Goal: Contribute content: Contribute content

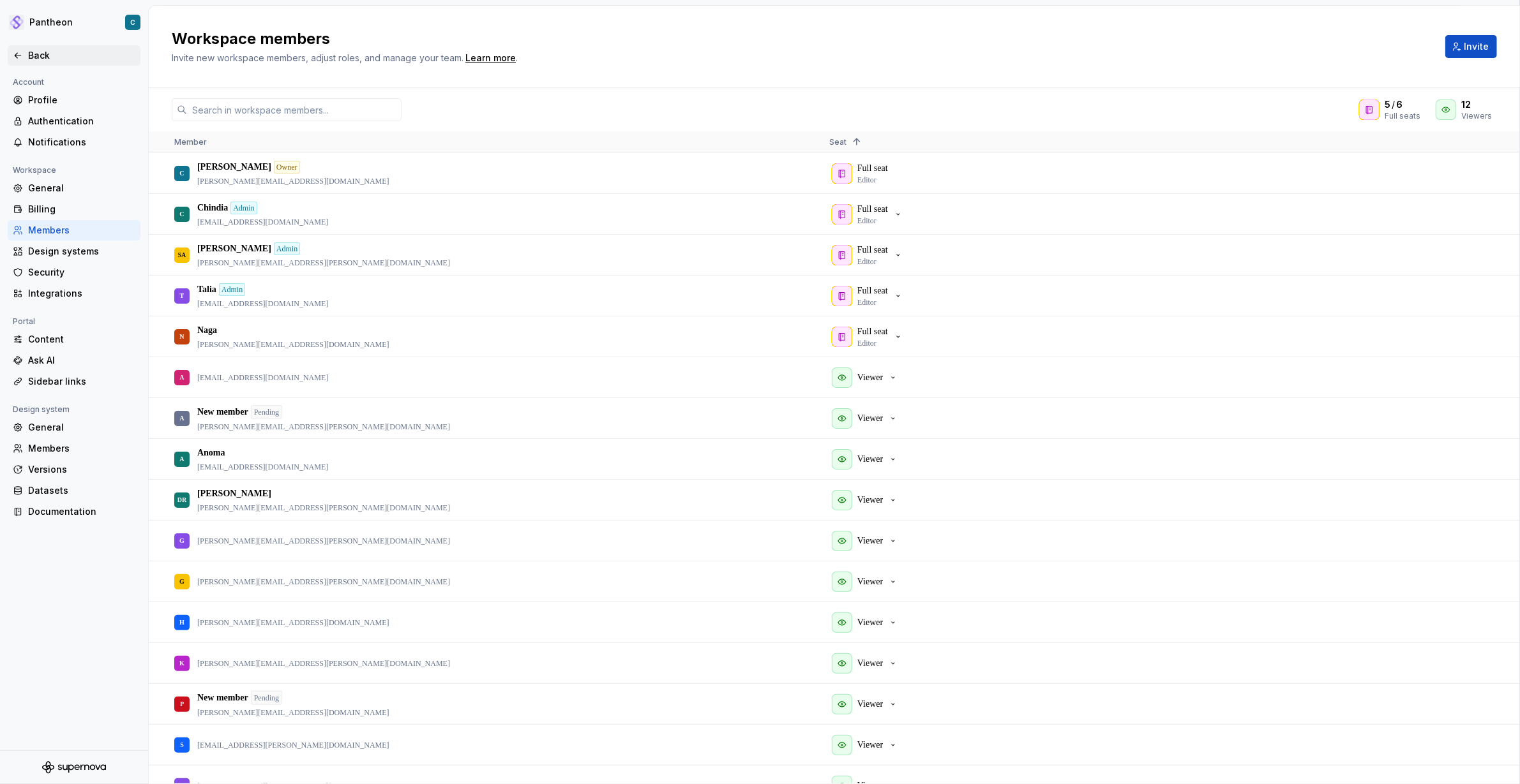
click at [30, 54] on div "Back" at bounding box center [82, 55] width 107 height 13
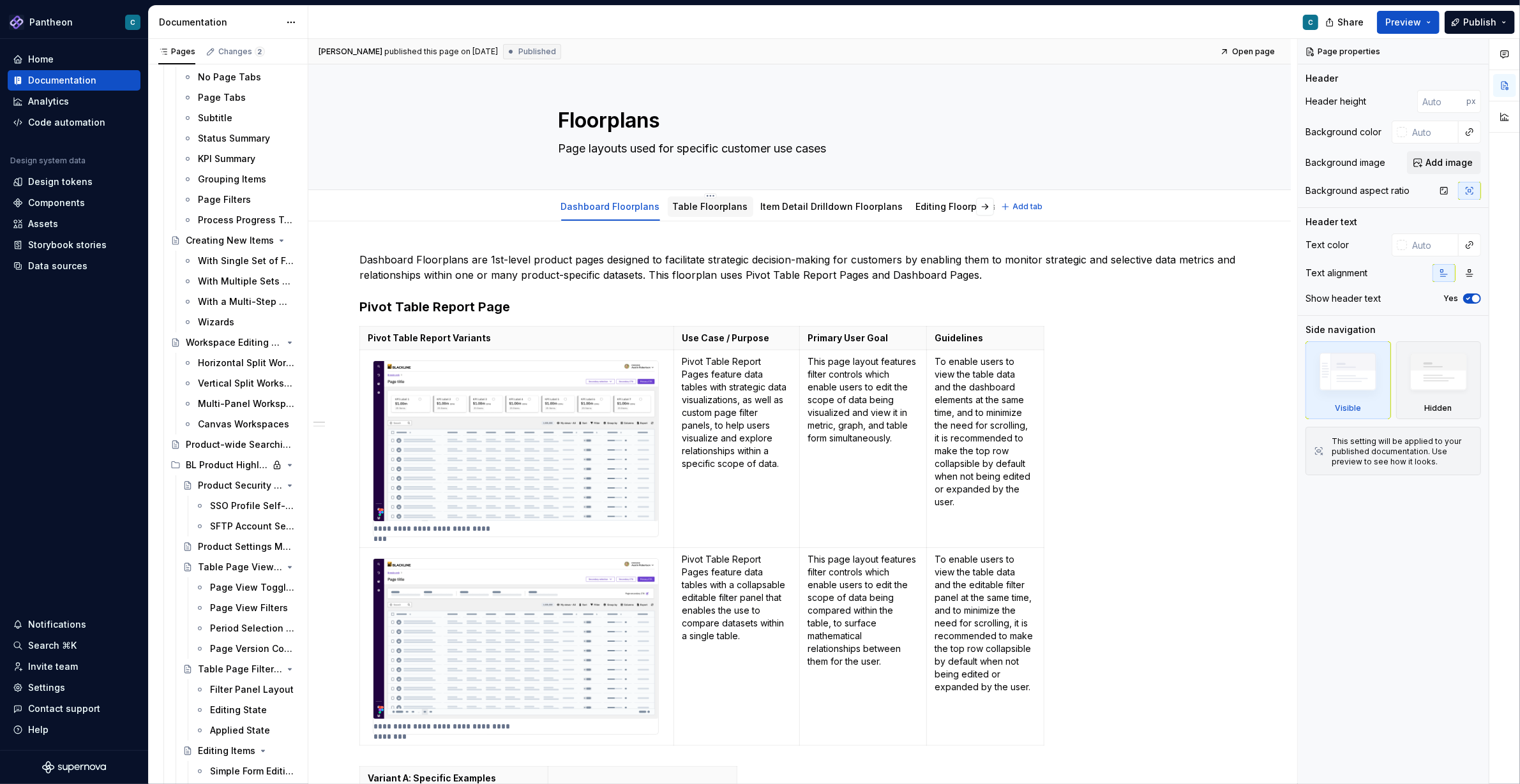
click at [687, 211] on div "Table Floorplans" at bounding box center [710, 207] width 76 height 13
type textarea "*"
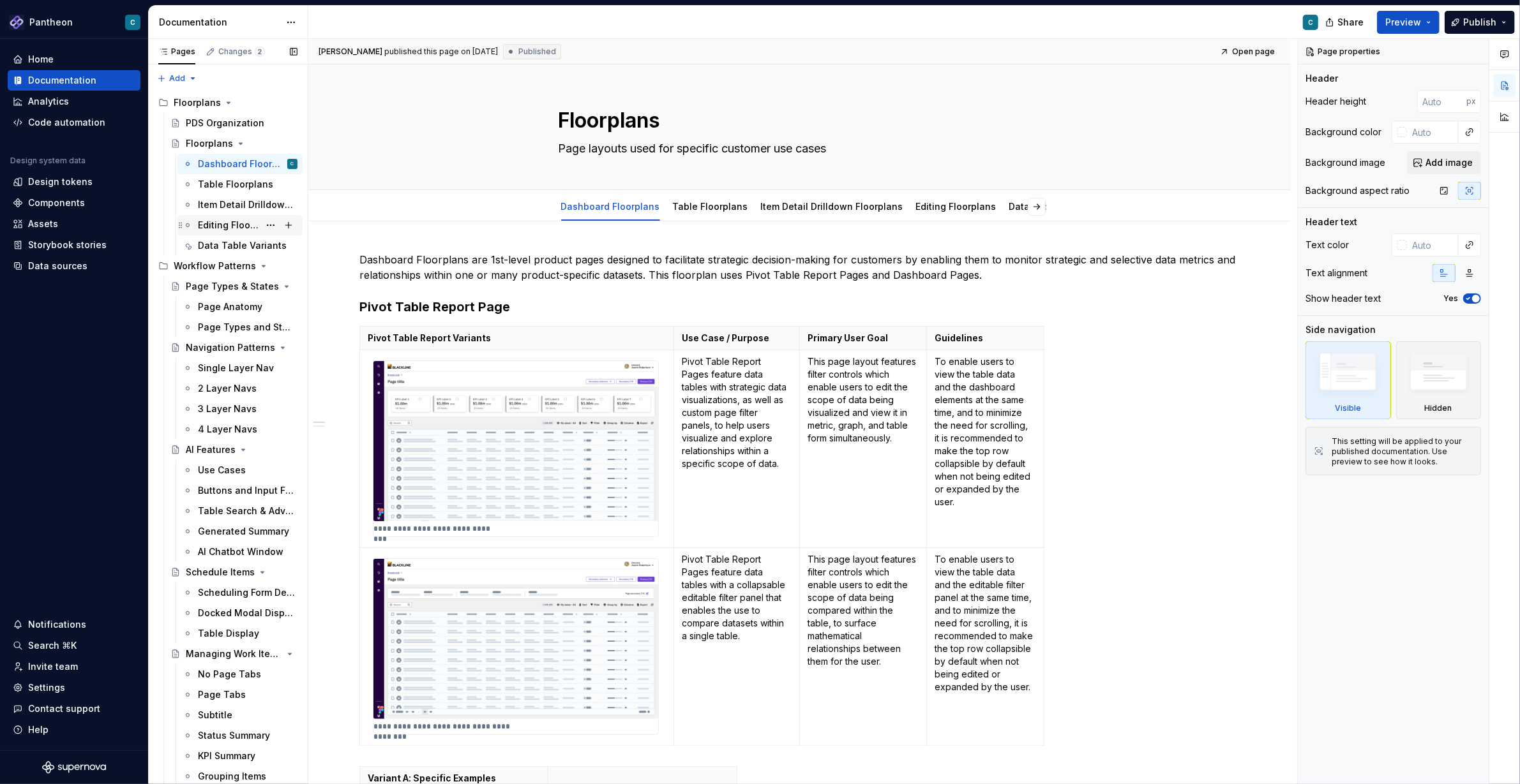
click at [224, 222] on div "Editing Floorplans" at bounding box center [228, 225] width 61 height 13
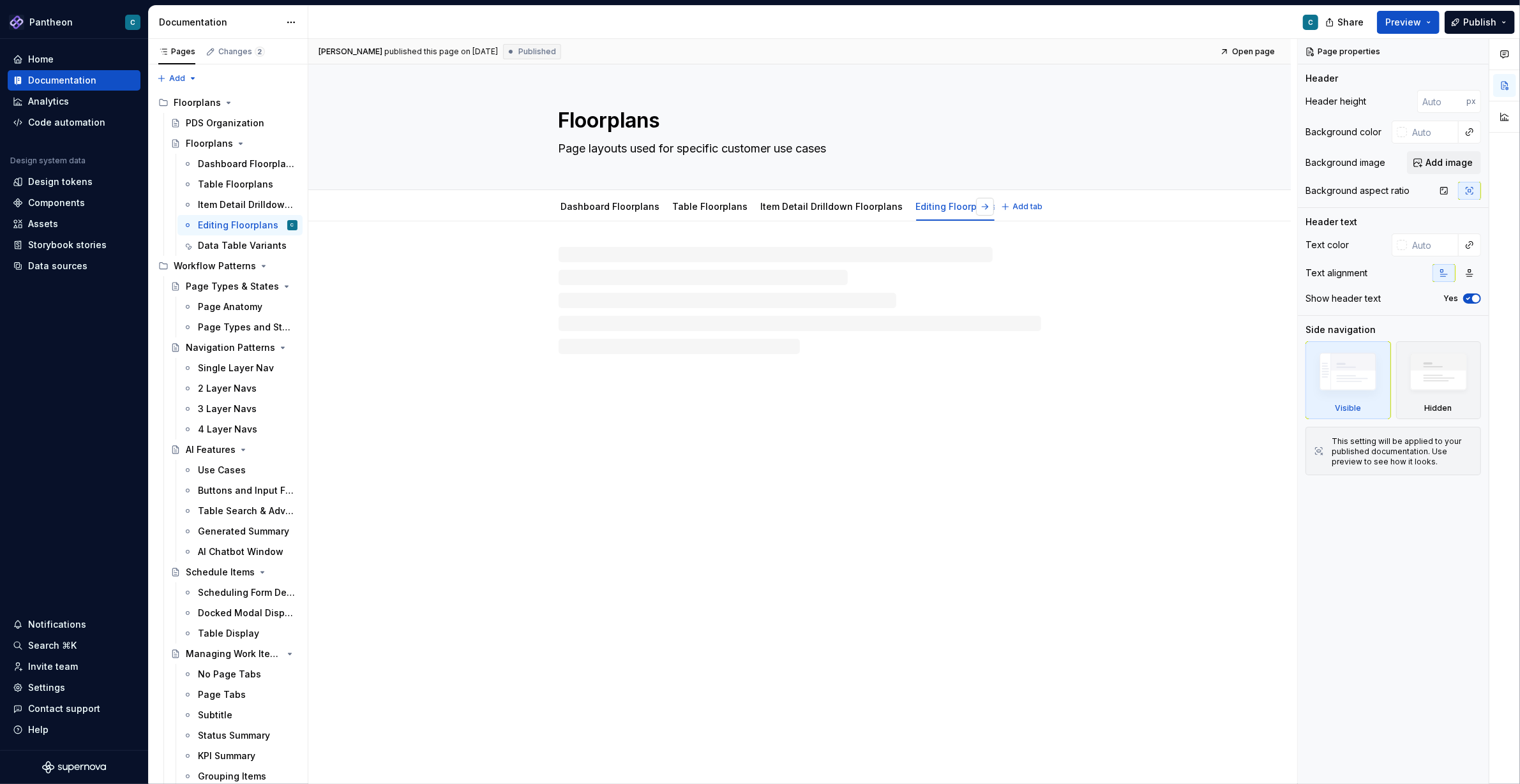
click at [990, 209] on button "button" at bounding box center [985, 207] width 18 height 18
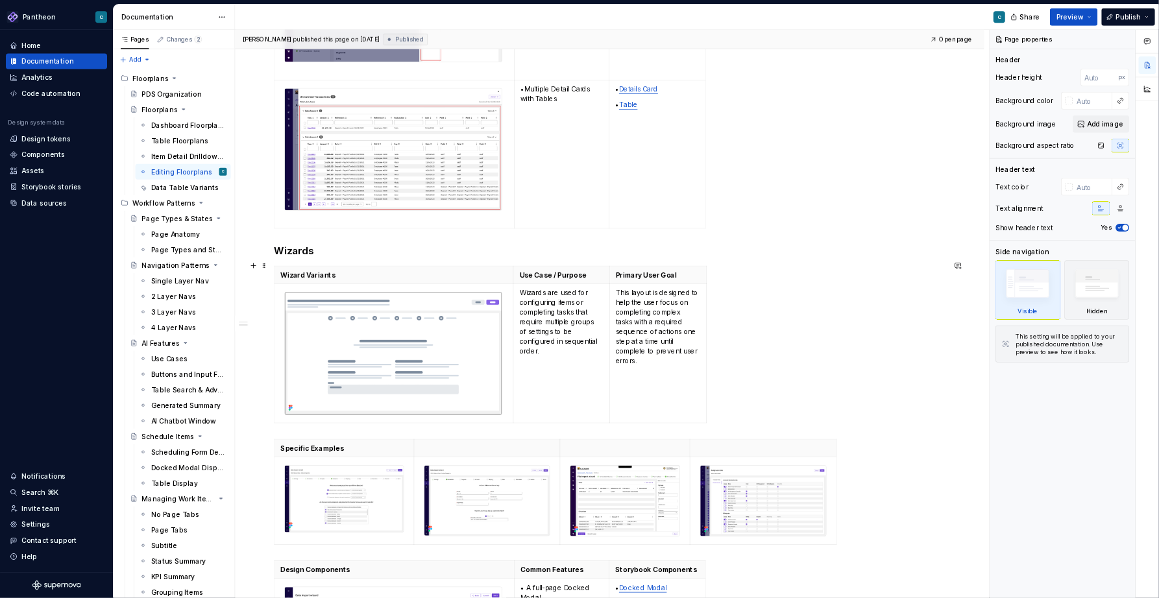
scroll to position [2402, 0]
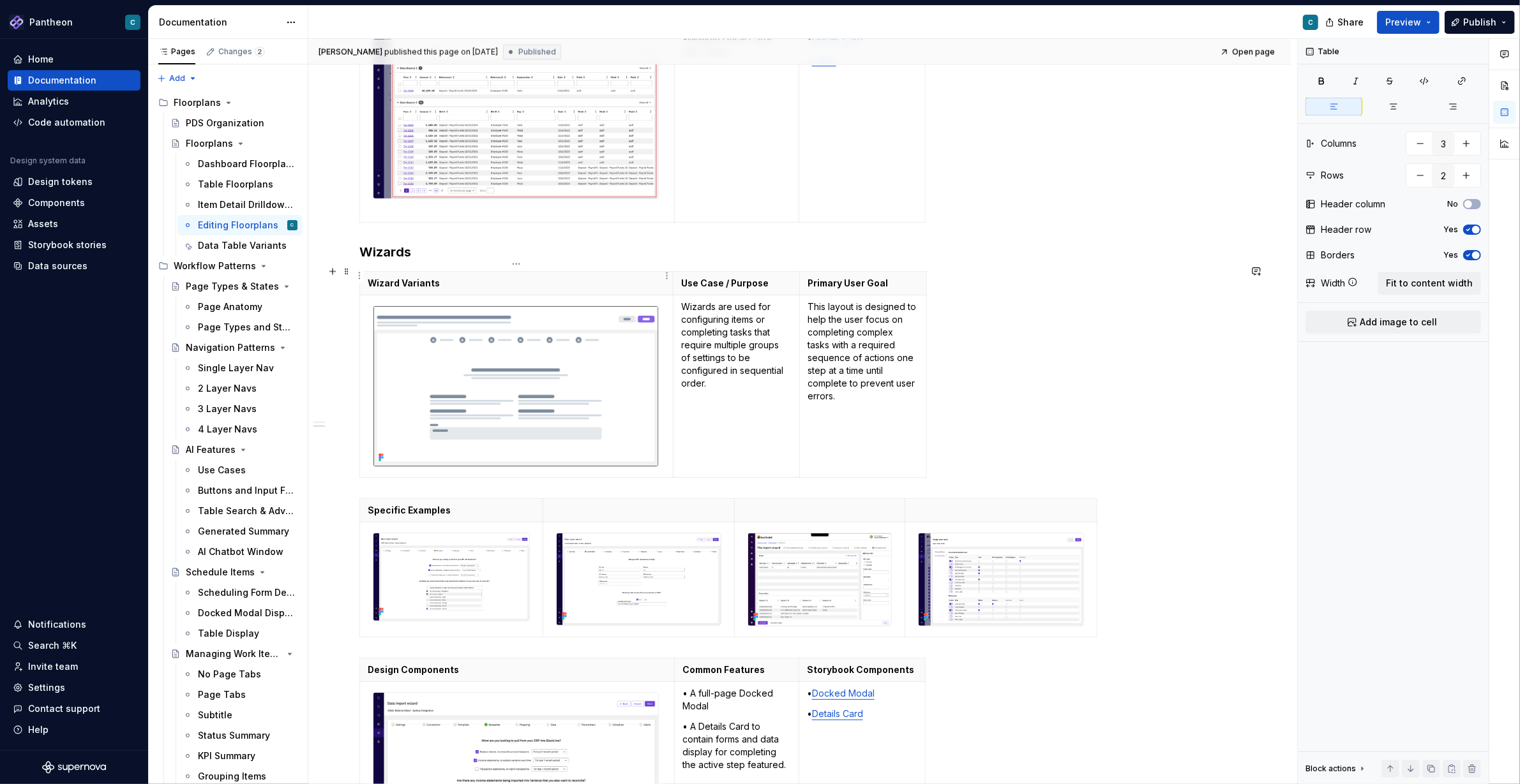
click at [446, 278] on p "Wizard Variants" at bounding box center [517, 283] width 297 height 13
click at [363, 433] on td at bounding box center [517, 387] width 314 height 183
click at [486, 335] on img at bounding box center [516, 386] width 284 height 160
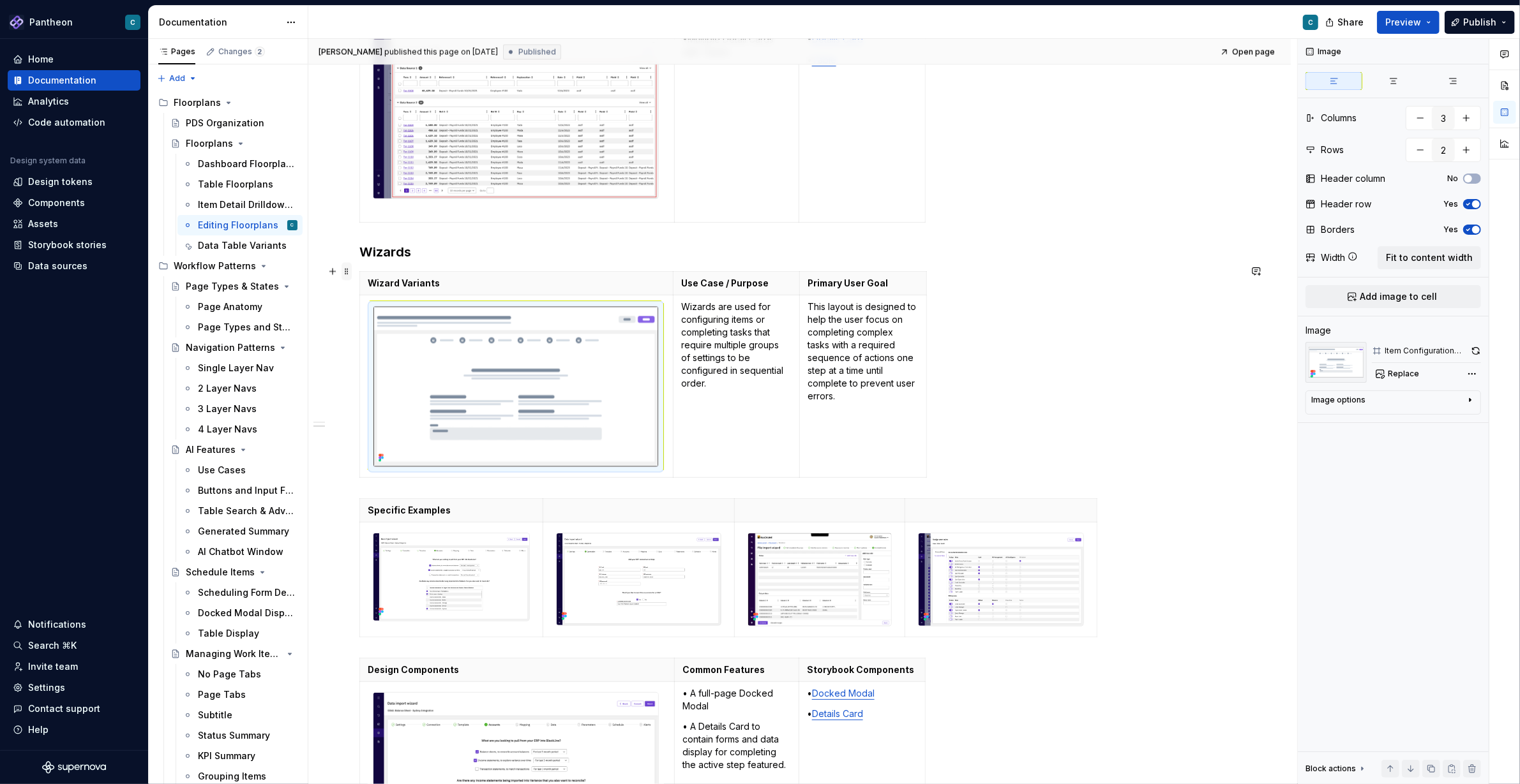
click at [346, 275] on span at bounding box center [346, 271] width 10 height 18
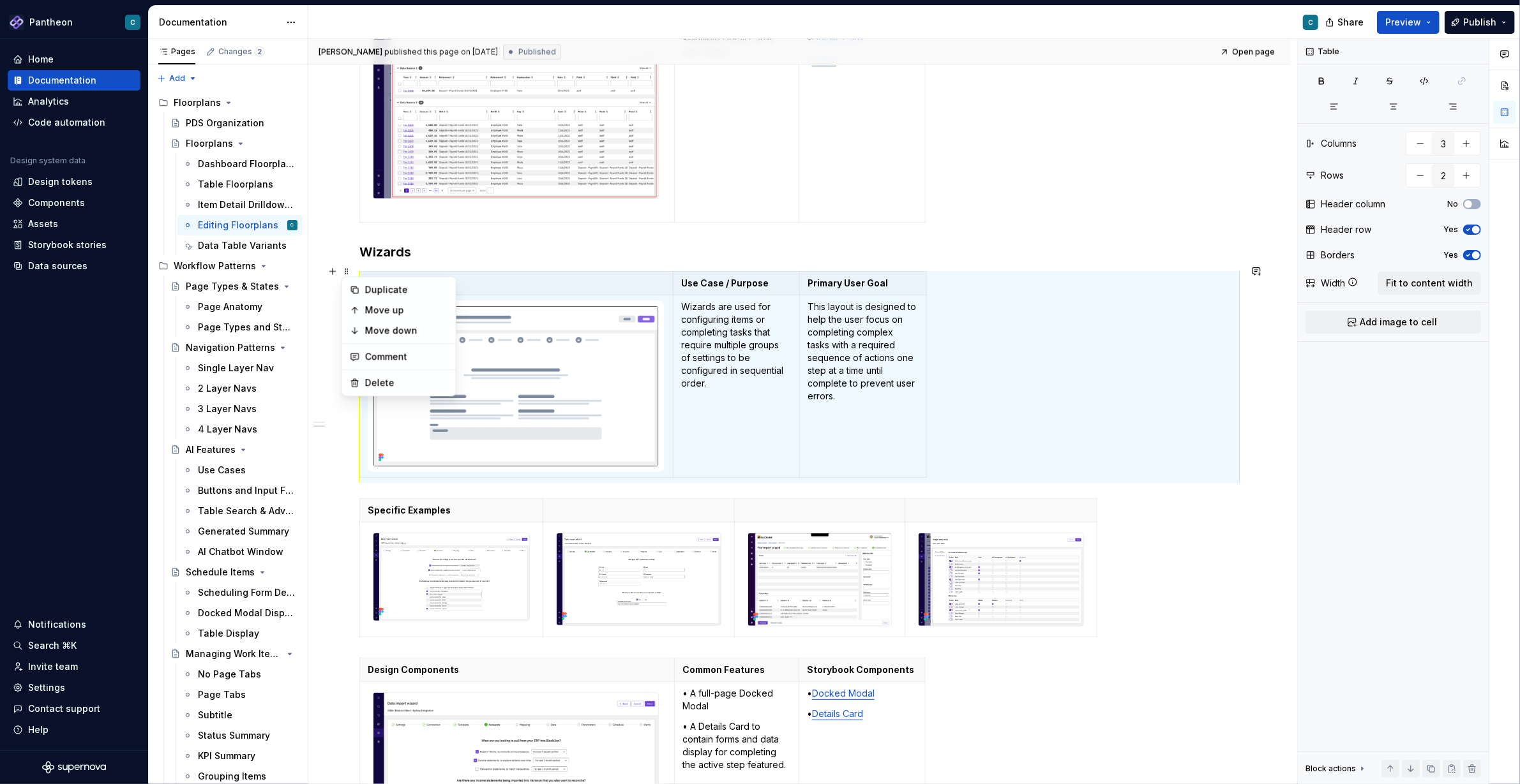
click at [864, 284] on th "Primary User Goal" at bounding box center [862, 283] width 127 height 24
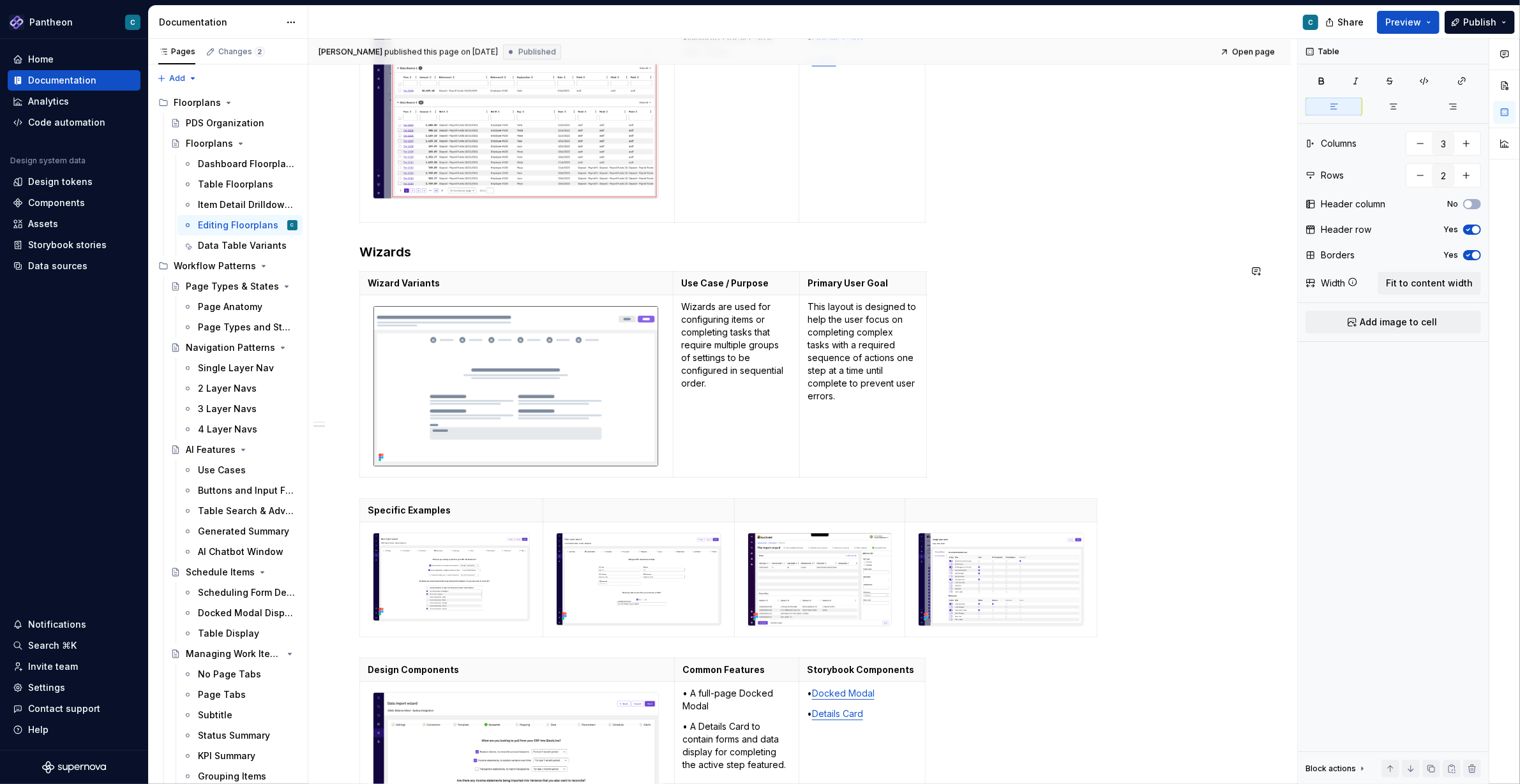
type textarea "*"
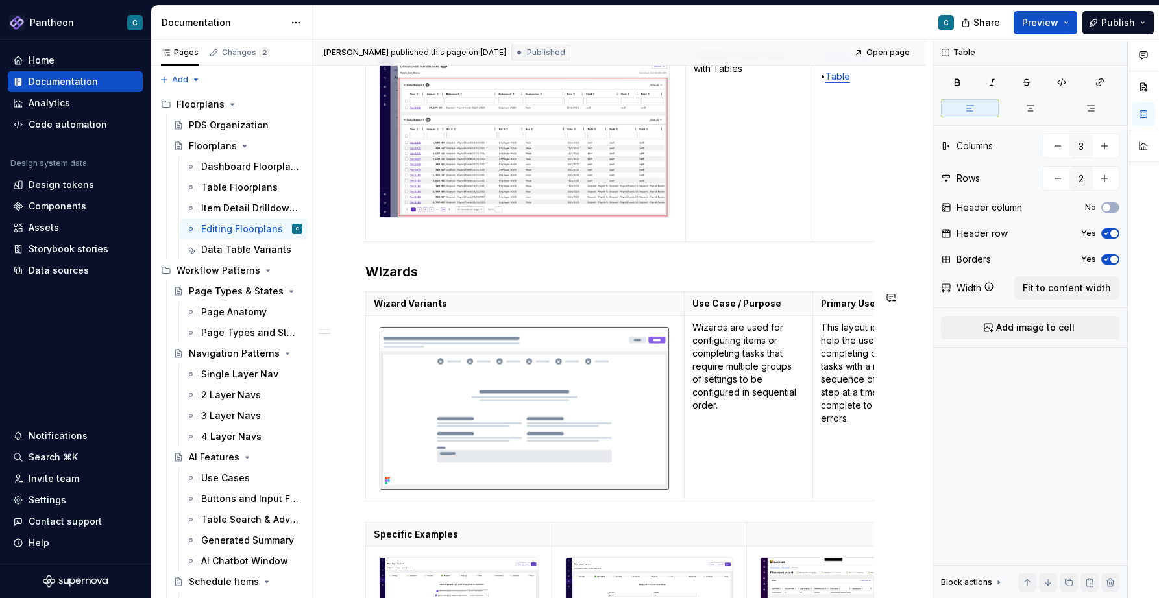
scroll to position [2402, 0]
click at [366, 408] on html "Pantheon C Home Documentation Analytics Code automation Design system data Desi…" at bounding box center [579, 299] width 1159 height 598
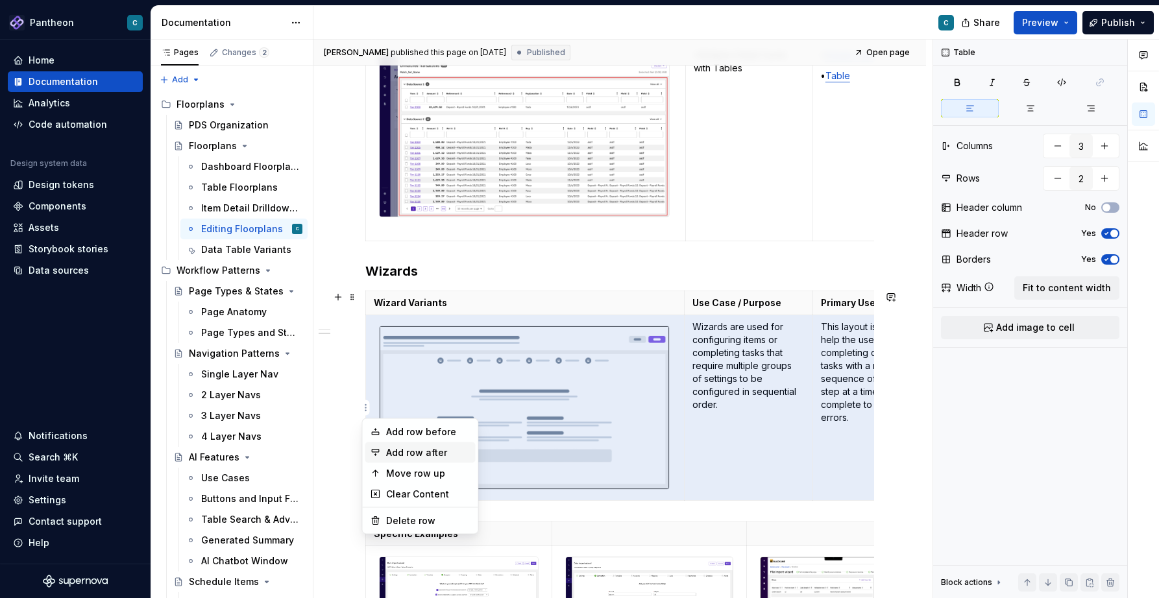
click at [389, 455] on div "Add row after" at bounding box center [428, 452] width 84 height 13
type input "3"
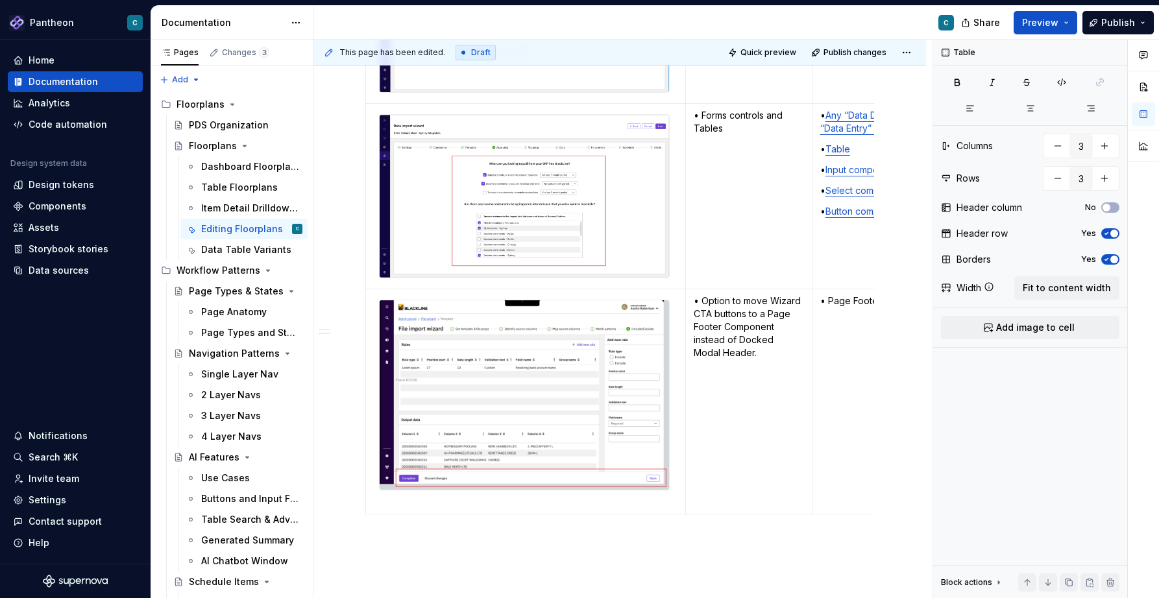
scroll to position [3410, 0]
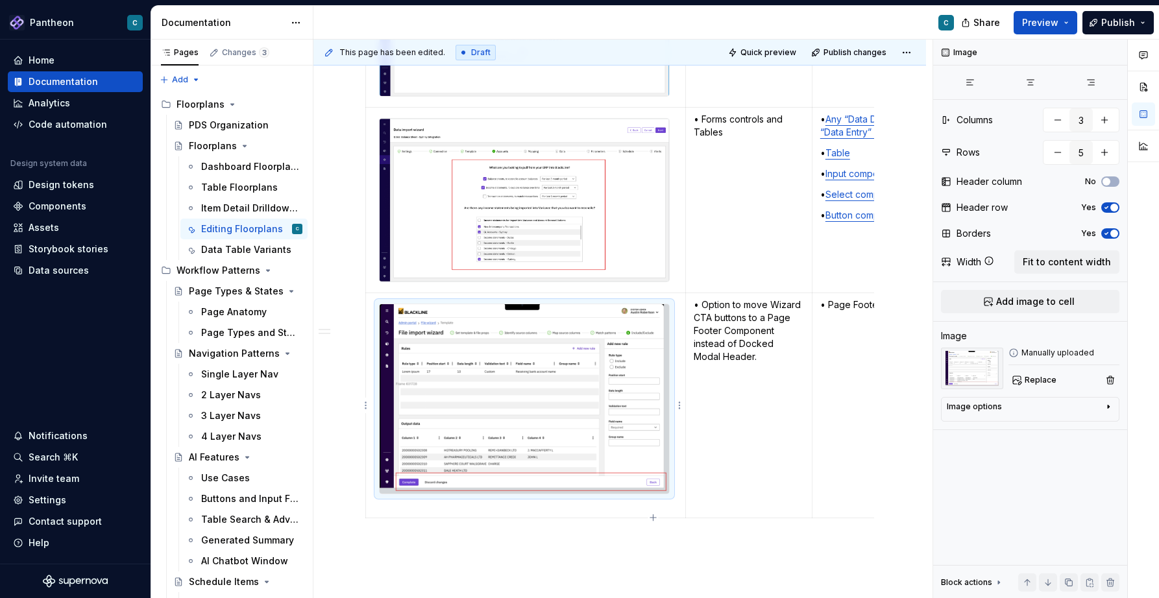
click at [487, 404] on img at bounding box center [524, 398] width 289 height 189
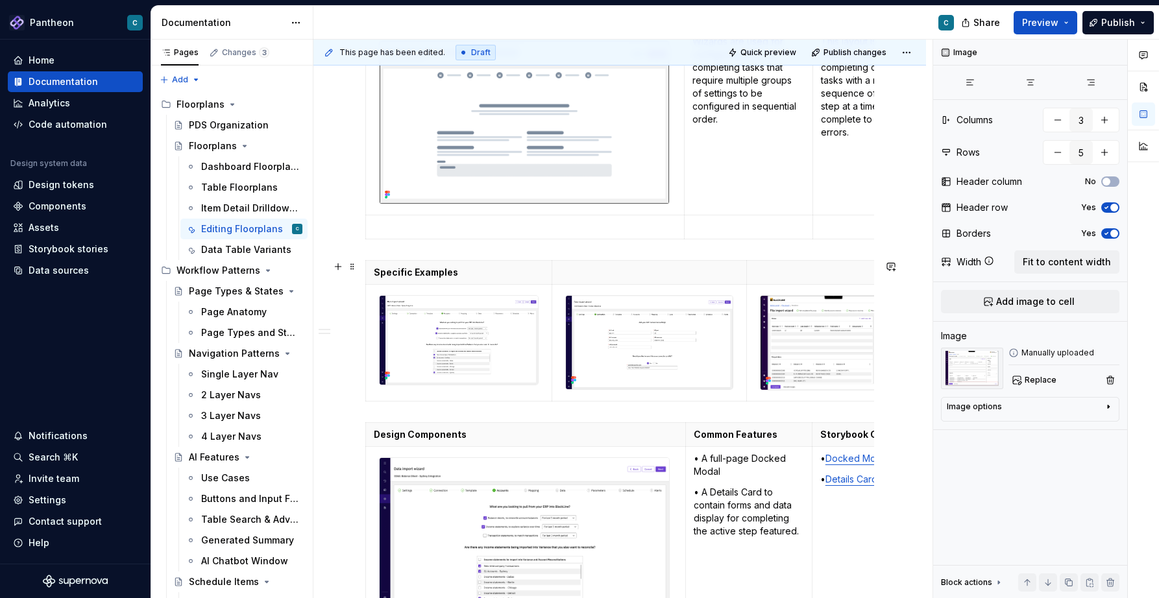
scroll to position [2667, 0]
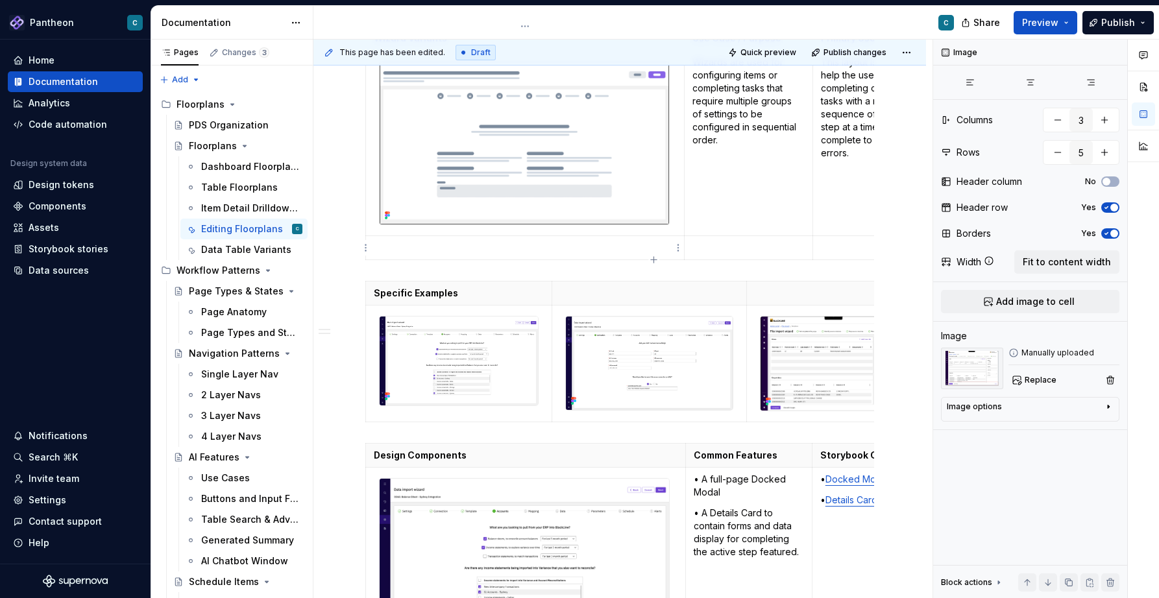
click at [450, 250] on p at bounding box center [525, 247] width 302 height 13
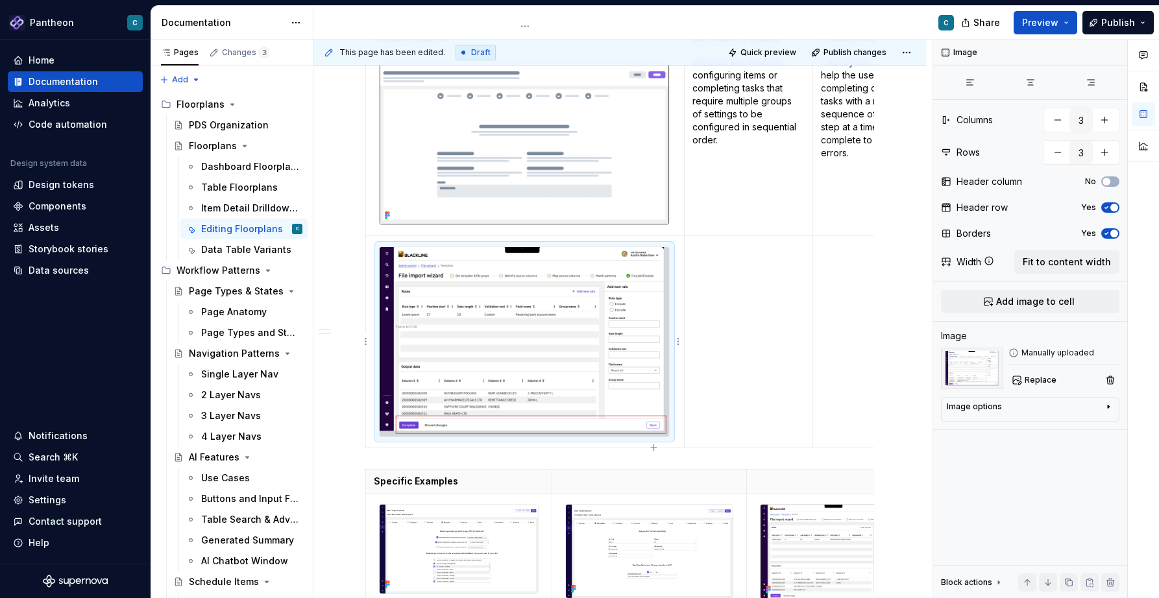
click at [561, 311] on img at bounding box center [524, 341] width 289 height 189
click at [1028, 378] on span "Replace" at bounding box center [1040, 380] width 32 height 10
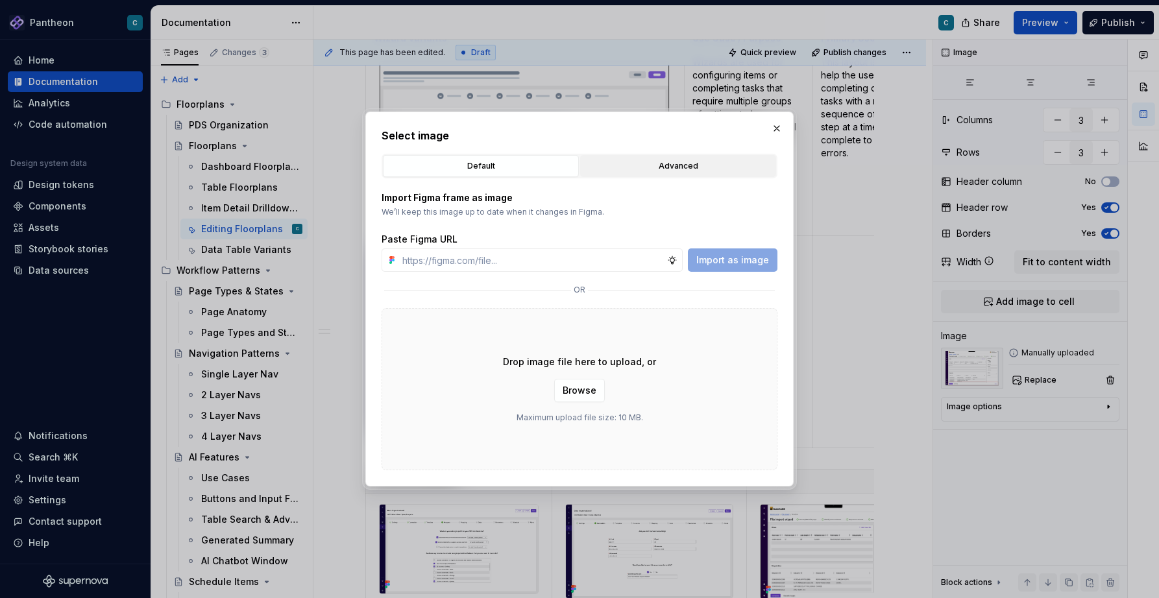
click at [684, 167] on div "Advanced" at bounding box center [678, 166] width 187 height 13
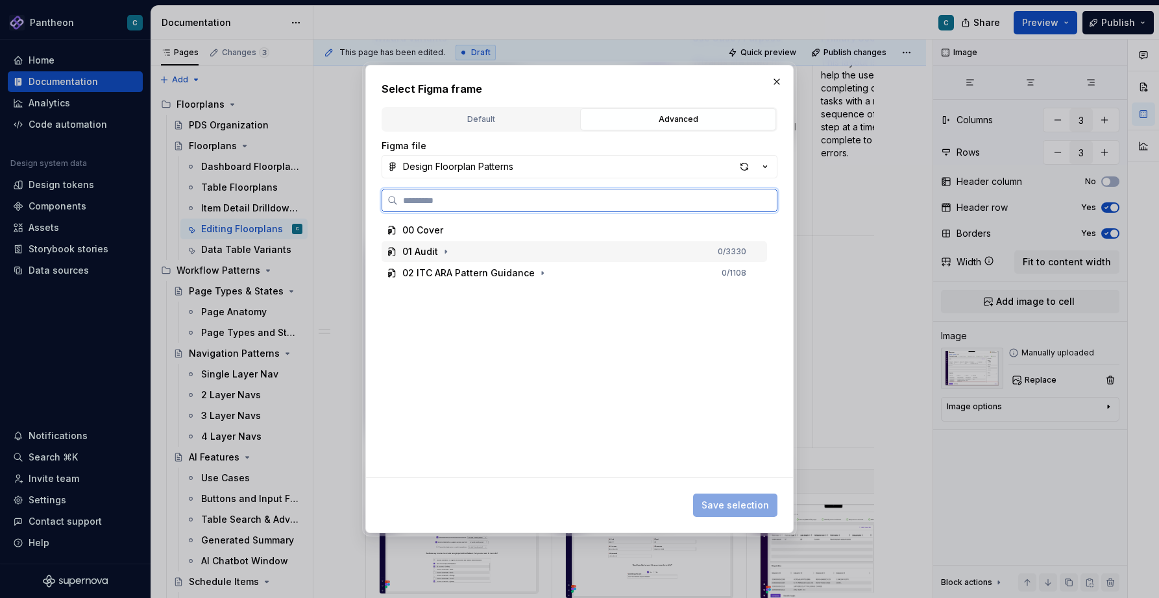
click at [430, 252] on div "01 Audit" at bounding box center [420, 251] width 36 height 13
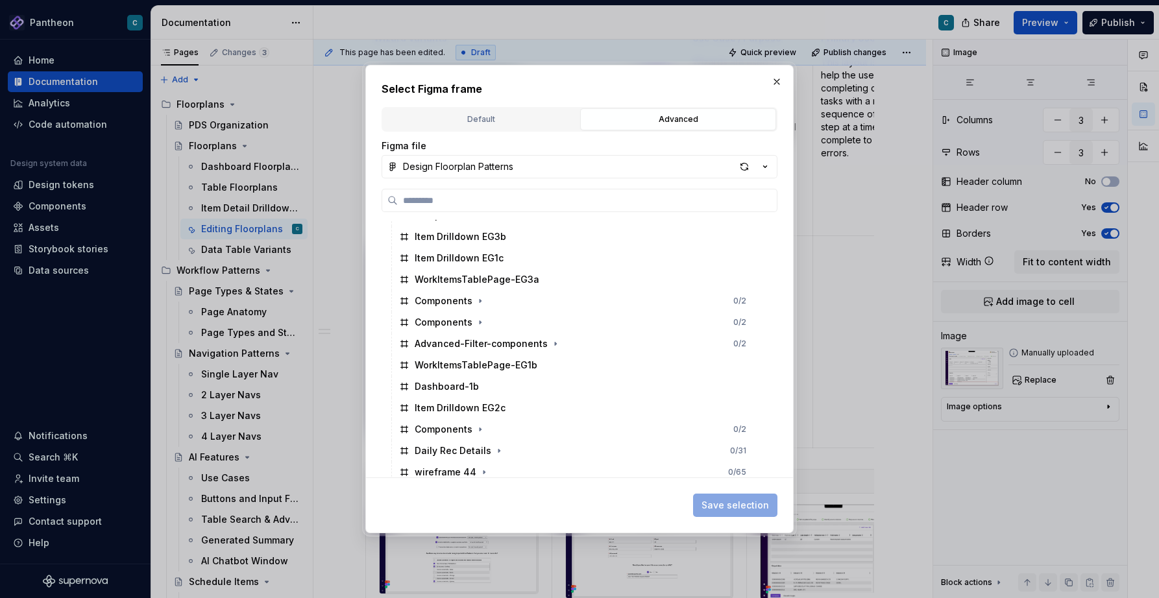
scroll to position [976, 0]
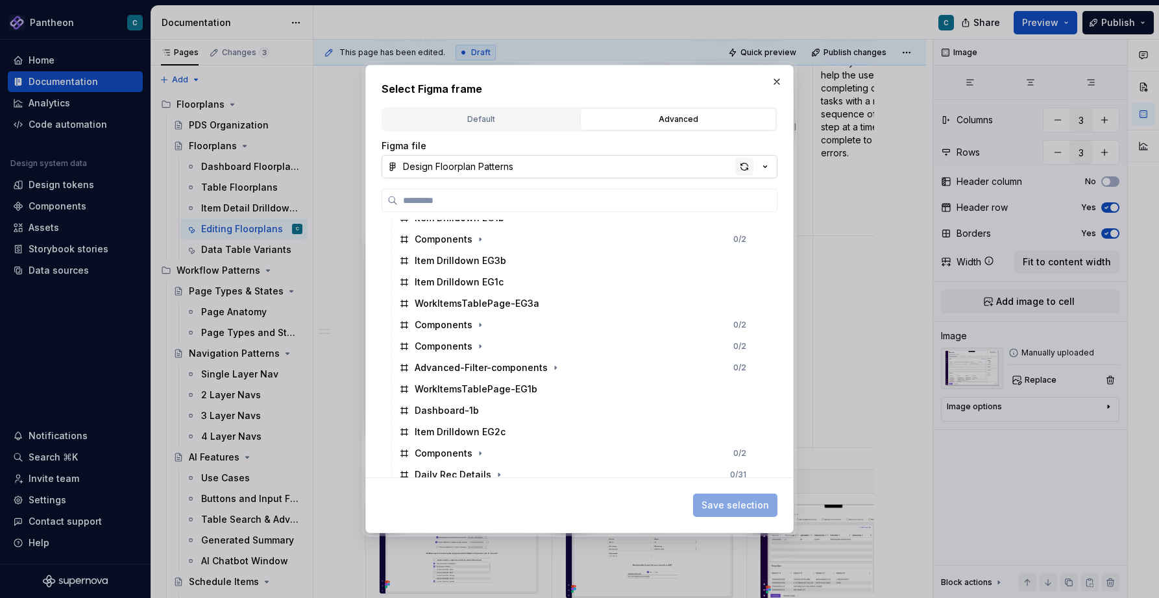
click at [748, 167] on div "button" at bounding box center [744, 167] width 18 height 18
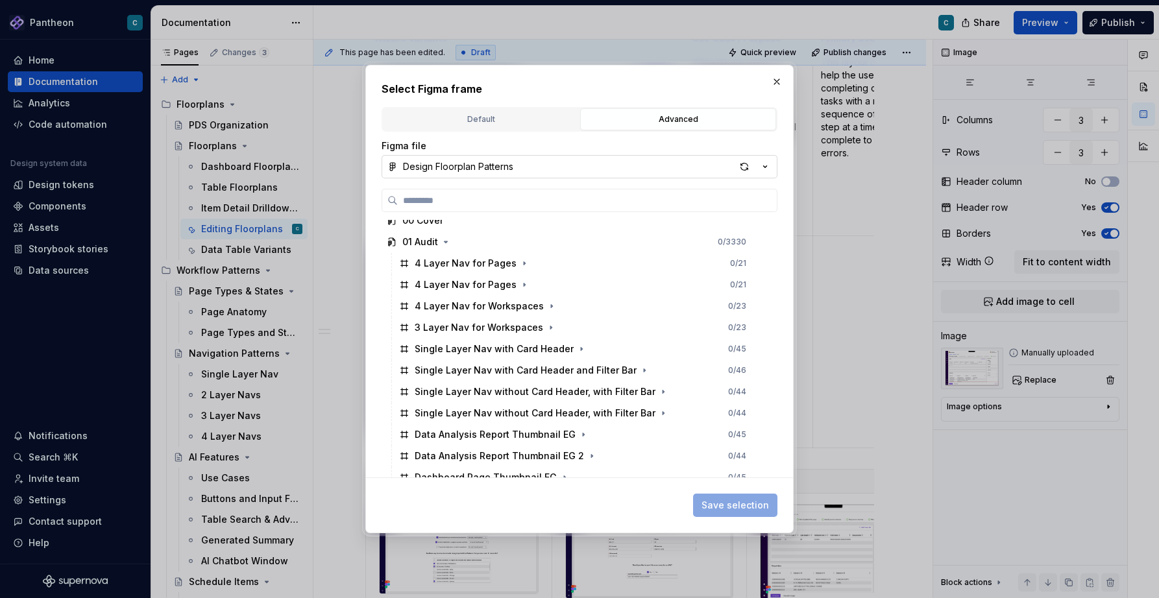
scroll to position [0, 0]
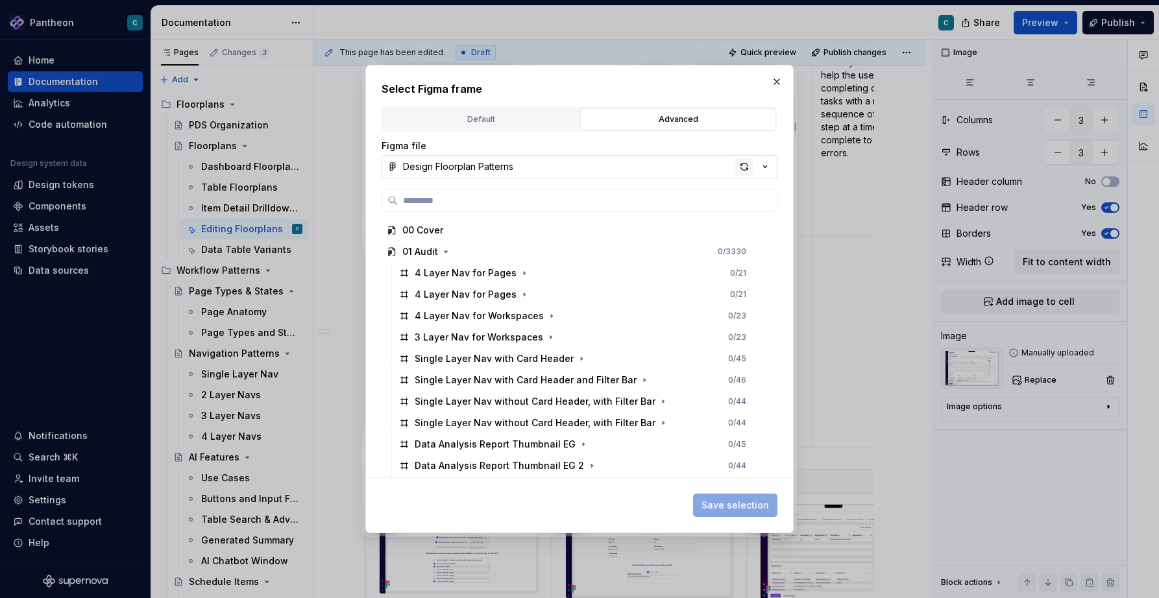
click at [740, 167] on div "button" at bounding box center [744, 167] width 18 height 18
type textarea "*"
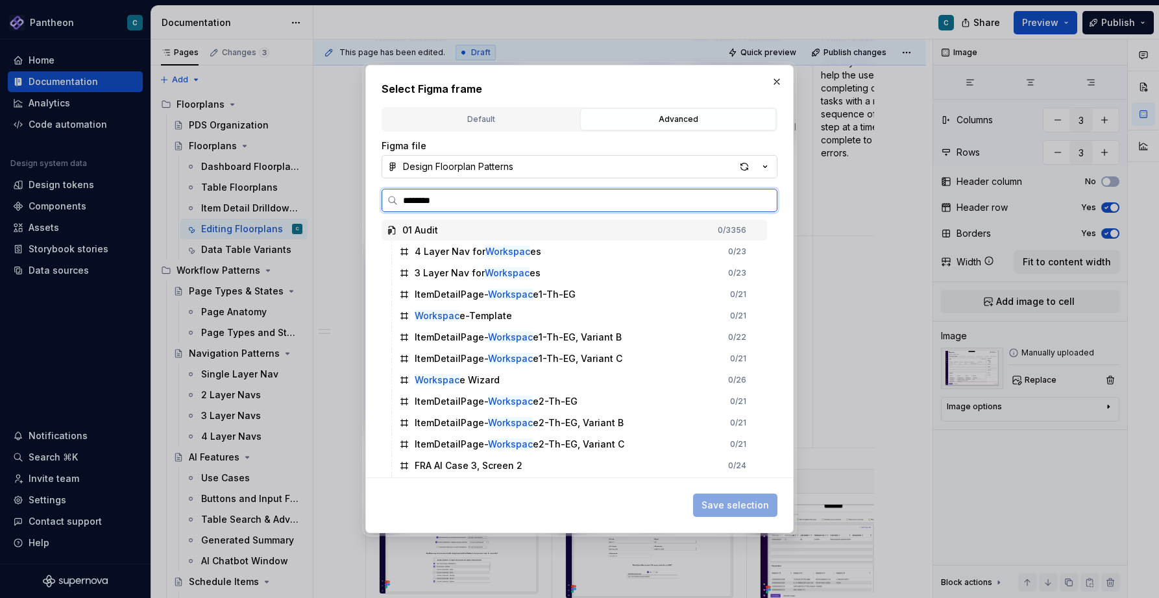
type input "*********"
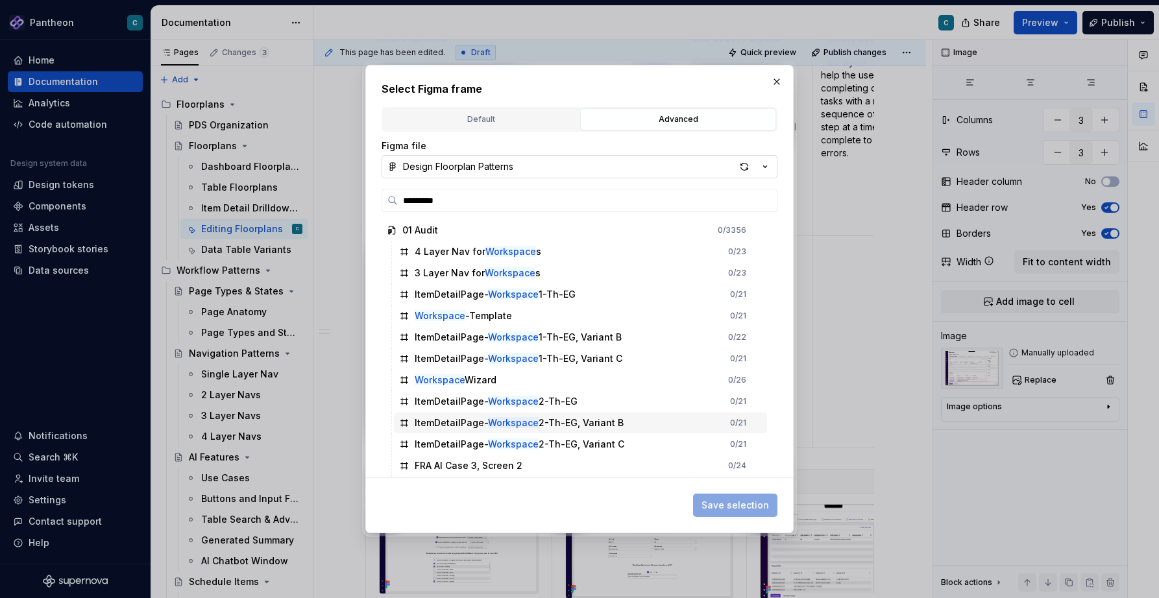
scroll to position [19, 0]
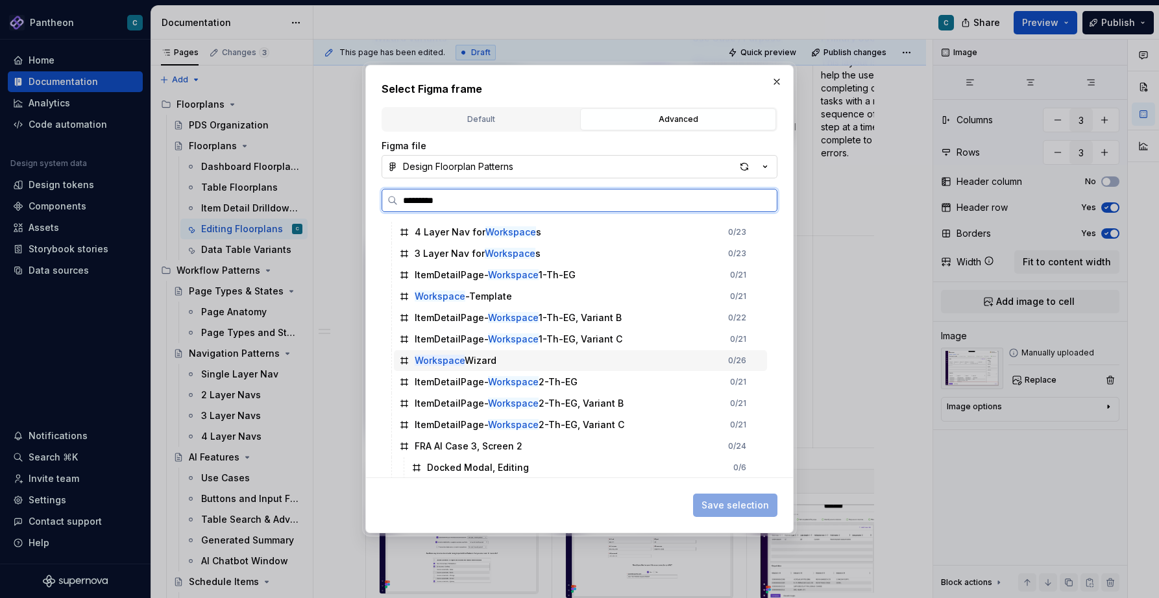
click at [450, 357] on mark "Workspace" at bounding box center [440, 360] width 50 height 11
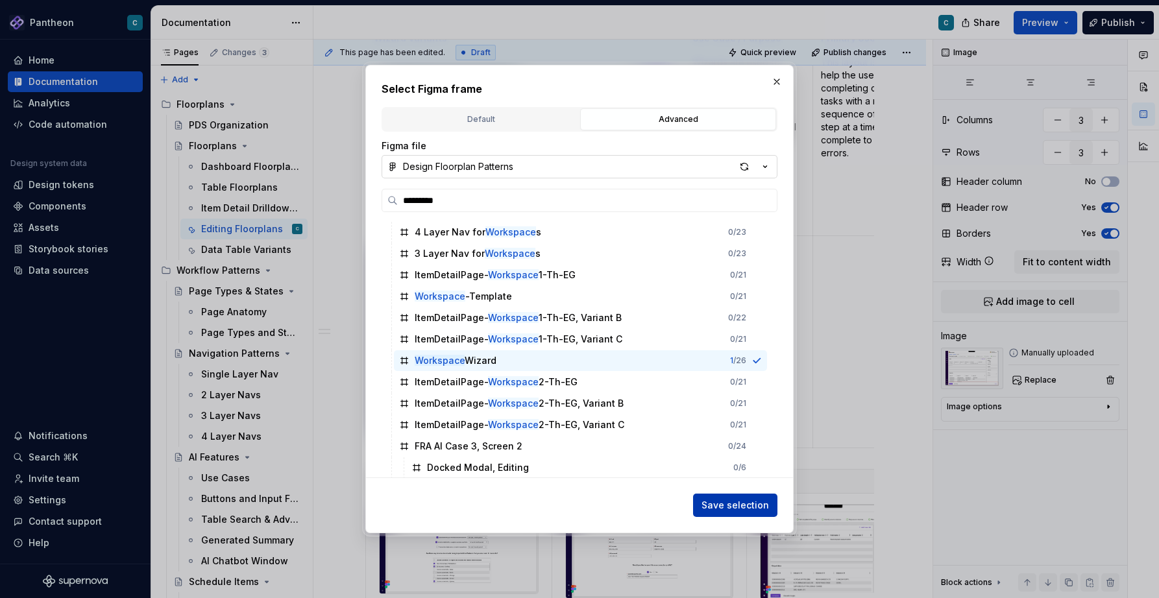
click at [725, 504] on span "Save selection" at bounding box center [734, 505] width 67 height 13
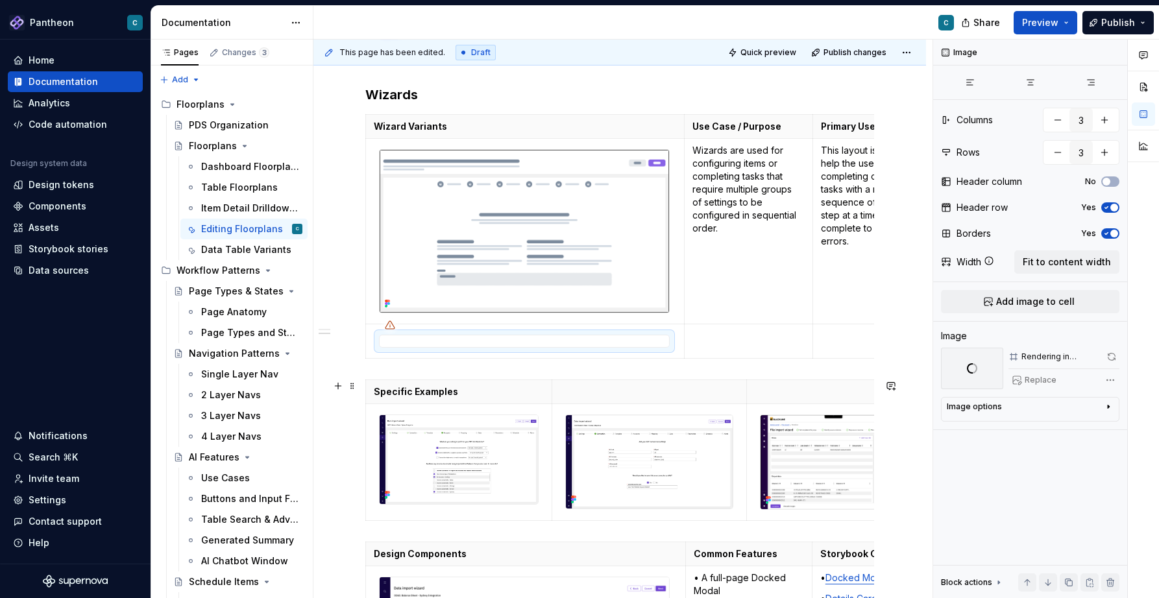
scroll to position [2578, 0]
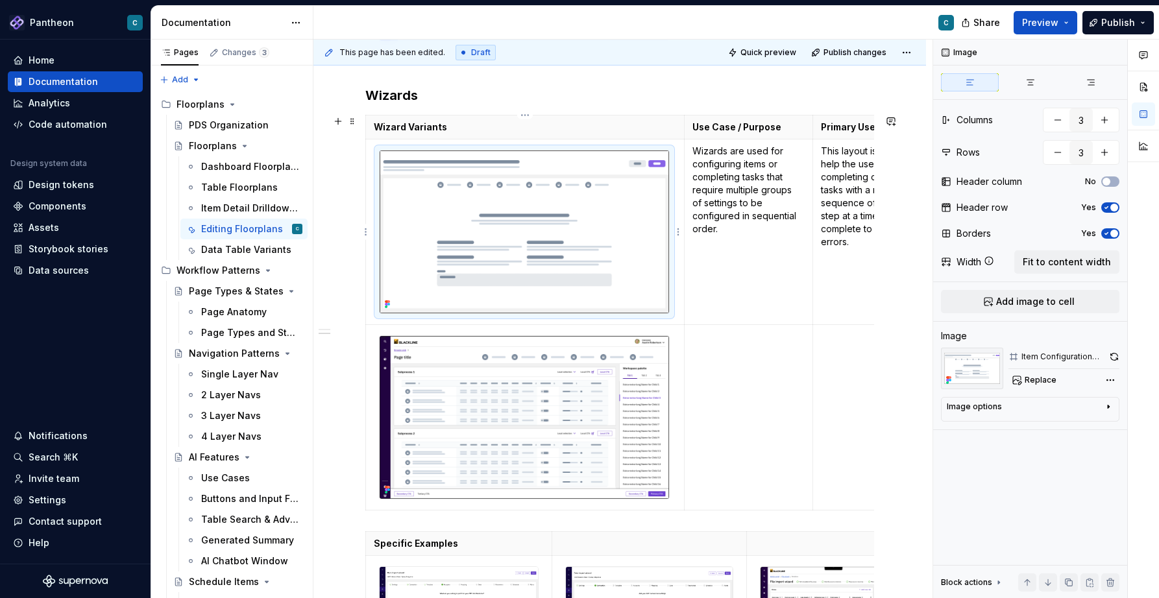
click at [531, 278] on img at bounding box center [524, 232] width 289 height 163
click at [975, 356] on img at bounding box center [972, 369] width 62 height 42
click at [994, 408] on div "Image options" at bounding box center [974, 407] width 55 height 10
click at [984, 473] on textarea at bounding box center [1030, 472] width 167 height 23
type textarea "*"
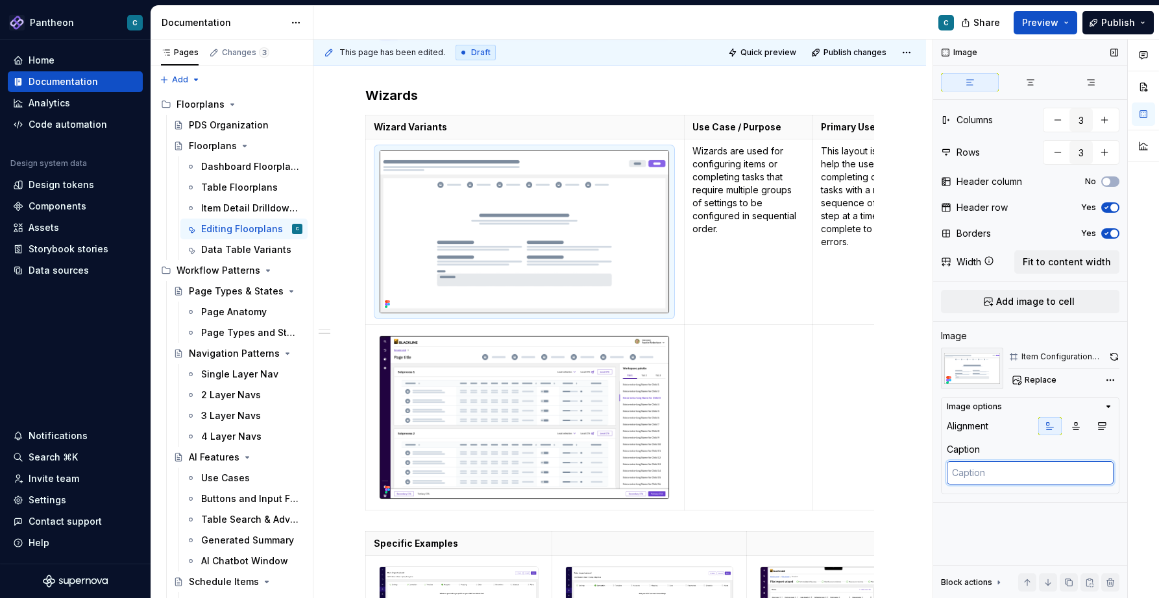
type textarea "C"
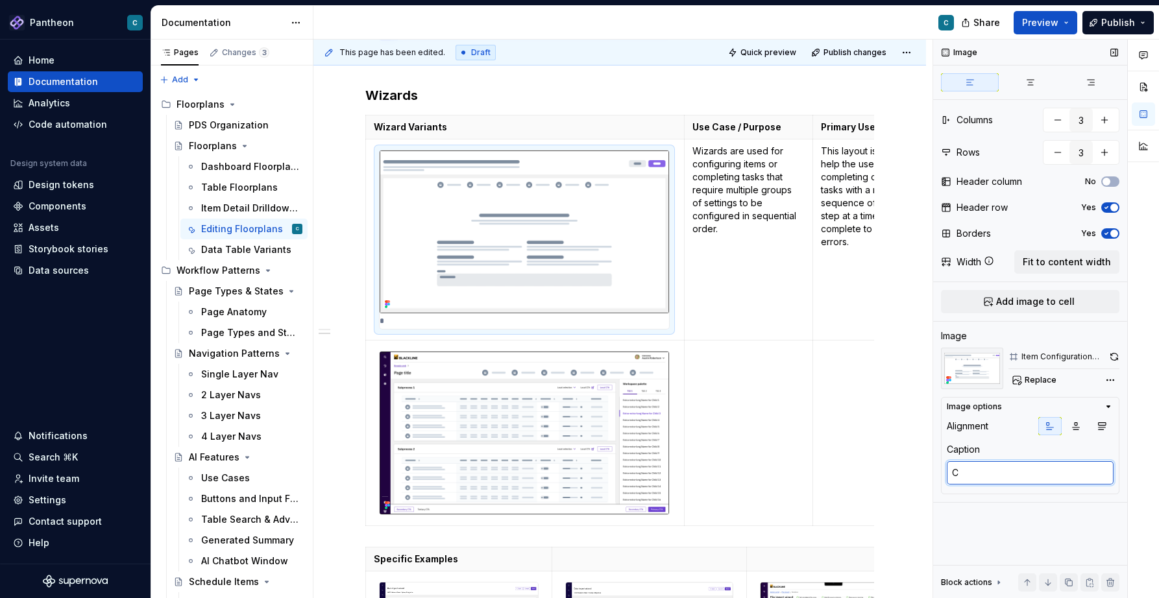
type textarea "*"
type textarea "Con"
type textarea "*"
type textarea "Conf"
type textarea "*"
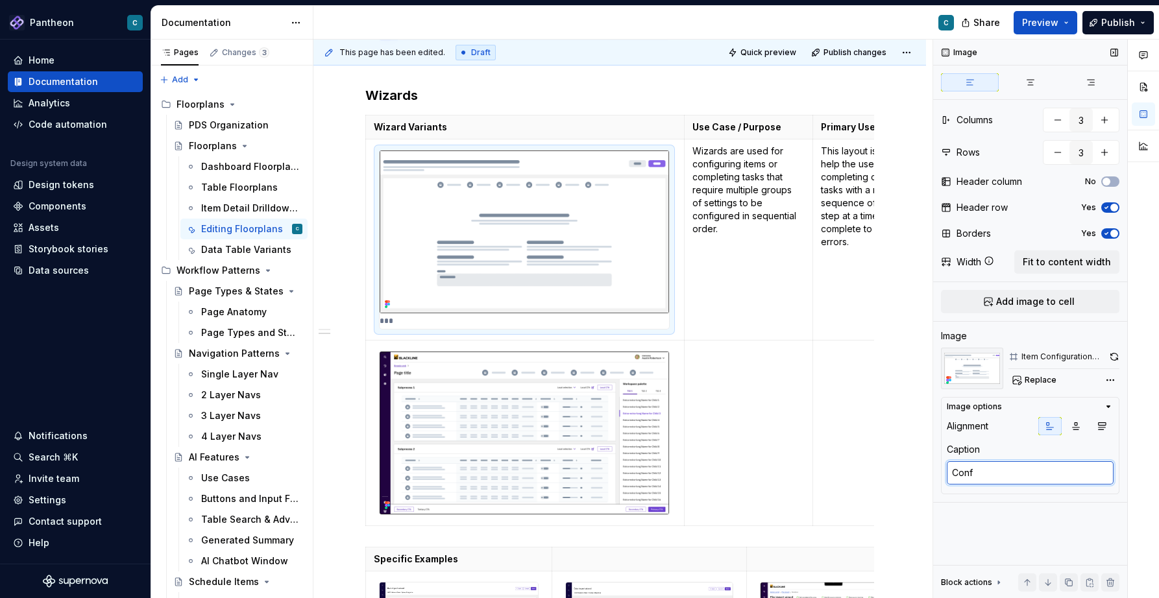
type textarea "Confi"
type textarea "*"
type textarea "Conf"
type textarea "*"
type textarea "Con"
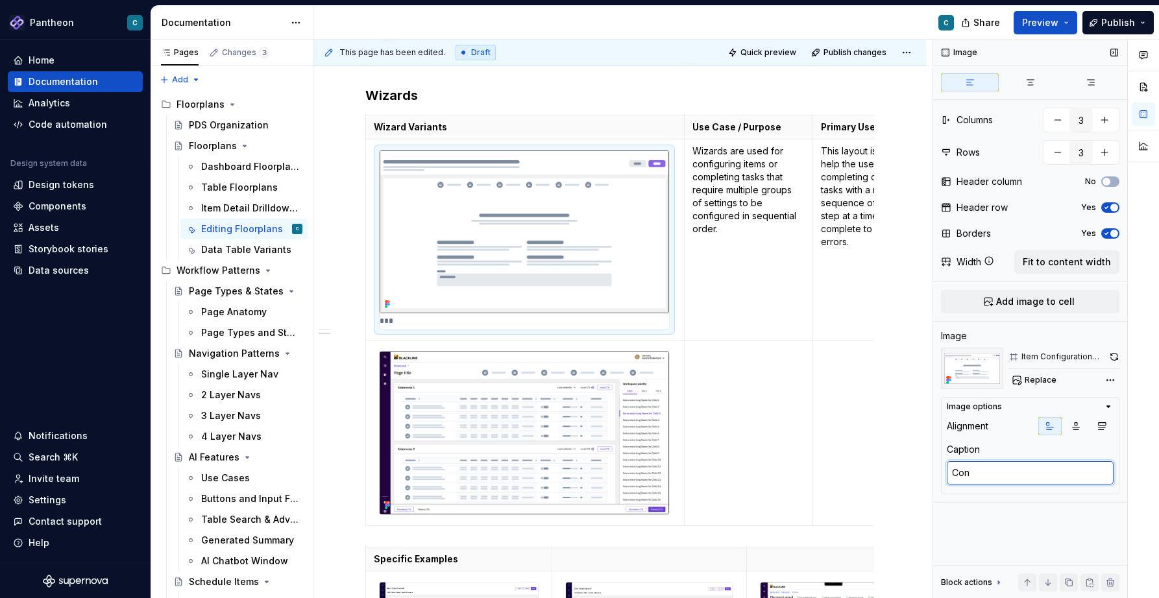
type textarea "*"
type textarea "Co"
type textarea "*"
type textarea "C"
type textarea "*"
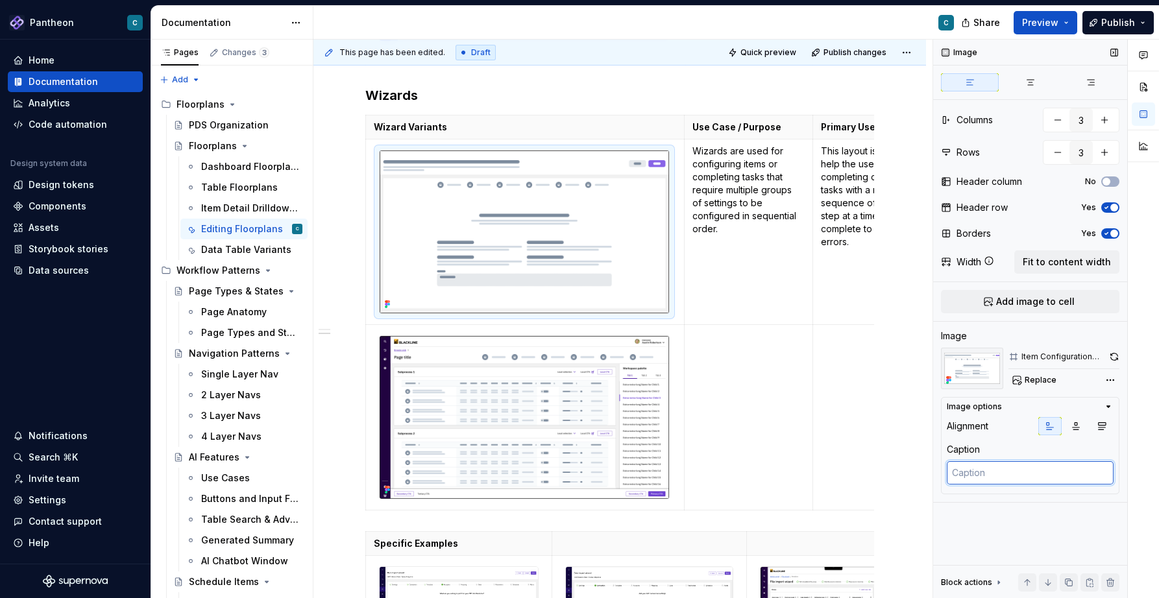
type textarea "*"
type textarea "V"
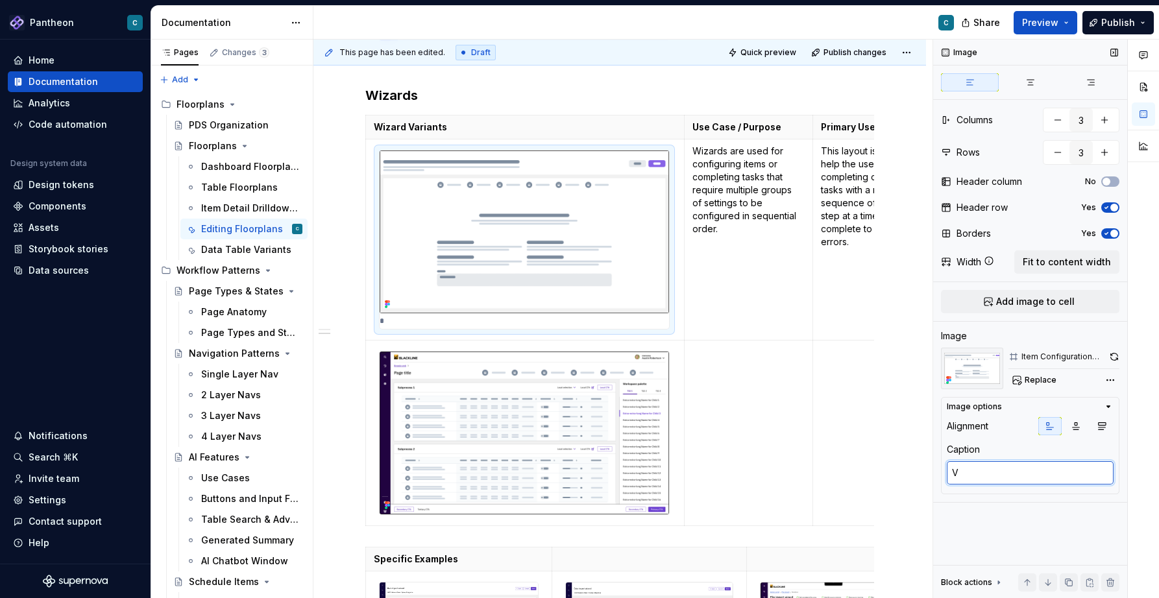
type textarea "*"
type textarea "Va"
type textarea "*"
type textarea "Var"
type textarea "*"
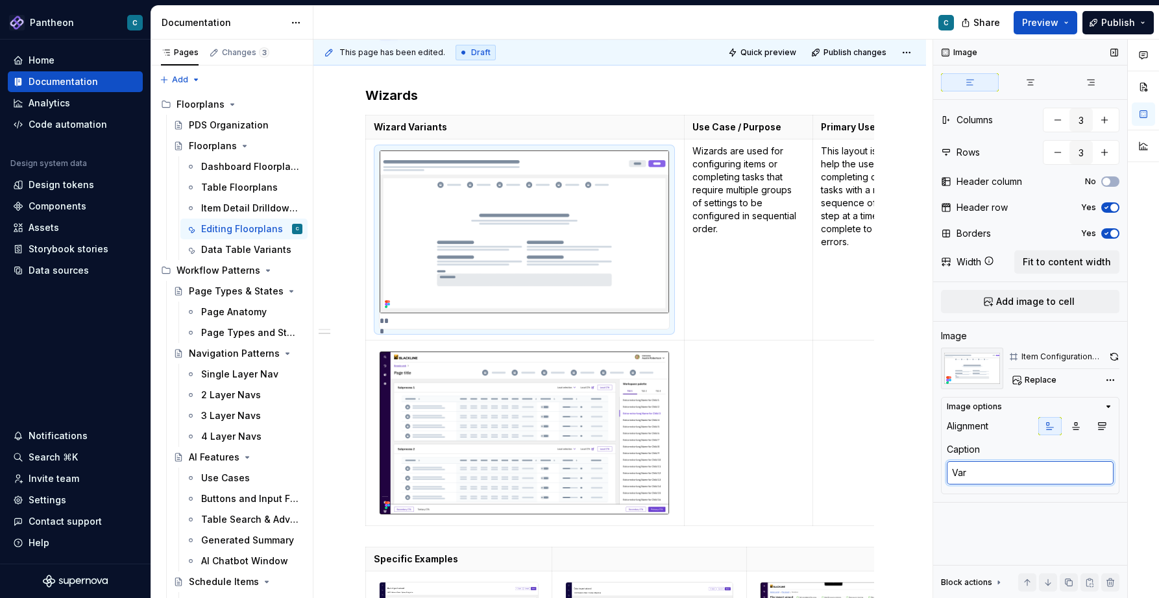
type textarea "Vari"
type textarea "*"
type textarea "Varia"
type textarea "*"
type textarea "Varian"
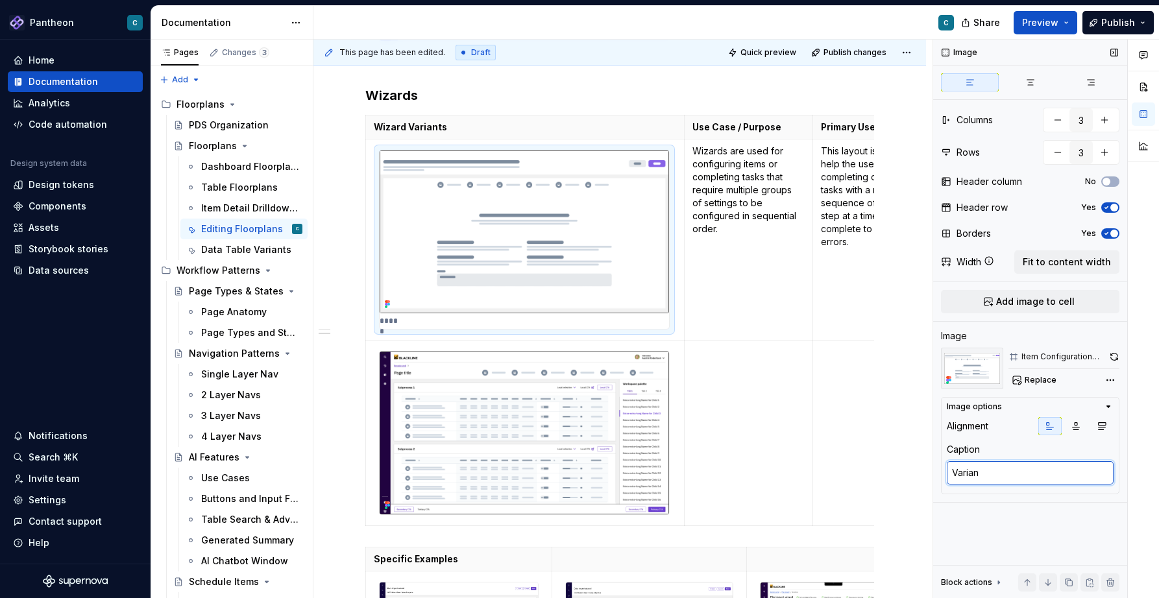
type textarea "*"
type textarea "Variant"
type textarea "*"
type textarea "Variant"
type textarea "*"
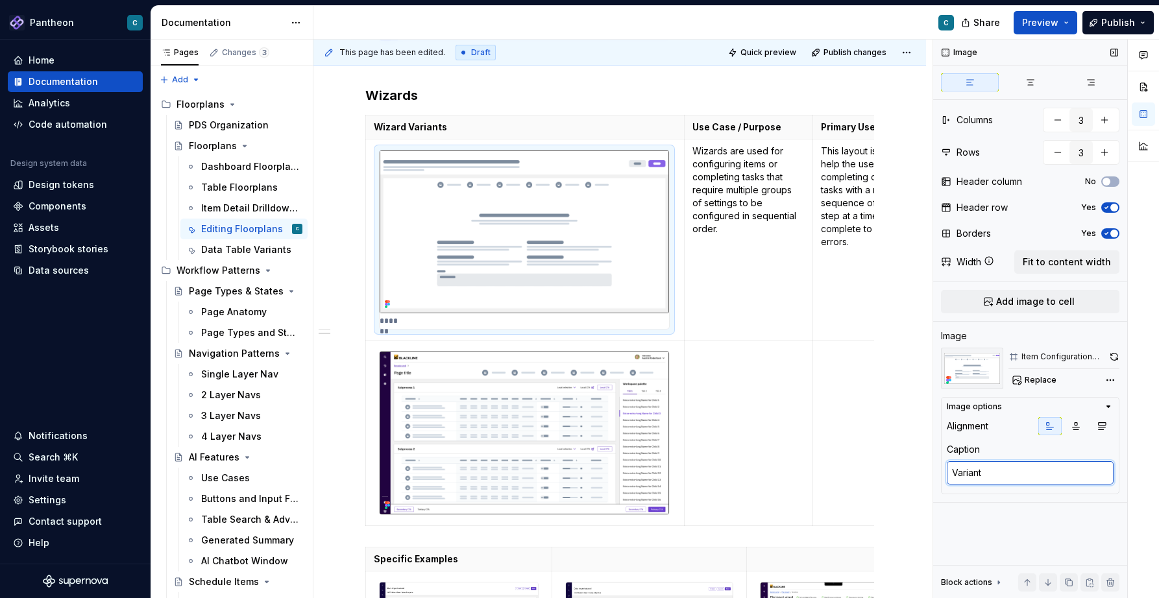
type textarea "Variant A"
type textarea "*"
type textarea "Variant A:"
type textarea "*"
type textarea "Variant A:"
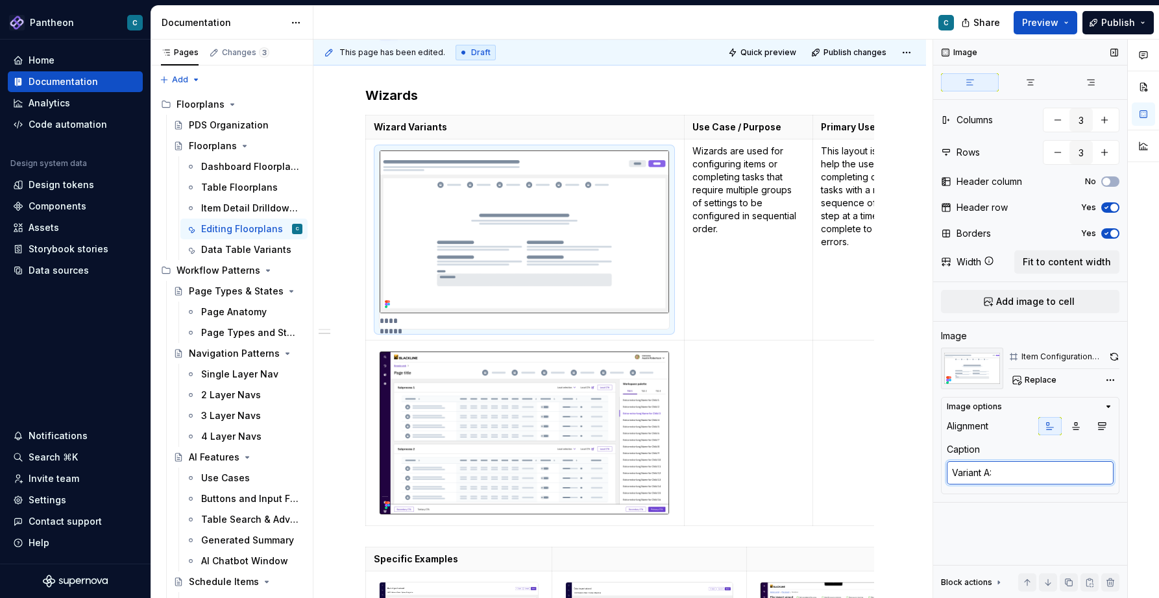
type textarea "*"
type textarea "Variant A: C"
type textarea "*"
type textarea "Variant A: Co"
type textarea "*"
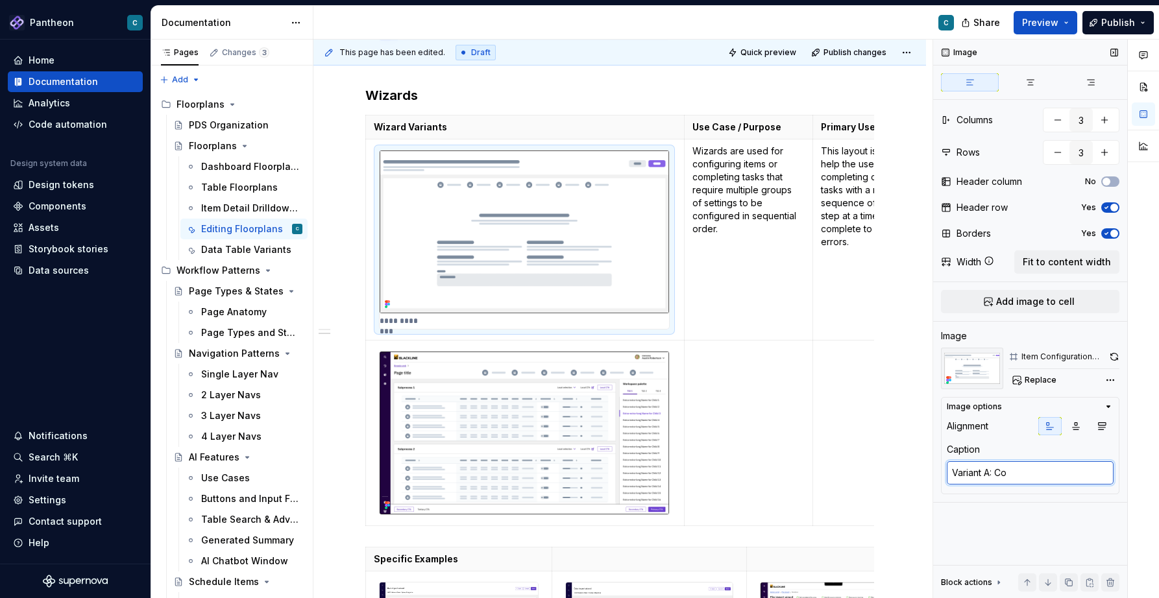
type textarea "Variant A: Con"
type textarea "*"
type textarea "Variant A: Conf"
type textarea "*"
type textarea "Variant A: Confi"
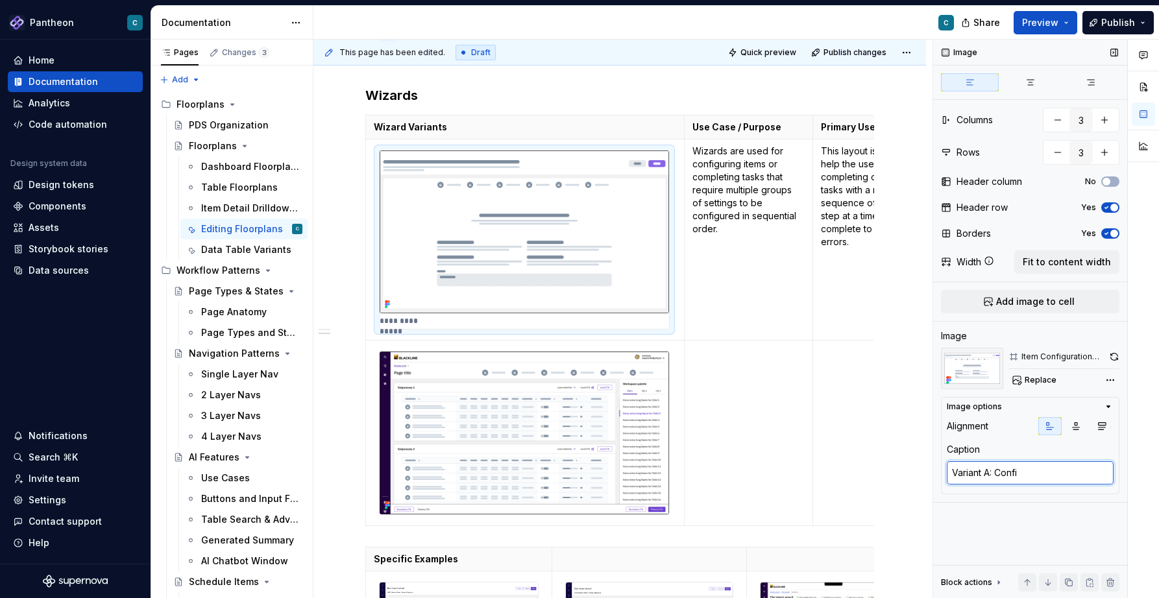
type textarea "*"
type textarea "Variant A: Config"
type textarea "*"
type textarea "Variant A: Configu"
type textarea "*"
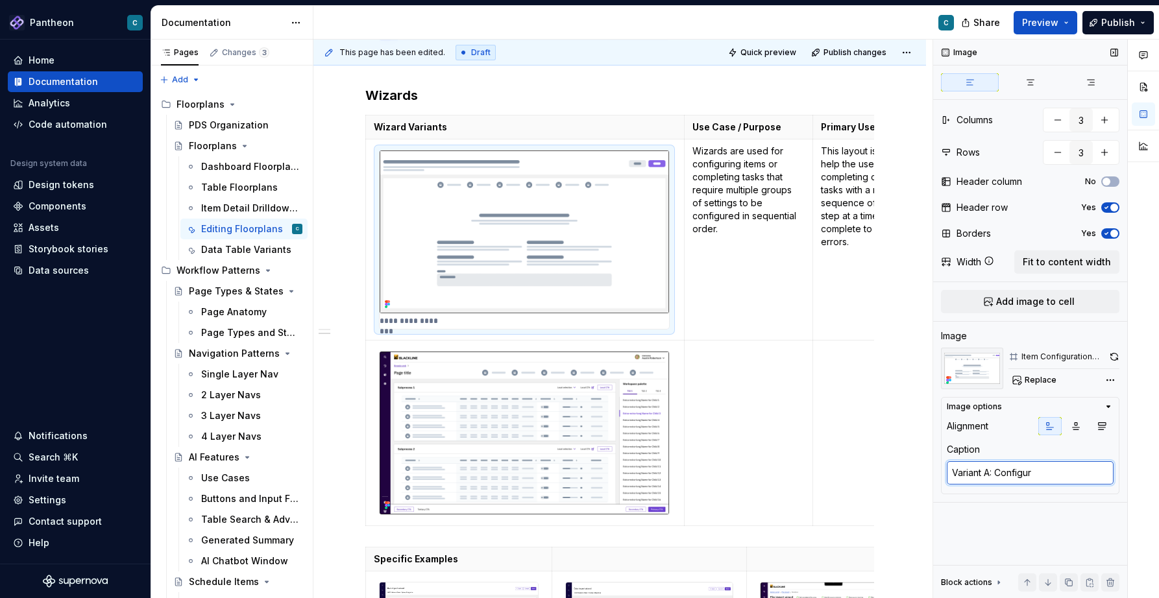
type textarea "Variant A: Configura"
type textarea "*"
type textarea "Variant A: Configurat"
type textarea "*"
type textarea "Variant A: Configurati"
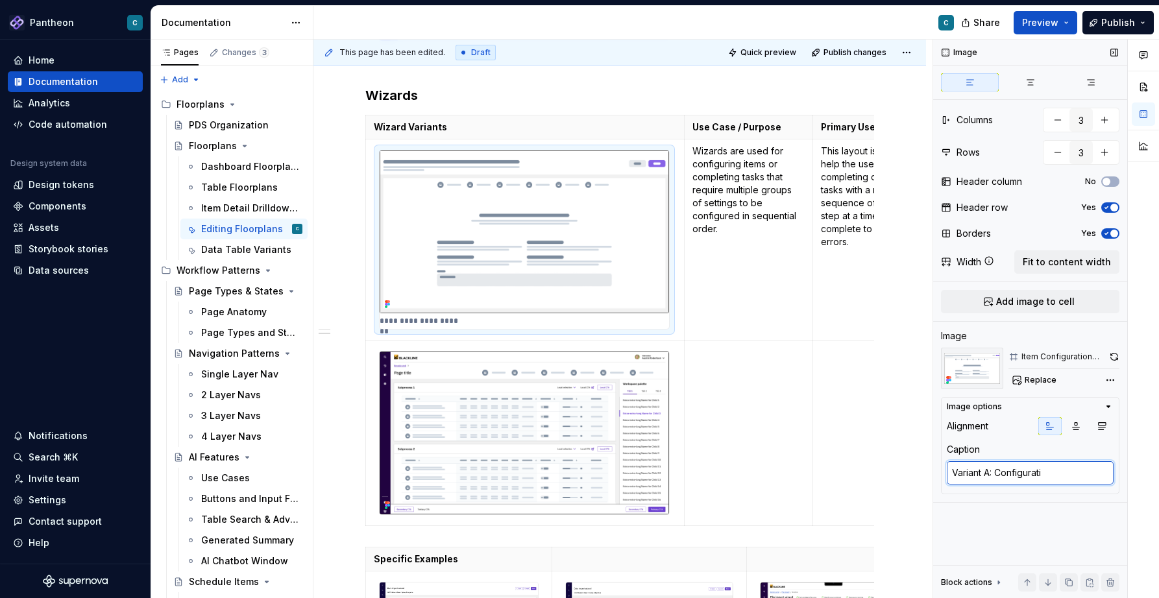
type textarea "*"
type textarea "Variant A: Configuratio"
type textarea "*"
type textarea "Variant A: Configuration"
type textarea "*"
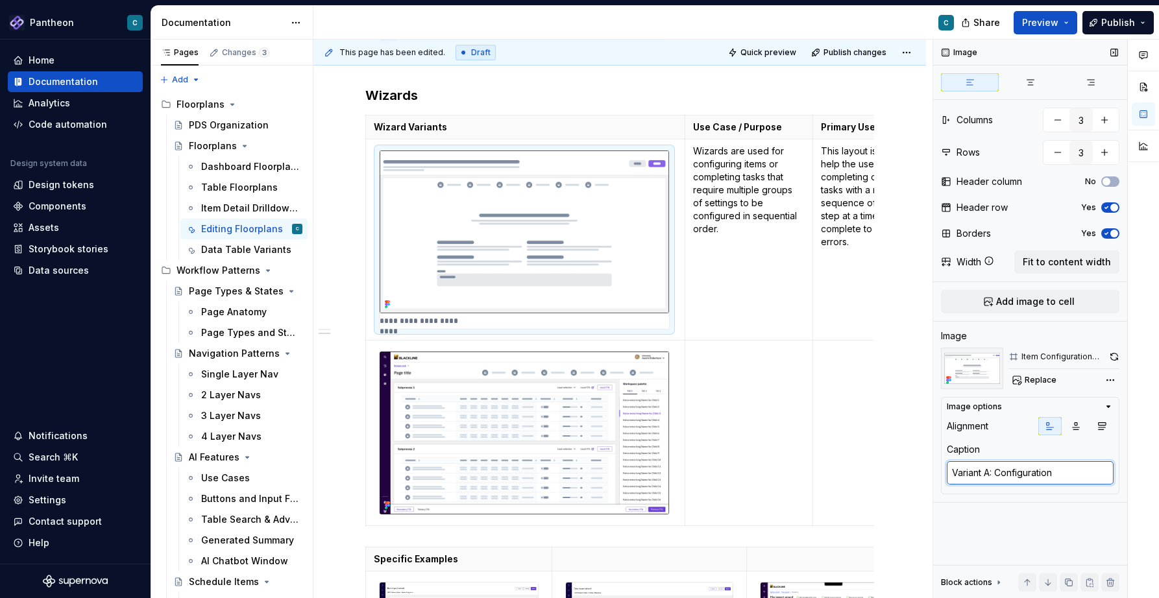
type textarea "Variant A: Configuration"
type textarea "*"
type textarea "Variant A: Configuration W"
type textarea "*"
type textarea "Variant A: Configuration Wi"
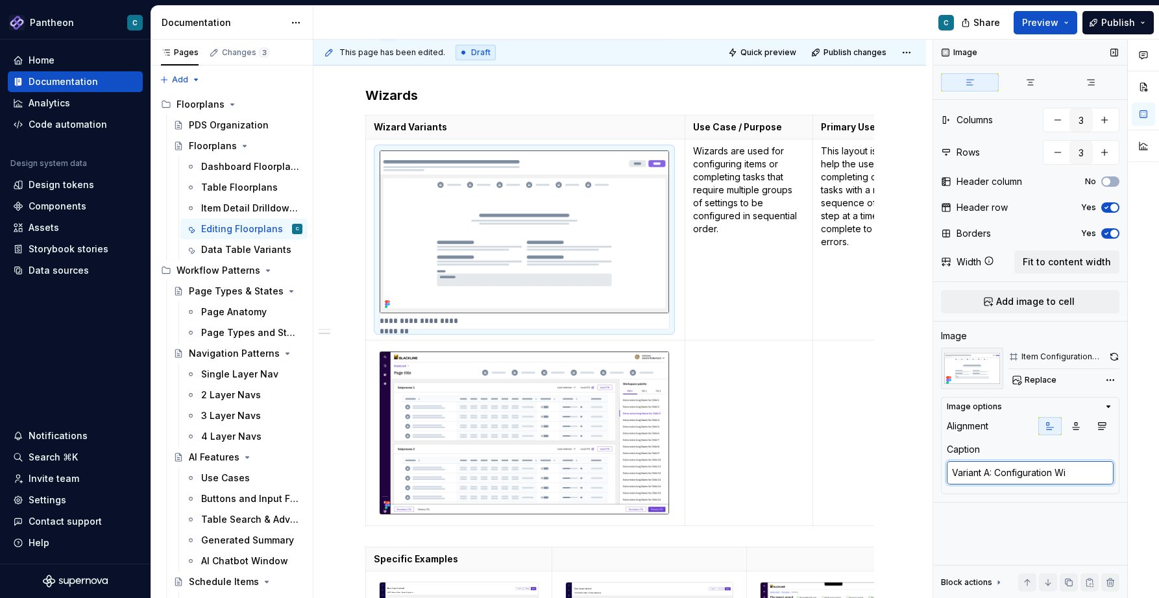
type textarea "*"
type textarea "Variant A: Configuration Wiz"
type textarea "*"
type textarea "Variant A: Configuration Wizar"
type textarea "*"
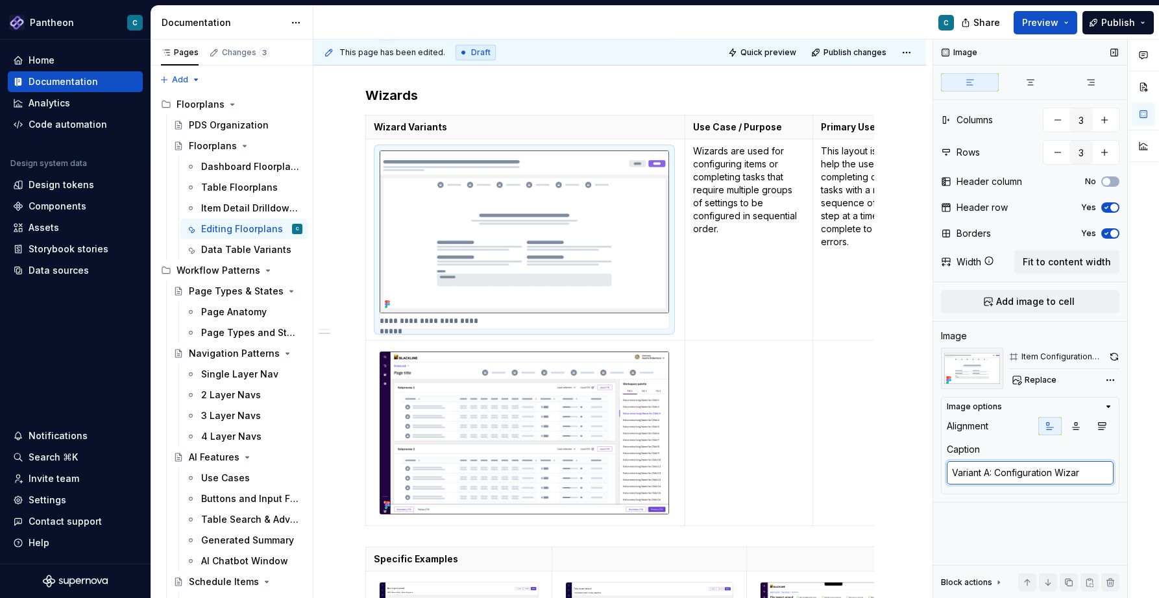
type textarea "Variant A: Configuration Wizard"
type textarea "*"
click at [574, 420] on img at bounding box center [524, 433] width 289 height 163
click at [959, 473] on textarea at bounding box center [1030, 472] width 167 height 23
type textarea "*"
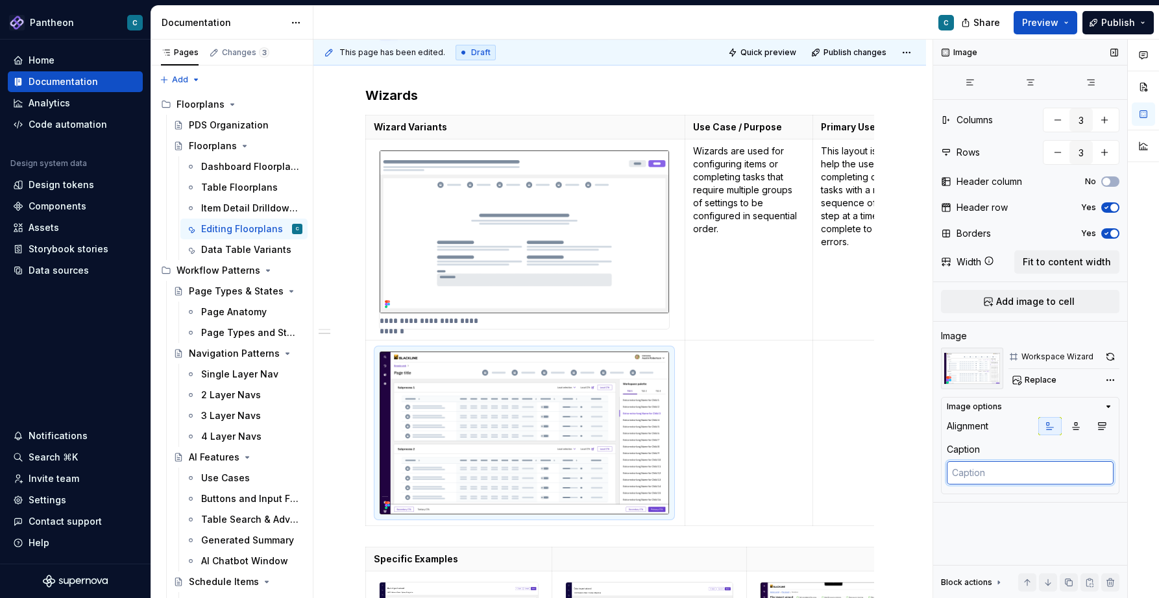
type textarea "V"
type textarea "*"
type textarea "Va"
type textarea "*"
type textarea "Var"
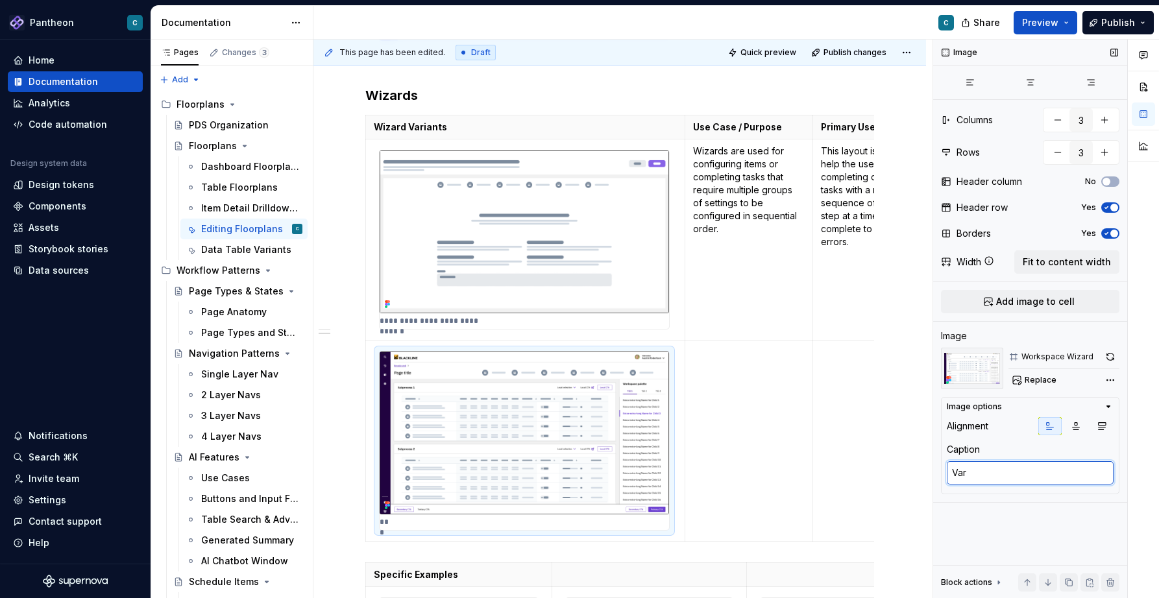
type textarea "*"
type textarea "Vari"
type textarea "*"
type textarea "Varia"
type textarea "*"
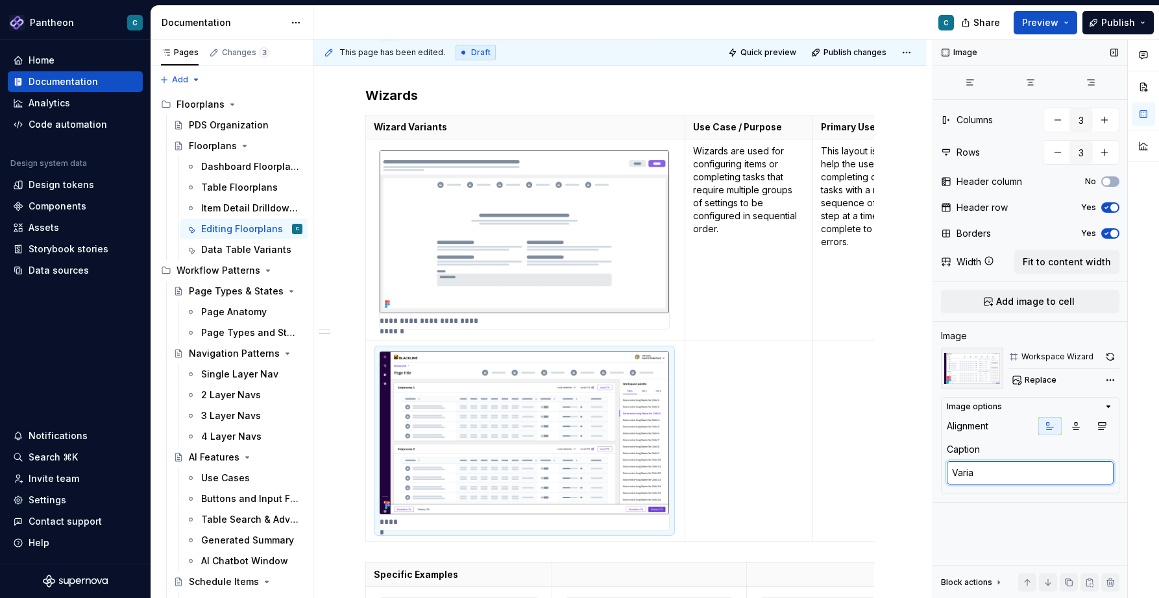
type textarea "Varian"
type textarea "*"
type textarea "Variant"
type textarea "*"
type textarea "Variant"
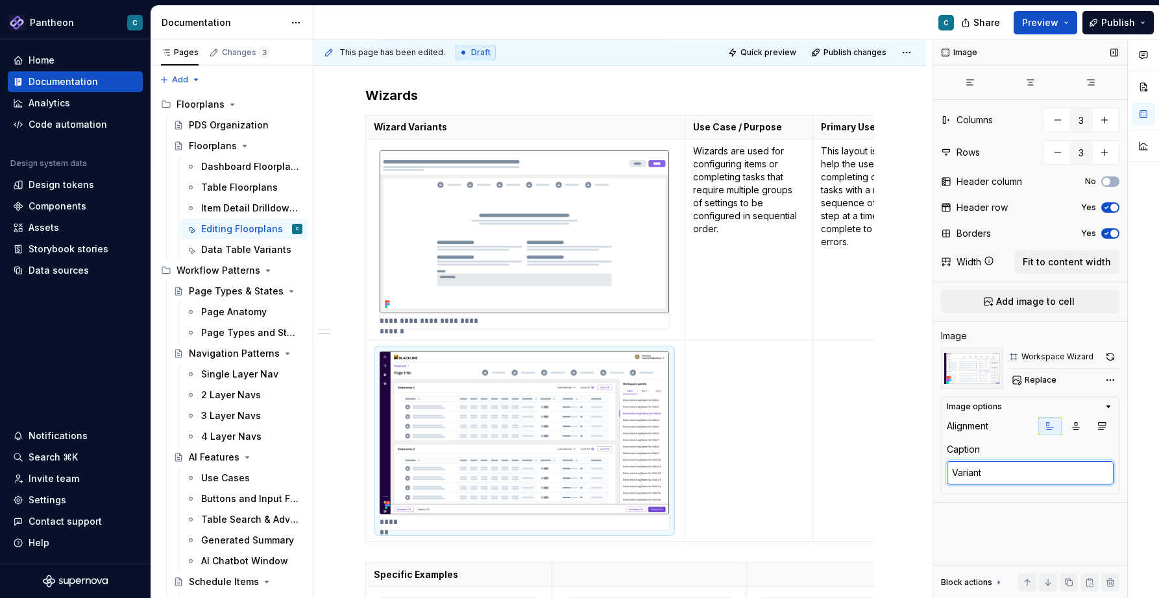
type textarea "*"
type textarea "Variant B"
type textarea "*"
type textarea "Variant B:"
type textarea "*"
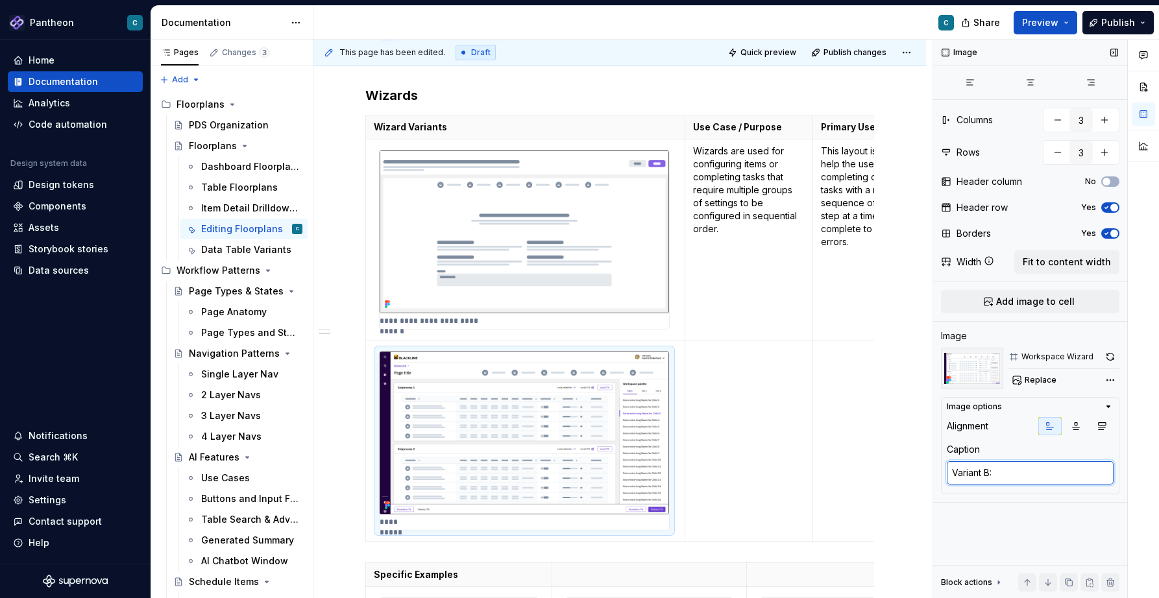
type textarea "Variant B:"
type textarea "*"
type textarea "Variant B: W"
type textarea "*"
type textarea "Variant B: Wo"
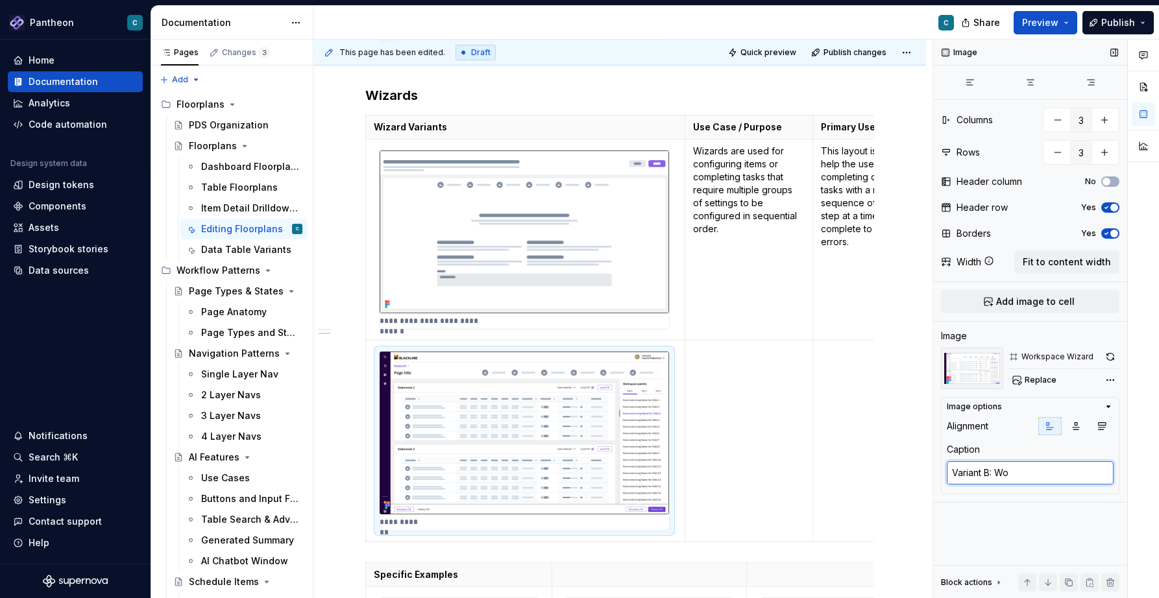
type textarea "*"
type textarea "Variant B: Wor"
type textarea "*"
type textarea "Variant B: Work"
type textarea "*"
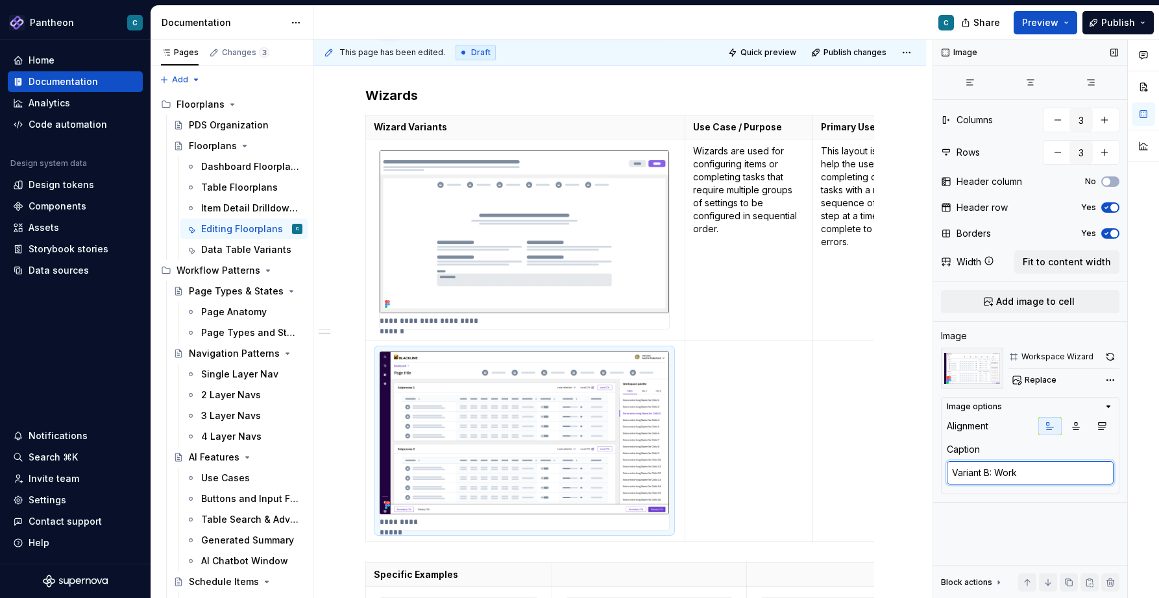
type textarea "Variant B: Works"
type textarea "*"
type textarea "Variant B: Worksp"
type textarea "*"
type textarea "Variant B: Workspa"
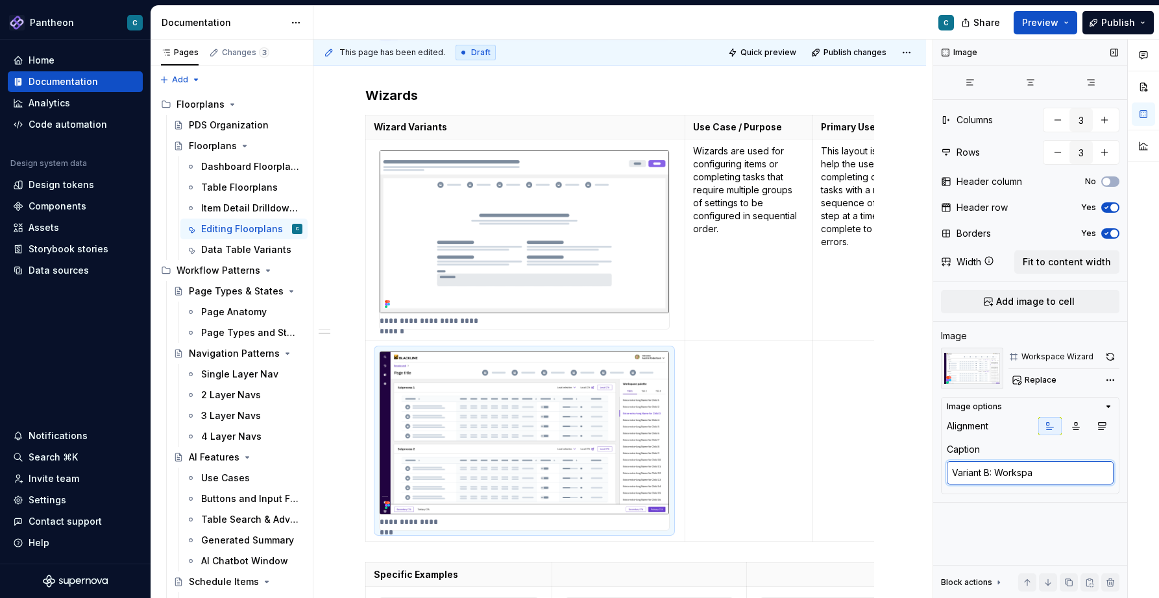
type textarea "*"
type textarea "Variant B: Workspac"
type textarea "*"
type textarea "Variant B: Workspace"
type textarea "*"
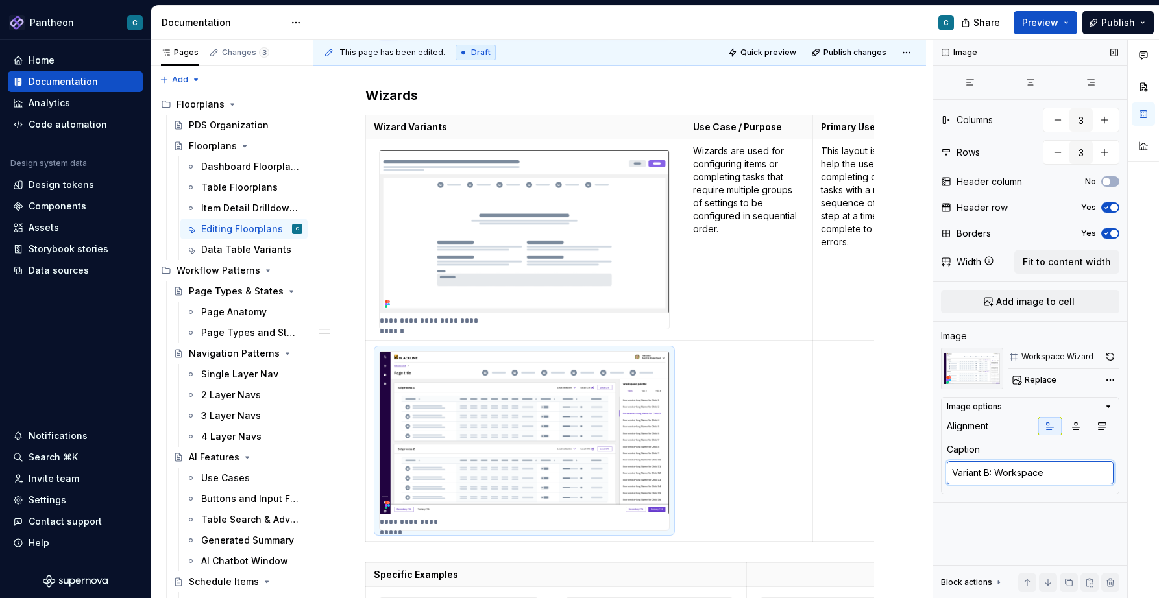
type textarea "Variant B: Workspace"
type textarea "*"
type textarea "Variant B: Workspace W"
type textarea "*"
type textarea "Variant B: Workspace Wi"
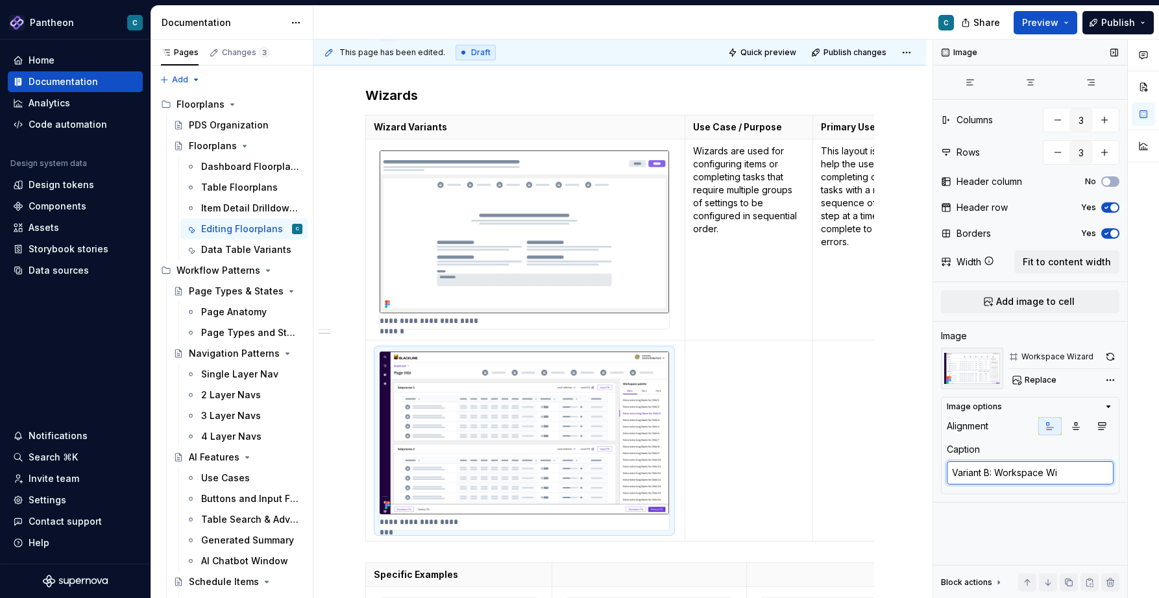
type textarea "*"
type textarea "Variant B: Workspace Wiz"
type textarea "*"
type textarea "Variant B: Workspace Wiza"
type textarea "*"
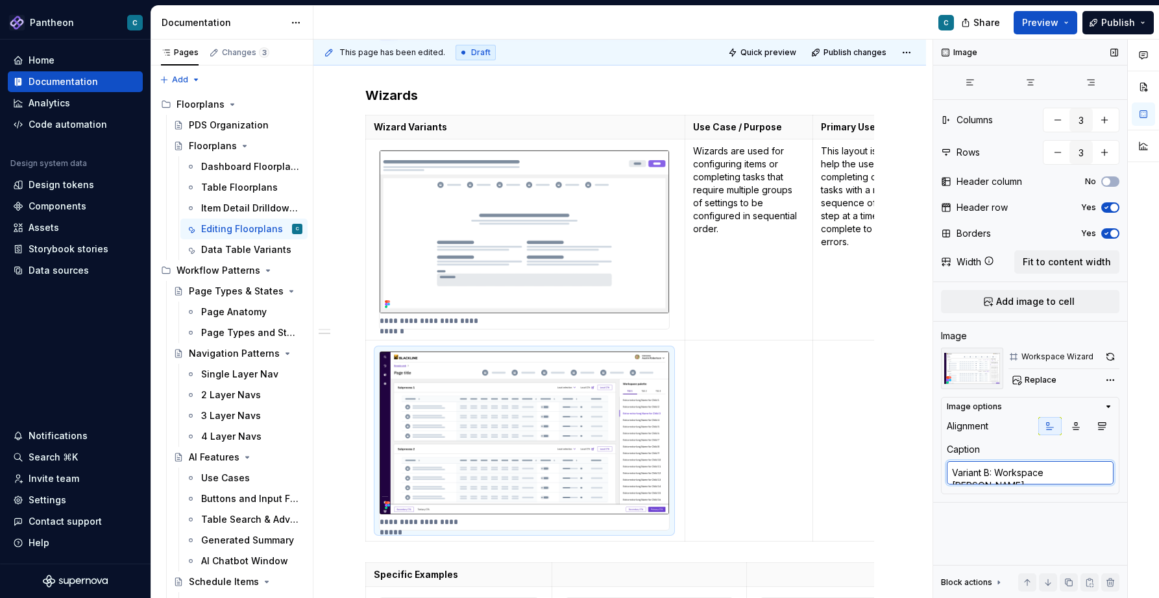
type textarea "Variant B: Workspace Wizar"
type textarea "*"
type textarea "Variant B: Workspace Wizard"
type textarea "*"
click at [745, 461] on td at bounding box center [748, 441] width 128 height 201
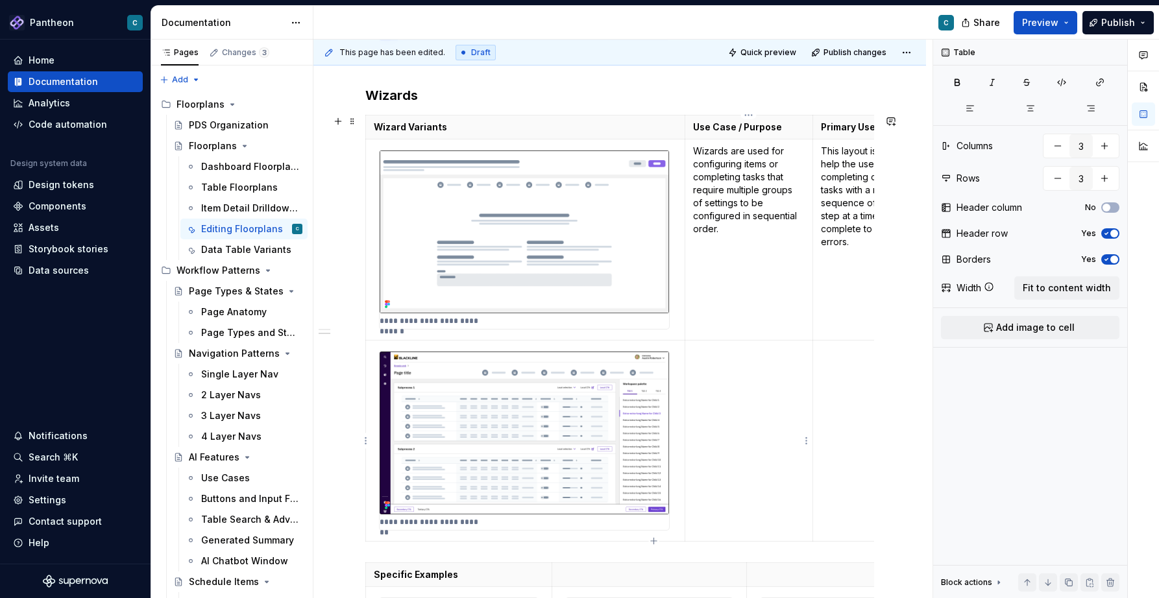
scroll to position [2563, 0]
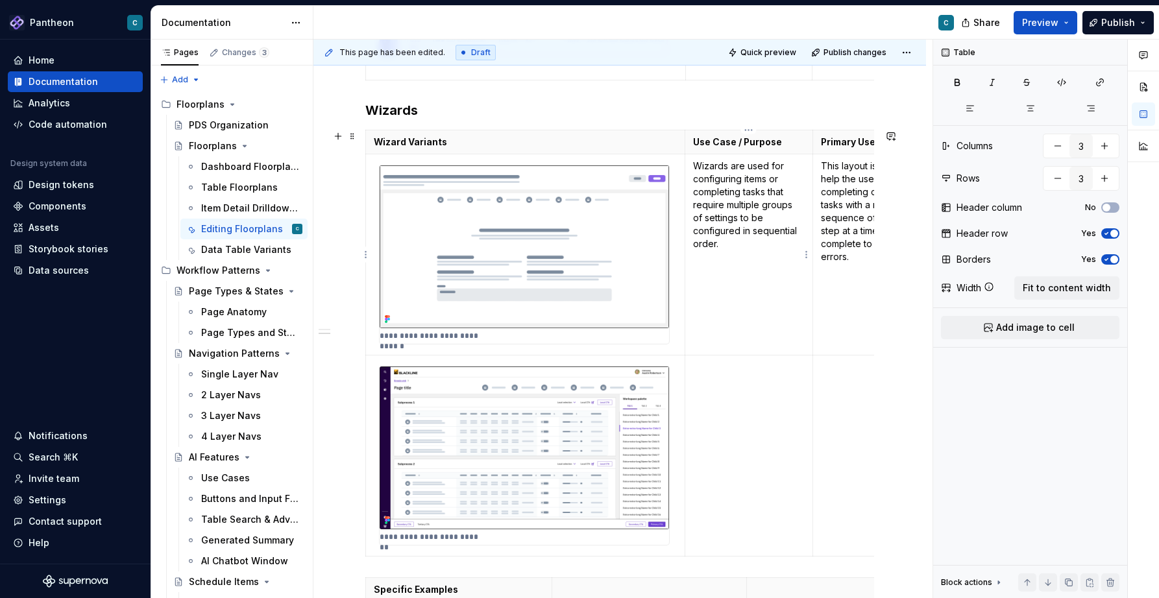
click at [731, 169] on p "Wizards are used for configuring items or completing tasks that require multipl…" at bounding box center [749, 205] width 112 height 91
drag, startPoint x: 773, startPoint y: 179, endPoint x: 727, endPoint y: 192, distance: 47.2
click at [727, 192] on p "Wizards launched from a Table Page, which are used for configuring items or com…" at bounding box center [749, 212] width 112 height 104
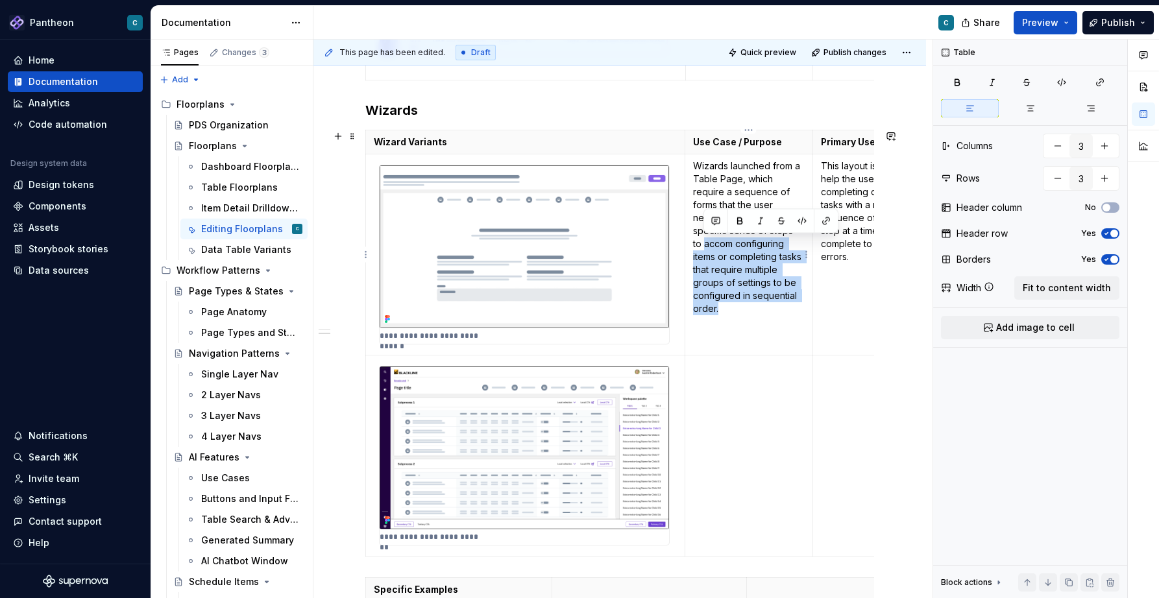
drag, startPoint x: 779, startPoint y: 311, endPoint x: 703, endPoint y: 247, distance: 99.4
click at [703, 247] on p "Wizards launched from a Table Page, which require a sequence of forms that the …" at bounding box center [749, 238] width 112 height 156
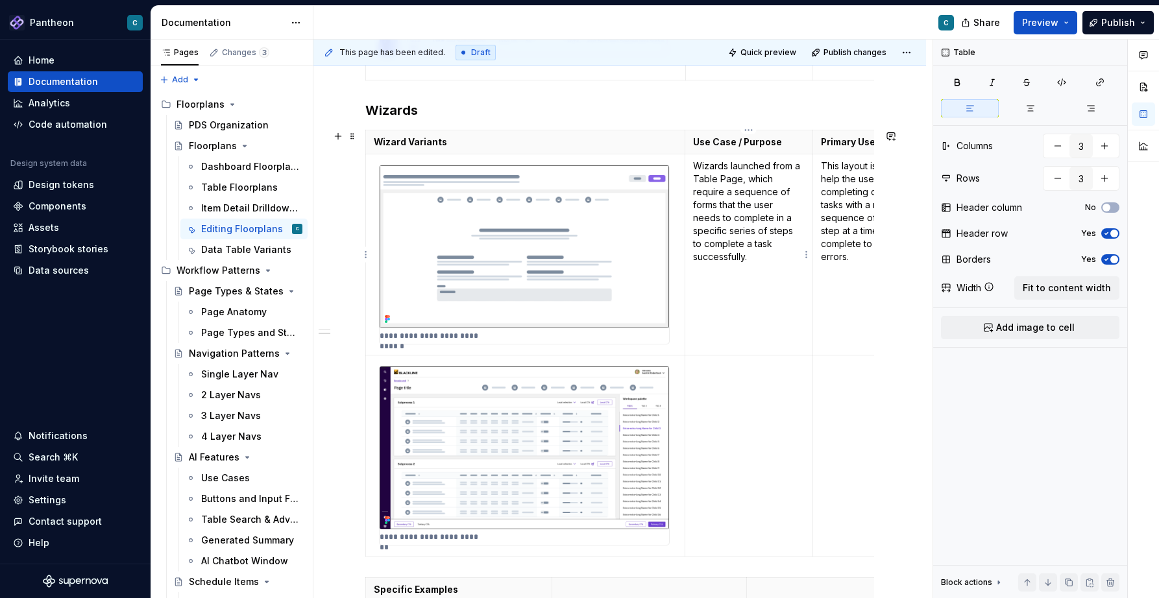
click at [727, 165] on p "Wizards launched from a Table Page, which require a sequence of forms that the …" at bounding box center [749, 212] width 112 height 104
drag, startPoint x: 731, startPoint y: 232, endPoint x: 790, endPoint y: 233, distance: 59.1
click at [790, 233] on p "Wizards, launched from a Table Page, which require a sequence of forms that the…" at bounding box center [749, 212] width 112 height 104
click at [745, 195] on p "Wizards, launched from a Table Page, which require a sequence of forms that the…" at bounding box center [749, 212] width 112 height 104
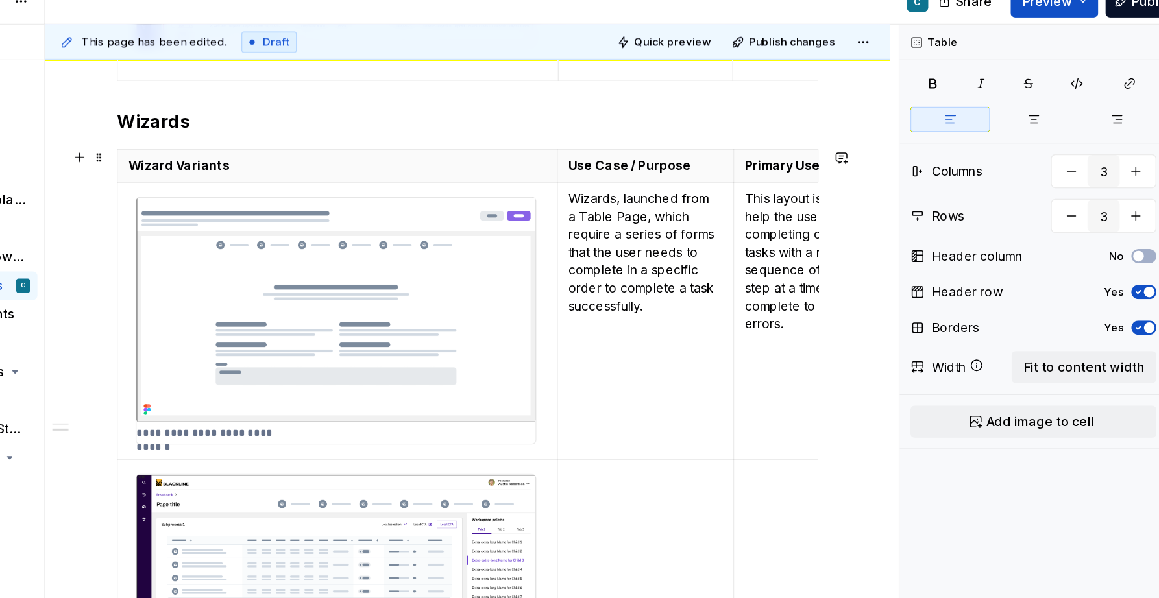
scroll to position [0, 0]
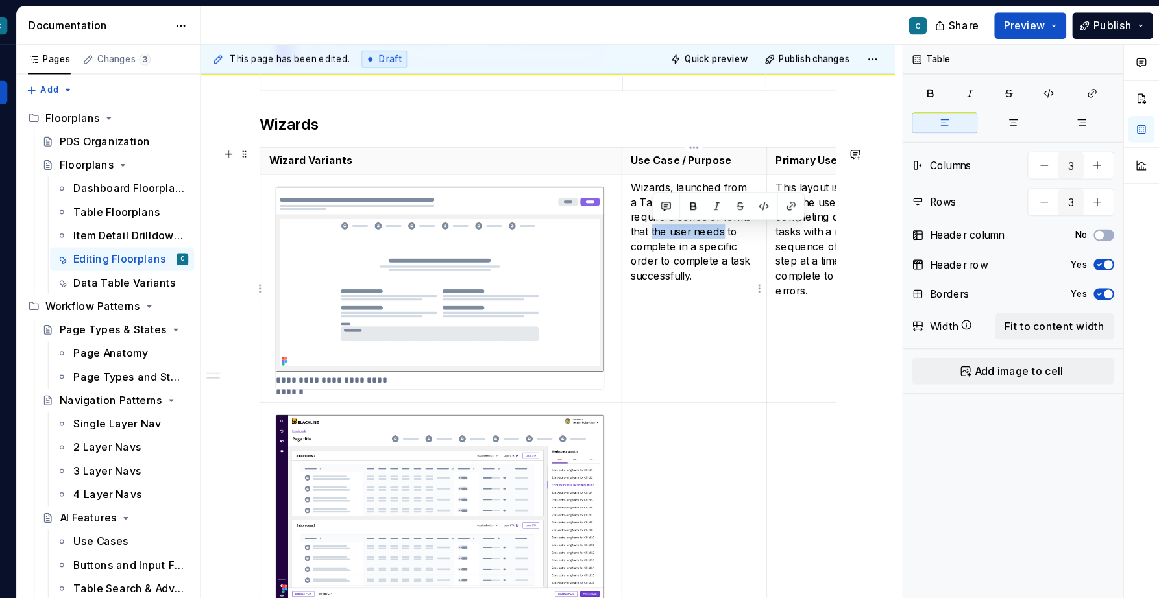
drag, startPoint x: 712, startPoint y: 206, endPoint x: 776, endPoint y: 208, distance: 64.3
click at [776, 208] on p "Wizards, launched from a Table Page, which require a series of forms that the u…" at bounding box center [749, 205] width 112 height 91
click at [751, 206] on p "Wizards, launched from a Table Page, which require a series of forms that needs…" at bounding box center [749, 205] width 112 height 91
click at [731, 221] on p "Wizards, launched from a Table Page, which require a series of forms that needs…" at bounding box center [749, 205] width 112 height 91
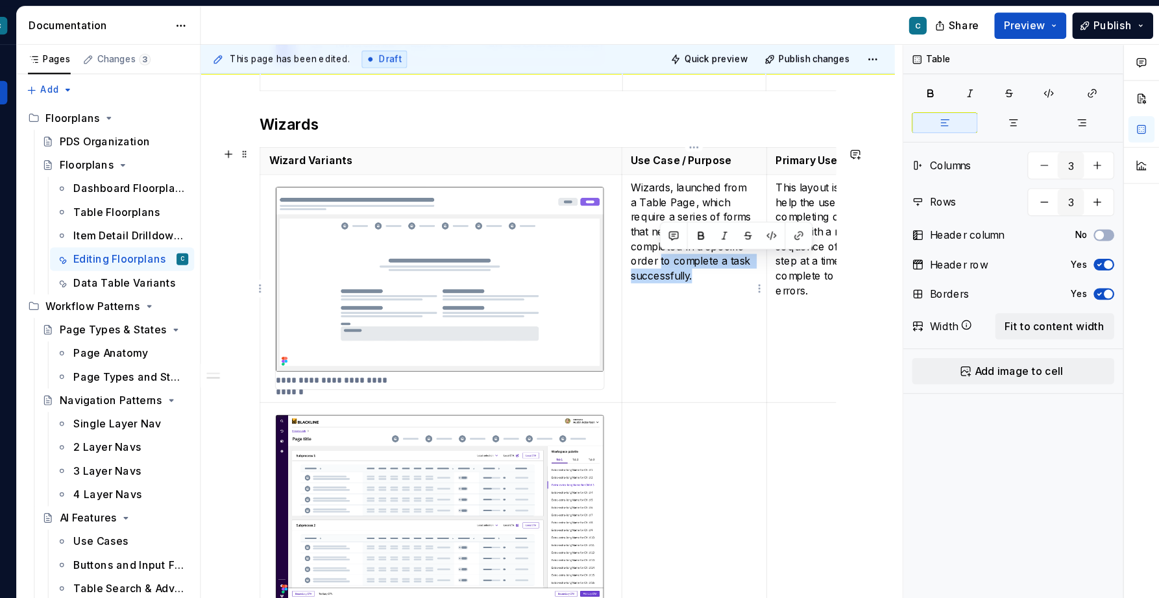
drag, startPoint x: 718, startPoint y: 234, endPoint x: 763, endPoint y: 238, distance: 45.6
click at [763, 238] on p "Wizards, launched from a Table Page, which require a series of forms that needs…" at bounding box center [749, 205] width 112 height 91
click at [763, 246] on p "Wizards, launched from a Table Page, which require a series of forms that needs…" at bounding box center [749, 205] width 112 height 91
click at [738, 206] on p "Wizards, launched from a Table Page, which require a series of forms that needs…" at bounding box center [749, 205] width 112 height 91
drag, startPoint x: 718, startPoint y: 233, endPoint x: 746, endPoint y: 241, distance: 29.6
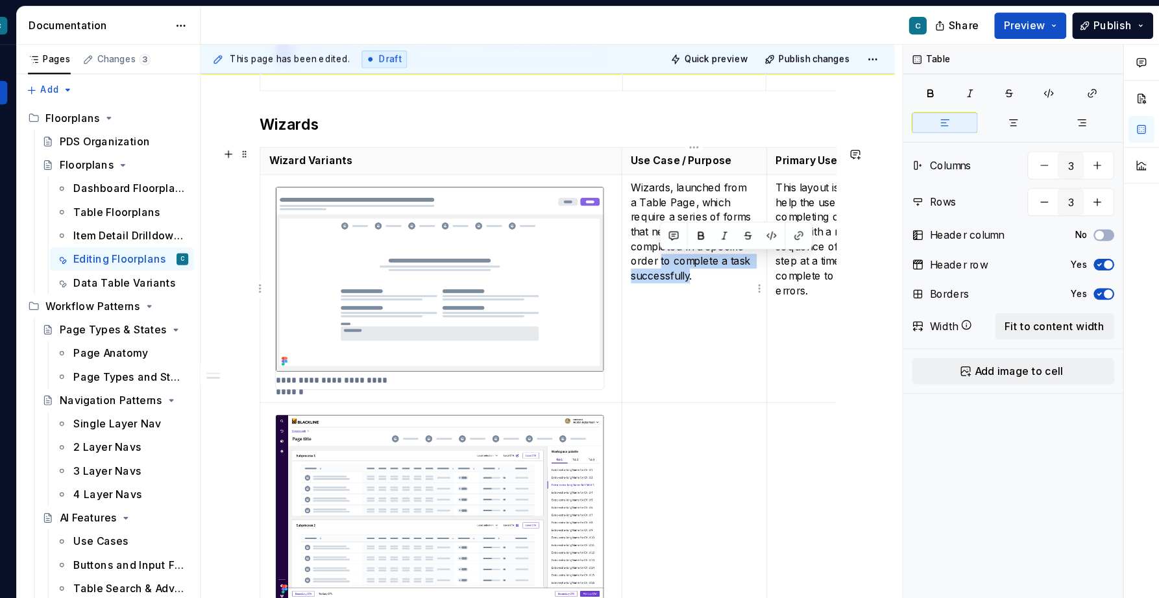
click at [746, 240] on p "Wizards, launched from a Table Page, which require a series of forms that need …" at bounding box center [749, 205] width 112 height 91
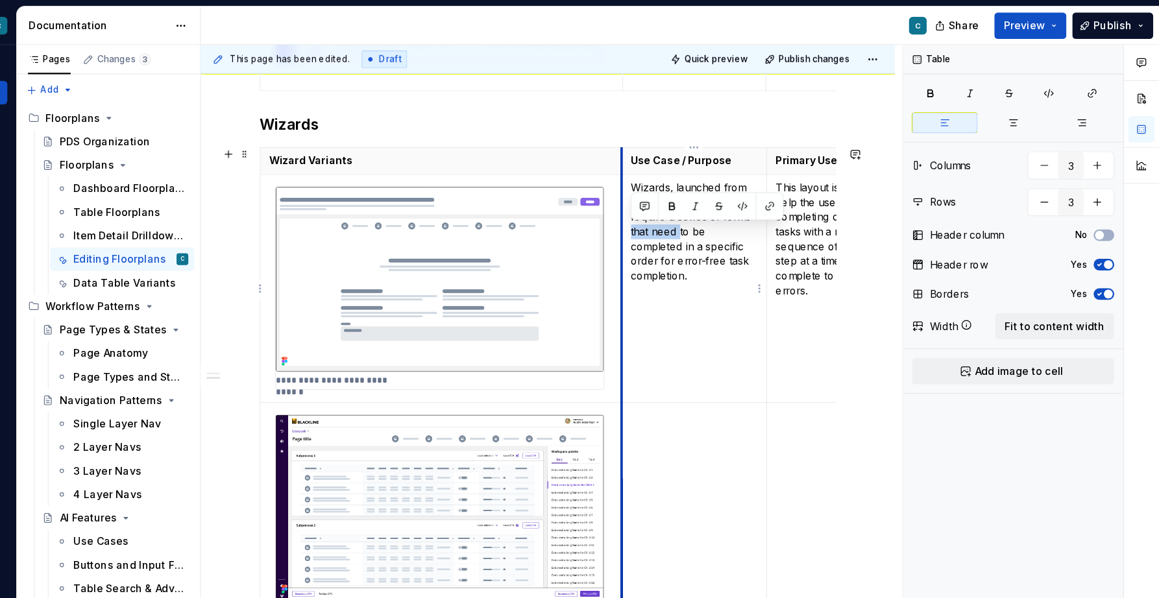
drag, startPoint x: 734, startPoint y: 204, endPoint x: 686, endPoint y: 206, distance: 48.7
click at [686, 206] on td "Wizards, launched from a Table Page, which require a series of forms that need …" at bounding box center [748, 254] width 128 height 201
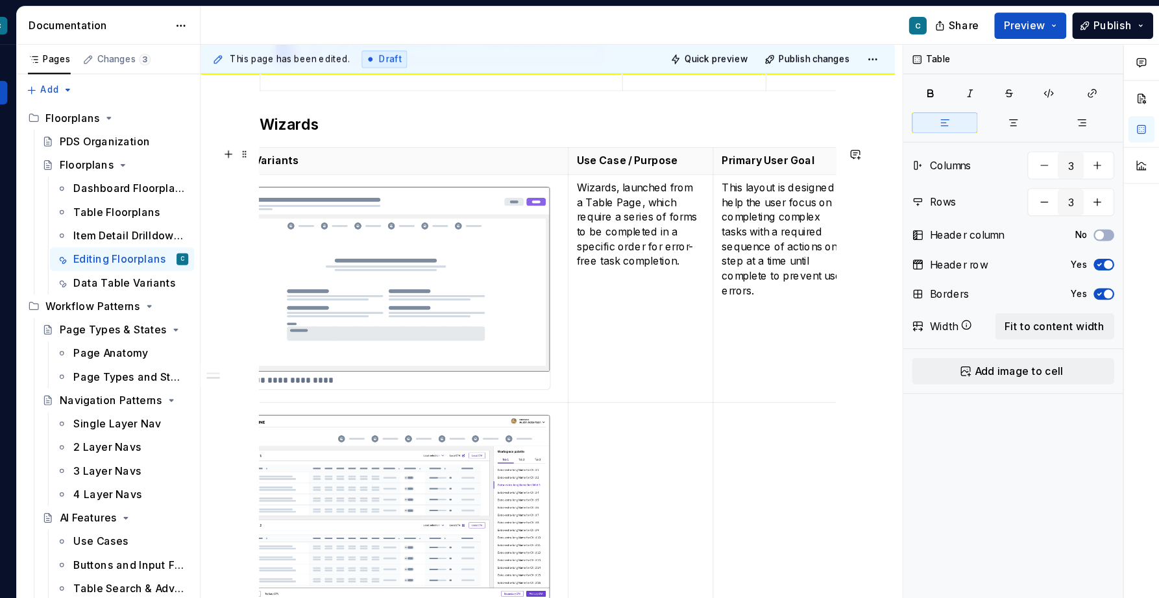
scroll to position [0, 62]
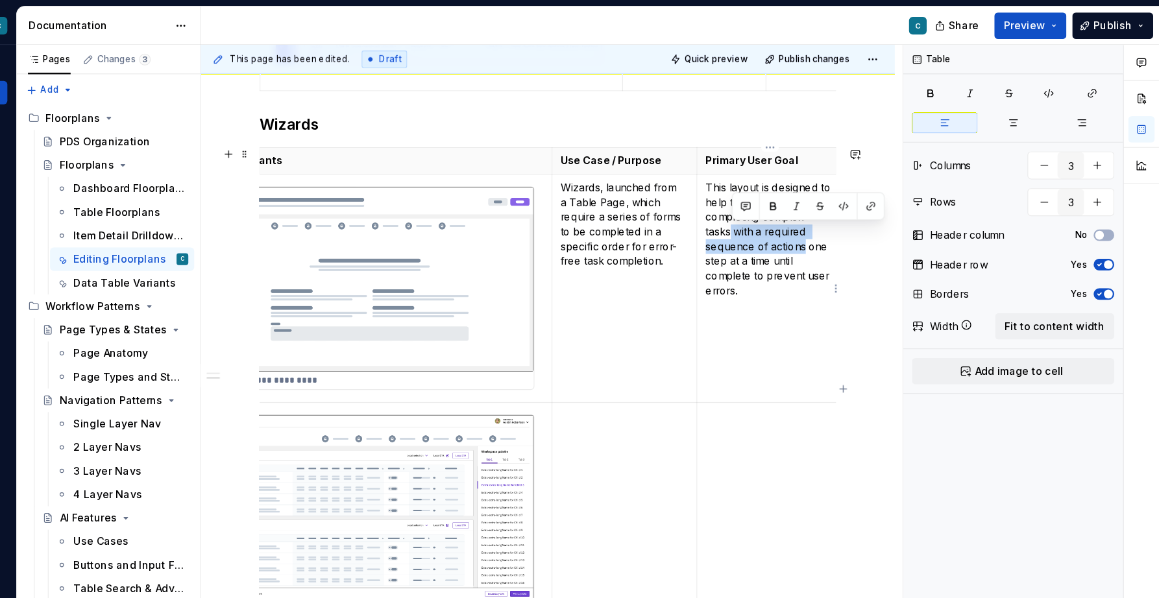
drag, startPoint x: 781, startPoint y: 206, endPoint x: 845, endPoint y: 217, distance: 65.2
click at [845, 217] on p "This layout is designed to help the user focus on completing complex tasks with…" at bounding box center [815, 212] width 113 height 104
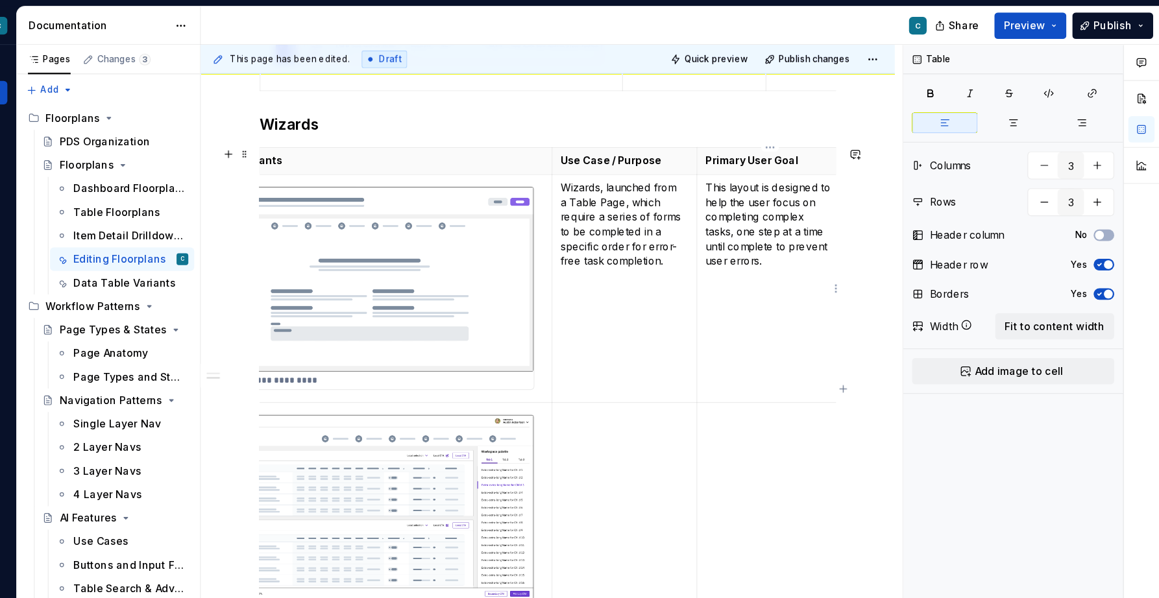
click at [862, 206] on p "This layout is designed to help the user focus on completing complex tasks, one…" at bounding box center [815, 199] width 113 height 78
click at [779, 219] on p "This layout is designed to help the user focus on completing complex tasks, one…" at bounding box center [815, 199] width 113 height 78
click at [688, 233] on p "Wizards, launched from a Table Page, which require a series of forms to be comp…" at bounding box center [687, 199] width 112 height 78
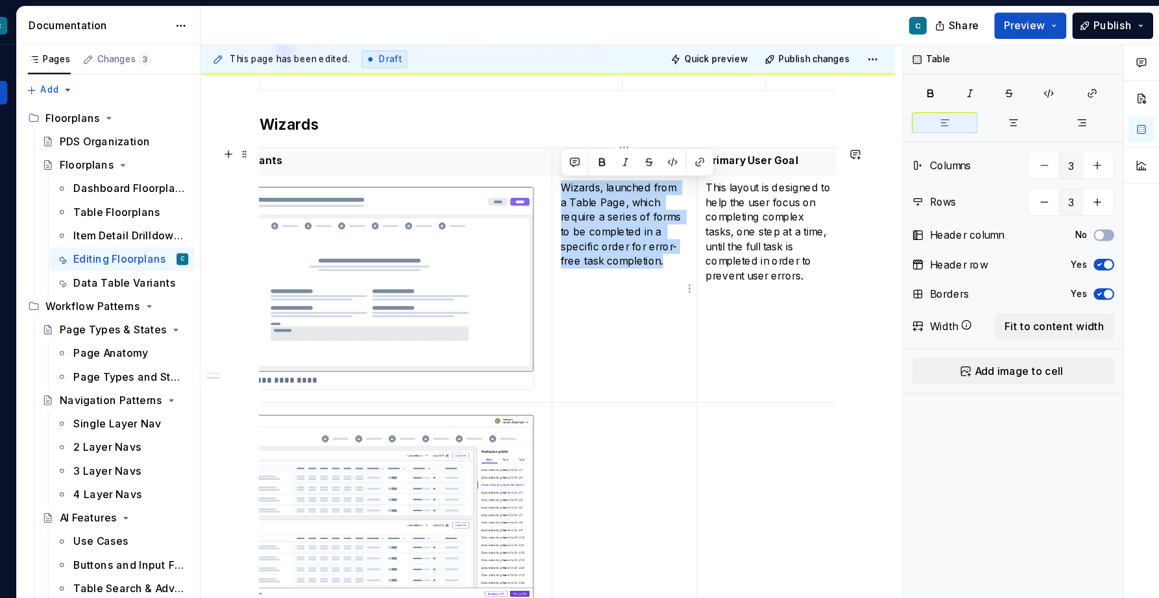
drag, startPoint x: 633, startPoint y: 166, endPoint x: 721, endPoint y: 233, distance: 110.7
click at [721, 233] on p "Wizards, launched from a Table Page, which require a series of forms to be comp…" at bounding box center [687, 199] width 112 height 78
copy p "Wizards, launched from a Table Page, which require a series of forms to be comp…"
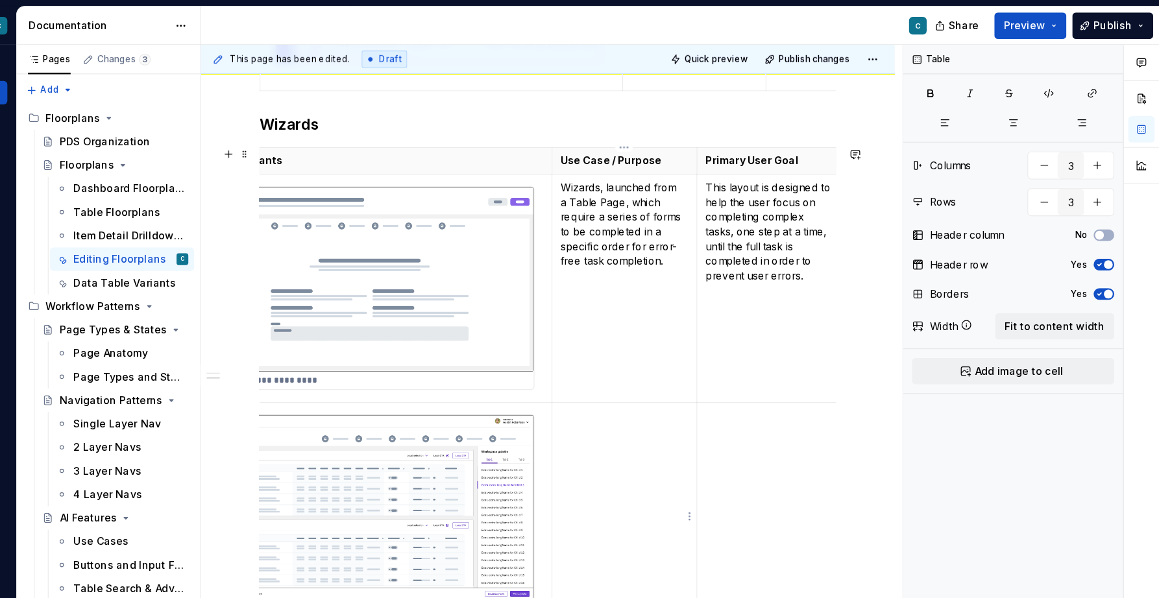
click at [655, 385] on td at bounding box center [687, 456] width 128 height 201
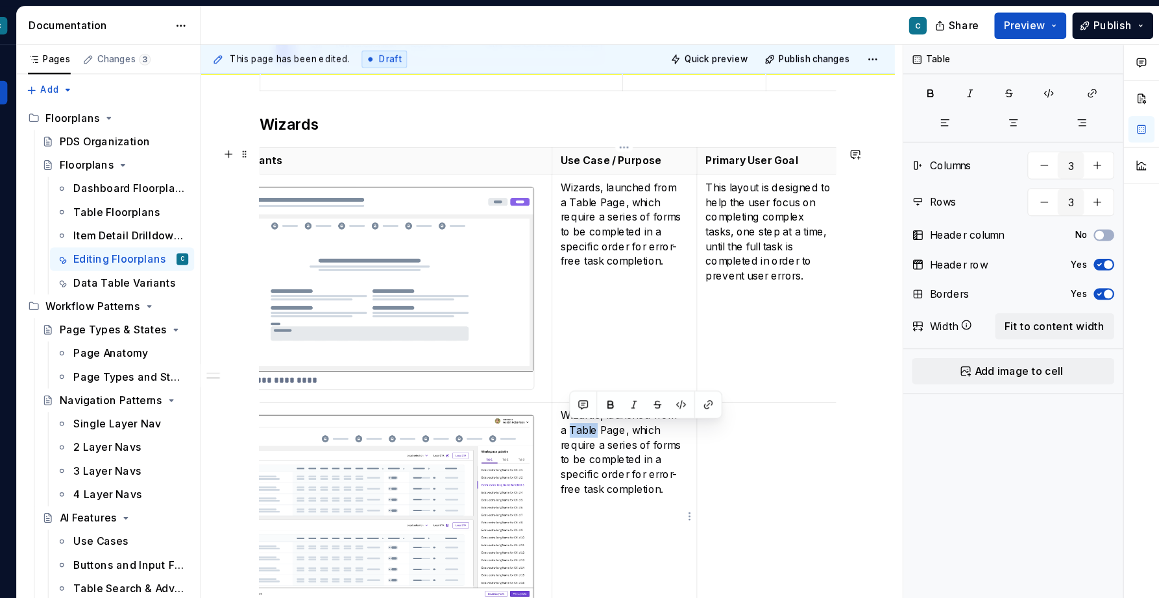
drag, startPoint x: 640, startPoint y: 381, endPoint x: 662, endPoint y: 385, distance: 23.0
click at [662, 385] on p "Wizards, launched from a Table Page, which require a series of forms to be comp…" at bounding box center [687, 400] width 112 height 78
click at [691, 393] on p "Wizards, launched from a Workspace Page, which require a series of forms to be …" at bounding box center [687, 400] width 112 height 78
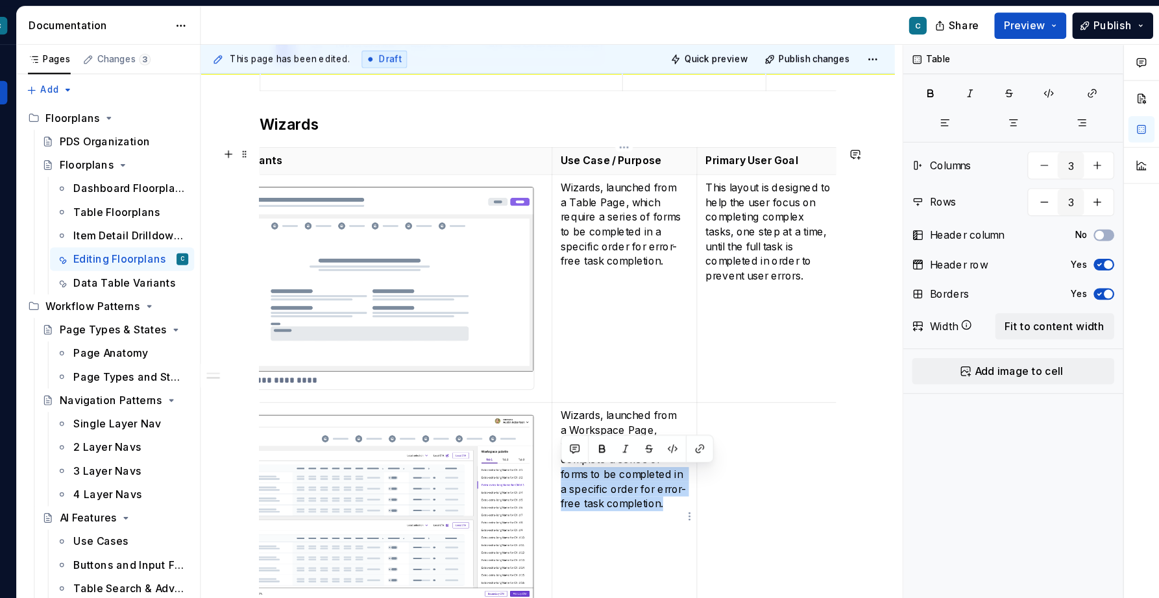
drag, startPoint x: 632, startPoint y: 422, endPoint x: 732, endPoint y: 440, distance: 102.2
click at [732, 440] on p "Wizards, launched from a Workspace Page, which require the user to complete a s…" at bounding box center [687, 406] width 112 height 91
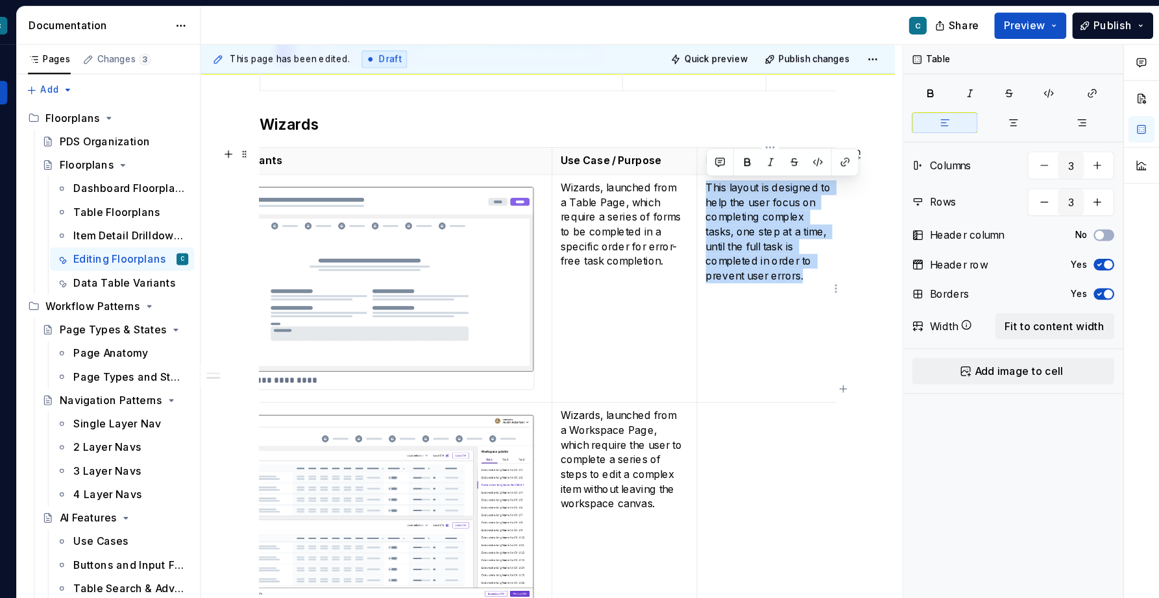
drag, startPoint x: 849, startPoint y: 245, endPoint x: 758, endPoint y: 170, distance: 118.0
click at [758, 170] on td "This layout is designed to help the user focus on completing complex tasks, one…" at bounding box center [815, 254] width 129 height 201
copy p "This layout is designed to help the user focus on completing complex tasks, one…"
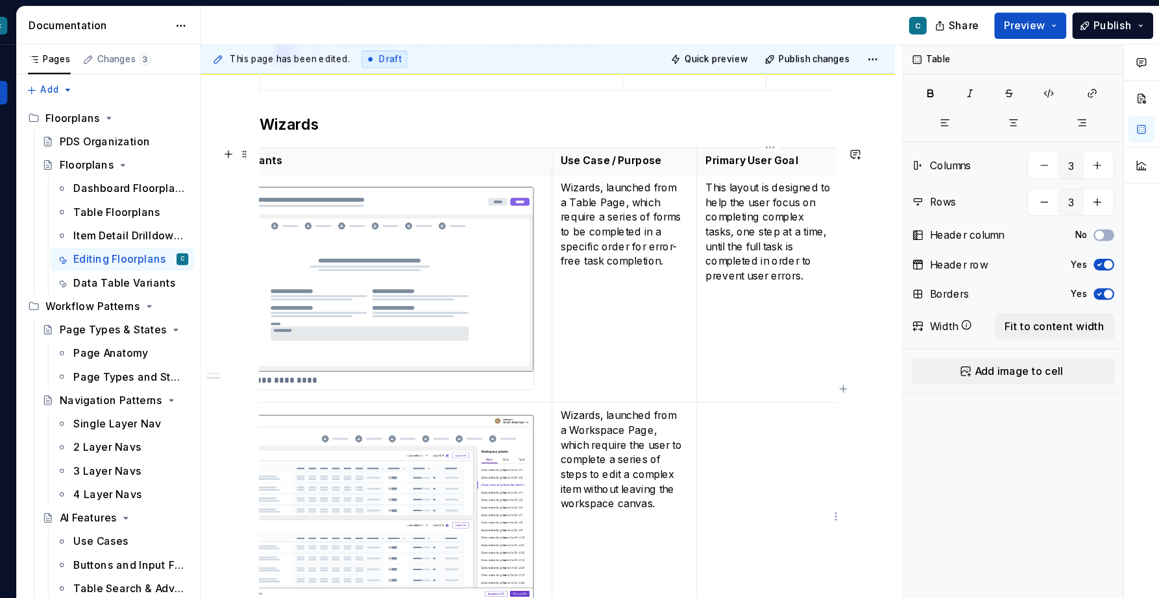
click at [775, 374] on td at bounding box center [815, 456] width 129 height 201
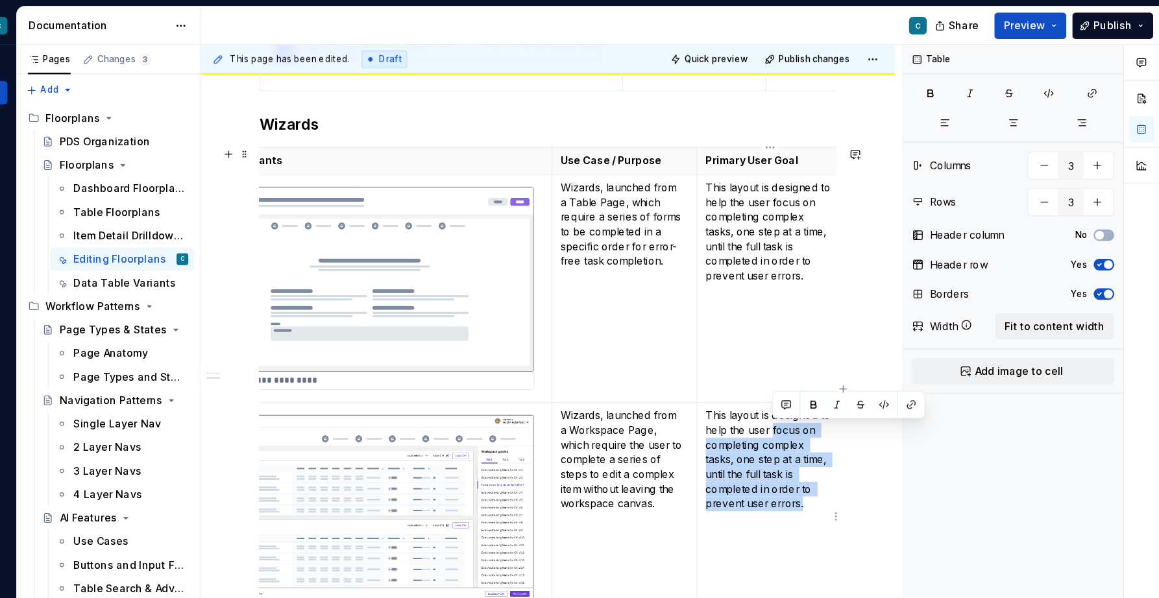
drag, startPoint x: 817, startPoint y: 381, endPoint x: 857, endPoint y: 448, distance: 78.2
click at [857, 448] on p "This layout is designed to help the user focus on completing complex tasks, one…" at bounding box center [815, 406] width 113 height 91
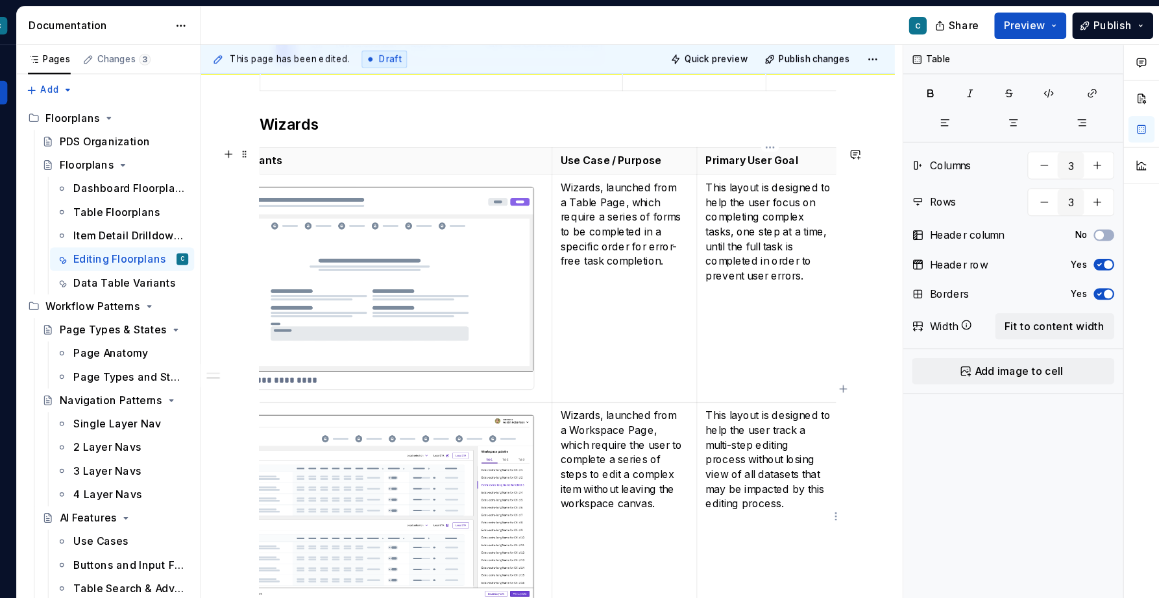
click at [860, 476] on td "This layout is designed to help the user track a multi-step editing process wit…" at bounding box center [815, 456] width 129 height 201
click at [843, 383] on p "This layout is designed to help the user track a multi-step editing process wit…" at bounding box center [815, 406] width 113 height 91
click at [819, 395] on p "This layout is designed to help the user track their progress and complete a mu…" at bounding box center [815, 413] width 113 height 104
click at [779, 433] on p "This layout is designed to help the user track their progress and successfully …" at bounding box center [815, 419] width 113 height 117
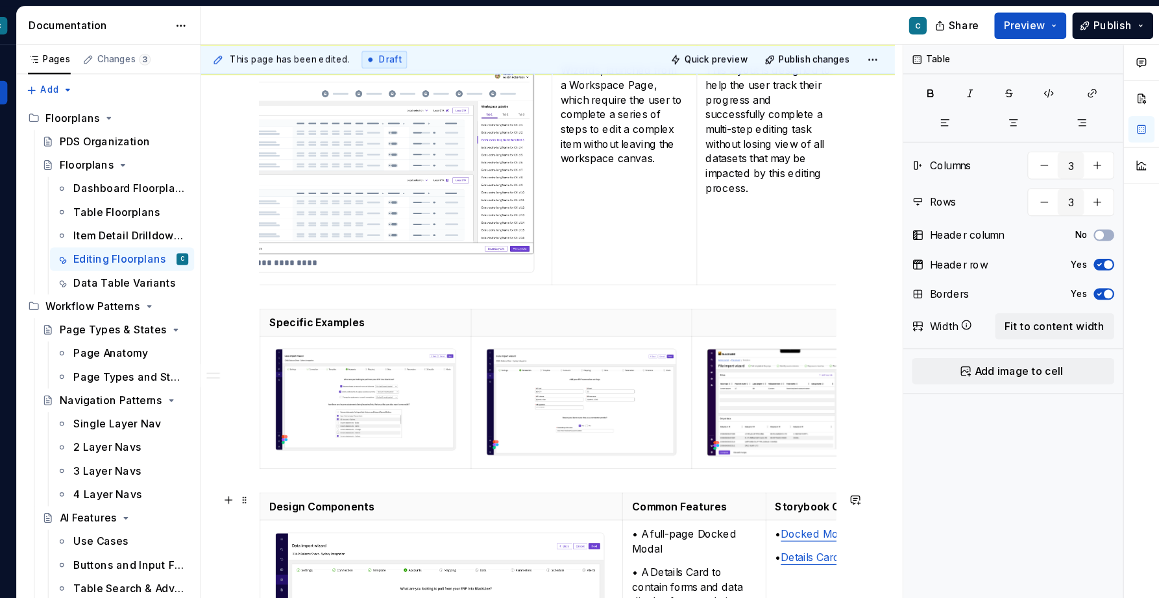
scroll to position [2859, 0]
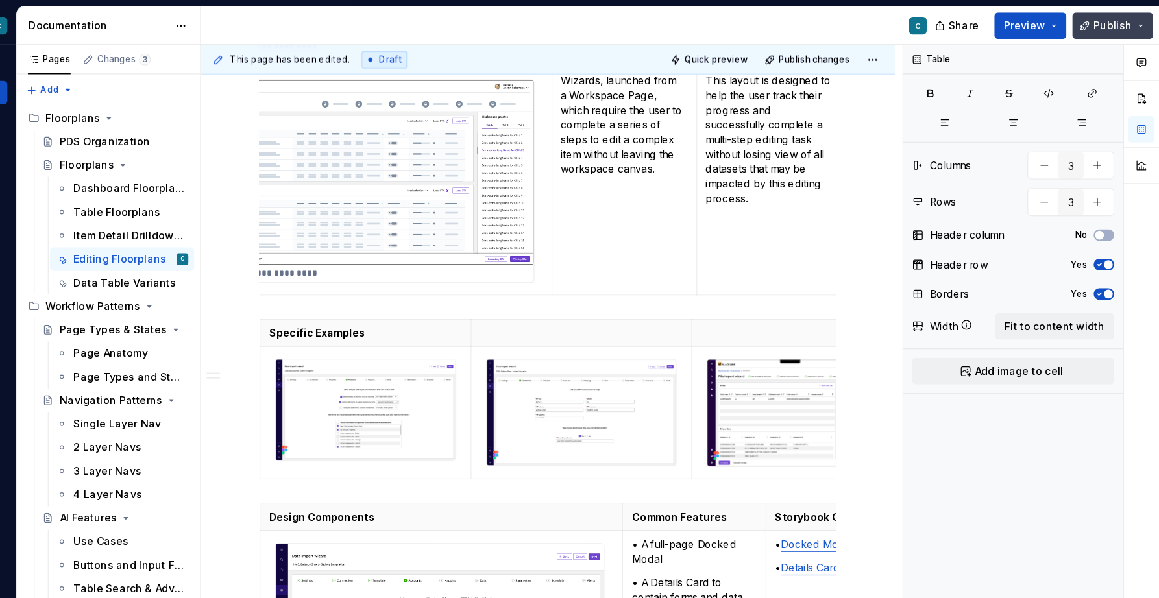
click at [1113, 22] on span "Publish" at bounding box center [1118, 22] width 34 height 13
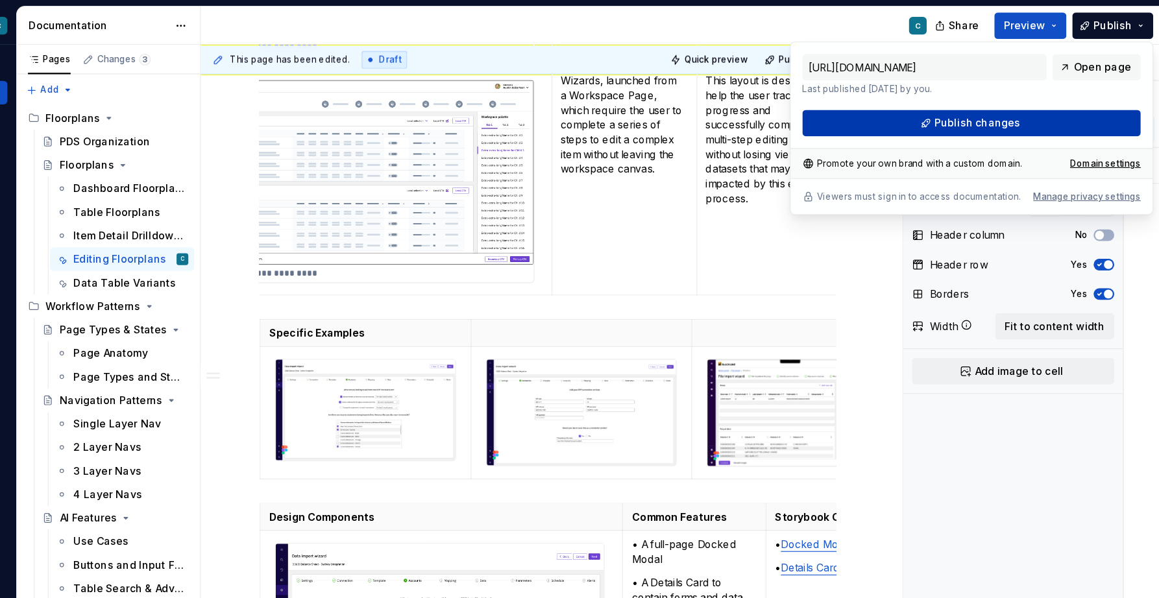
click at [1028, 107] on span "Publish changes" at bounding box center [999, 109] width 76 height 13
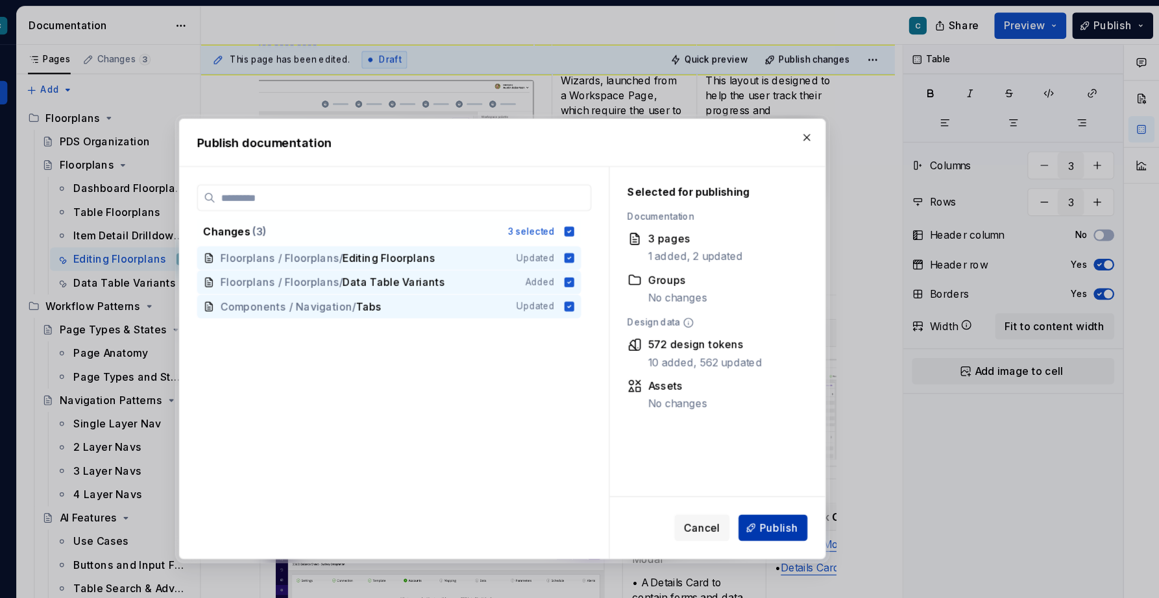
click at [819, 465] on span "Publish" at bounding box center [823, 465] width 34 height 13
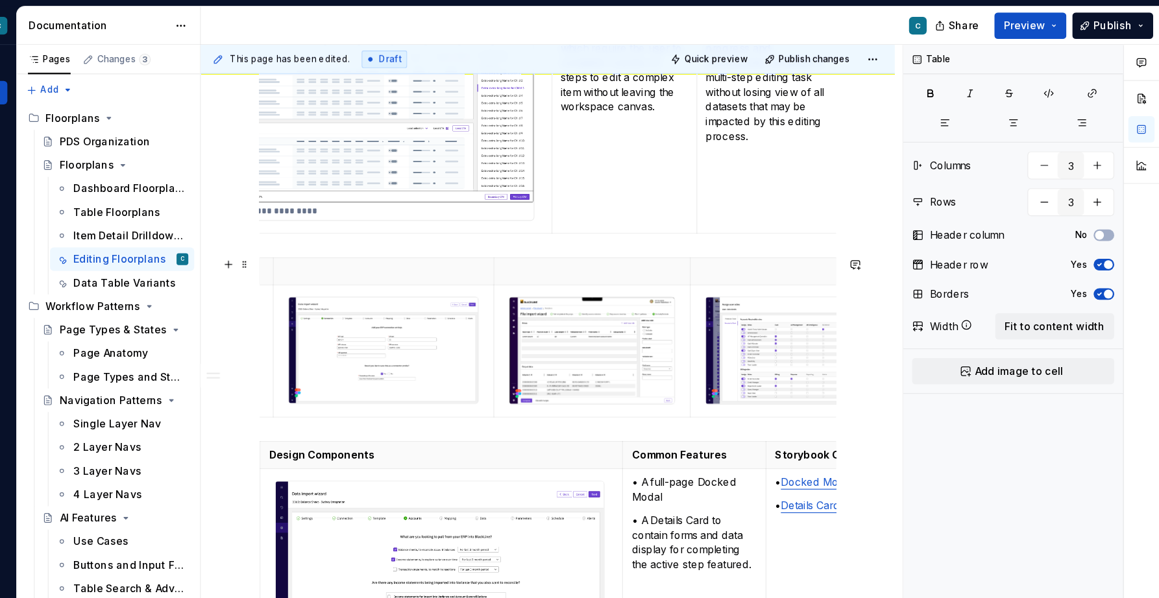
scroll to position [0, 235]
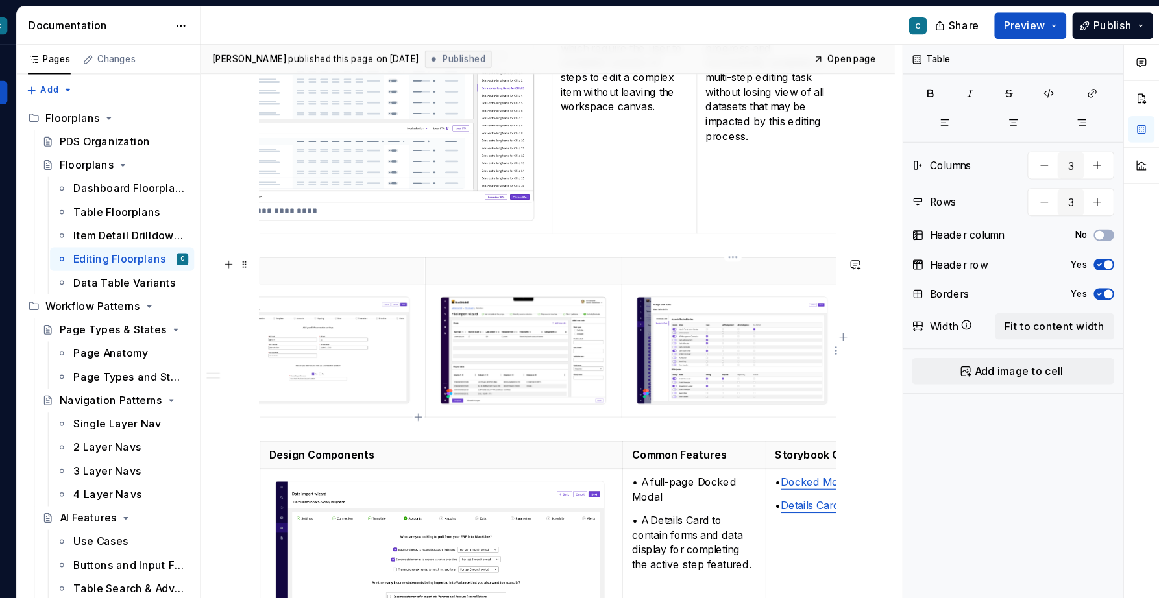
type textarea "*"
click at [782, 305] on img at bounding box center [782, 310] width 167 height 94
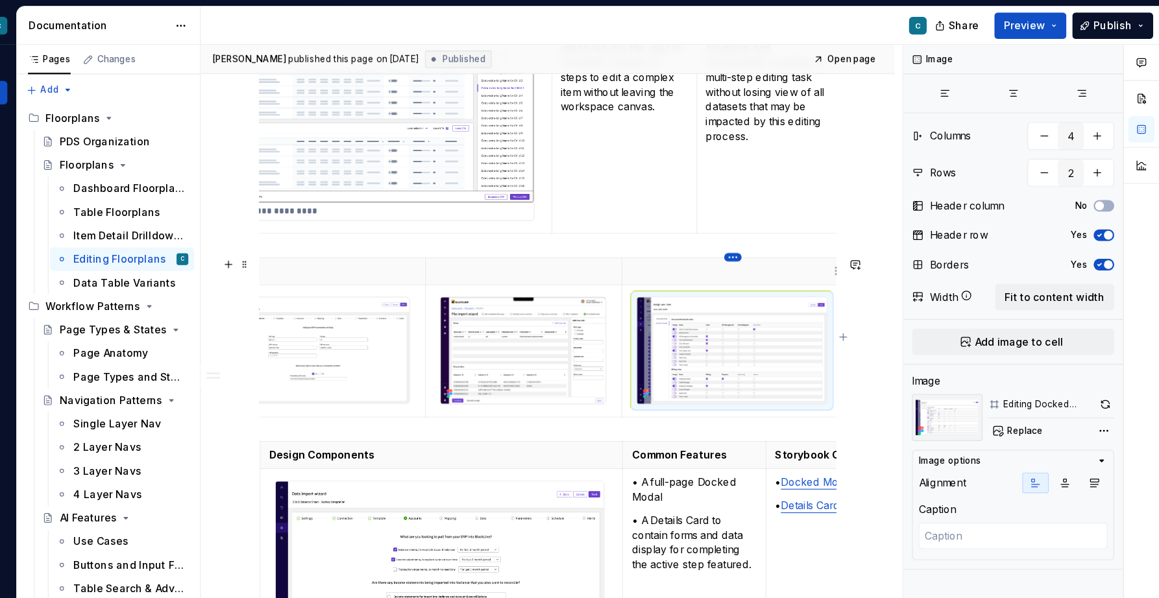
click at [788, 228] on html "Pantheon C Home Documentation Analytics Code automation Design system data Desi…" at bounding box center [579, 299] width 1159 height 598
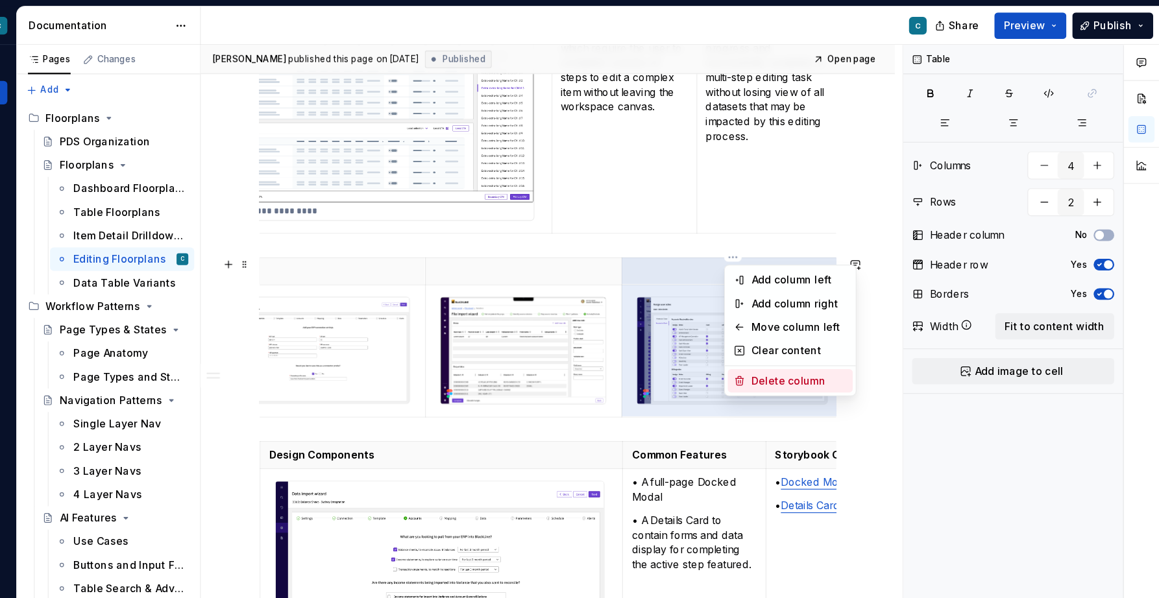
click at [814, 337] on div "Delete column" at bounding box center [841, 336] width 84 height 13
type input "3"
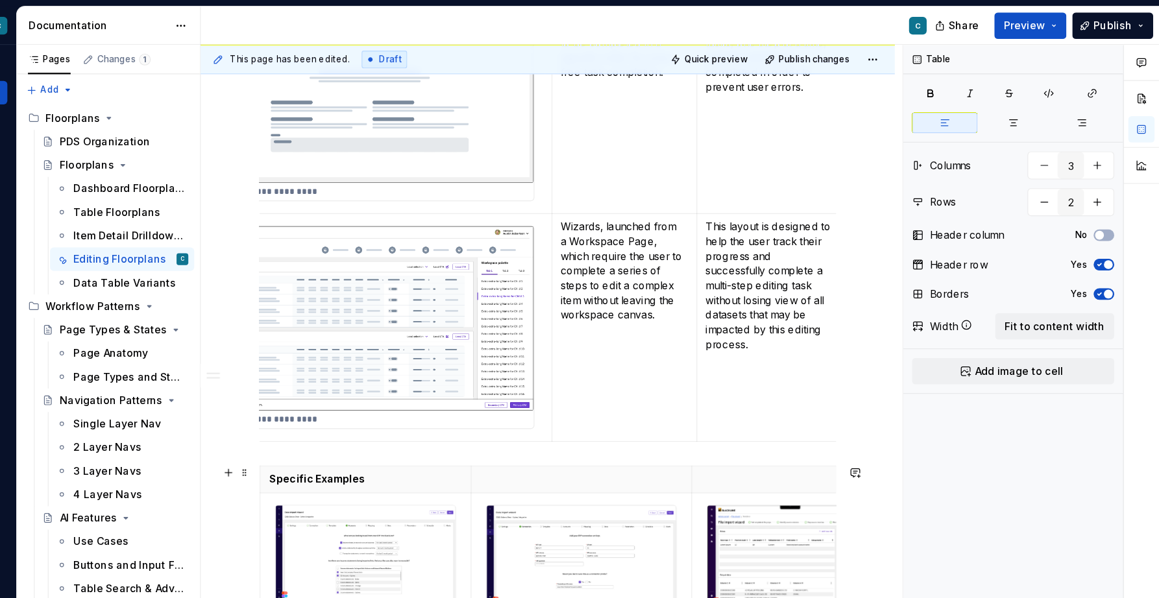
scroll to position [2720, 0]
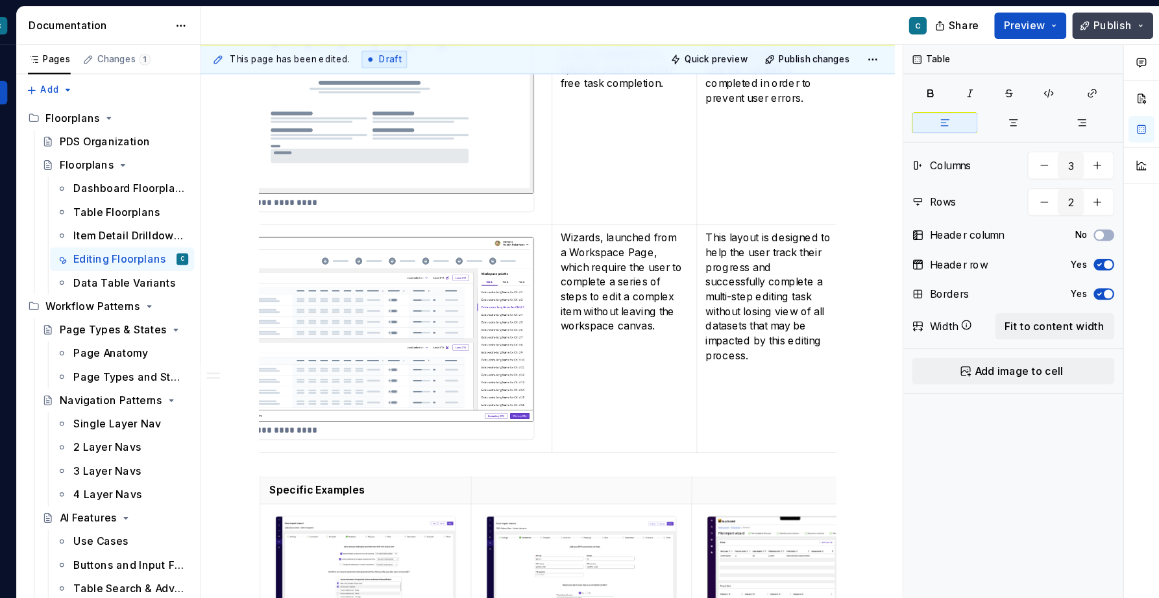
click at [1118, 25] on span "Publish" at bounding box center [1118, 22] width 34 height 13
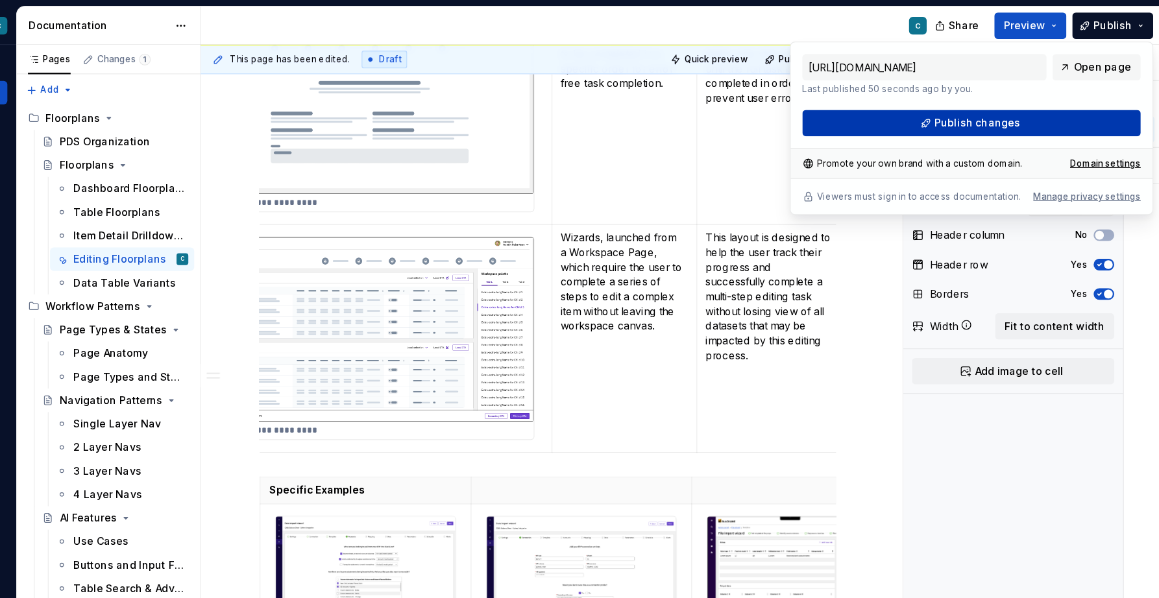
click at [1005, 104] on span "Publish changes" at bounding box center [999, 109] width 76 height 13
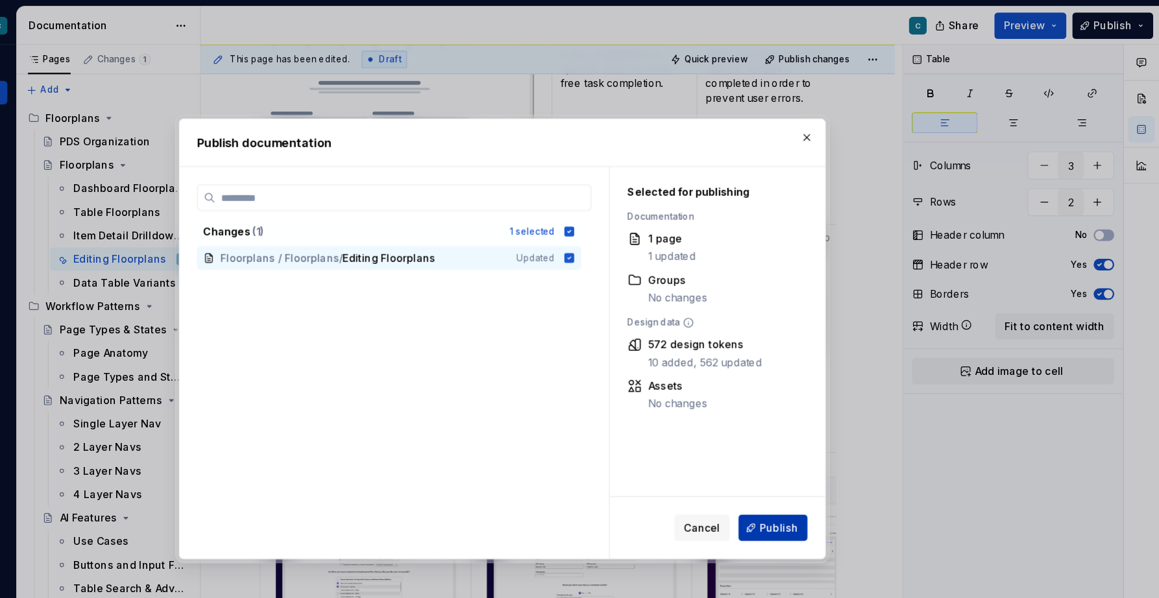
click at [823, 465] on span "Publish" at bounding box center [823, 465] width 34 height 13
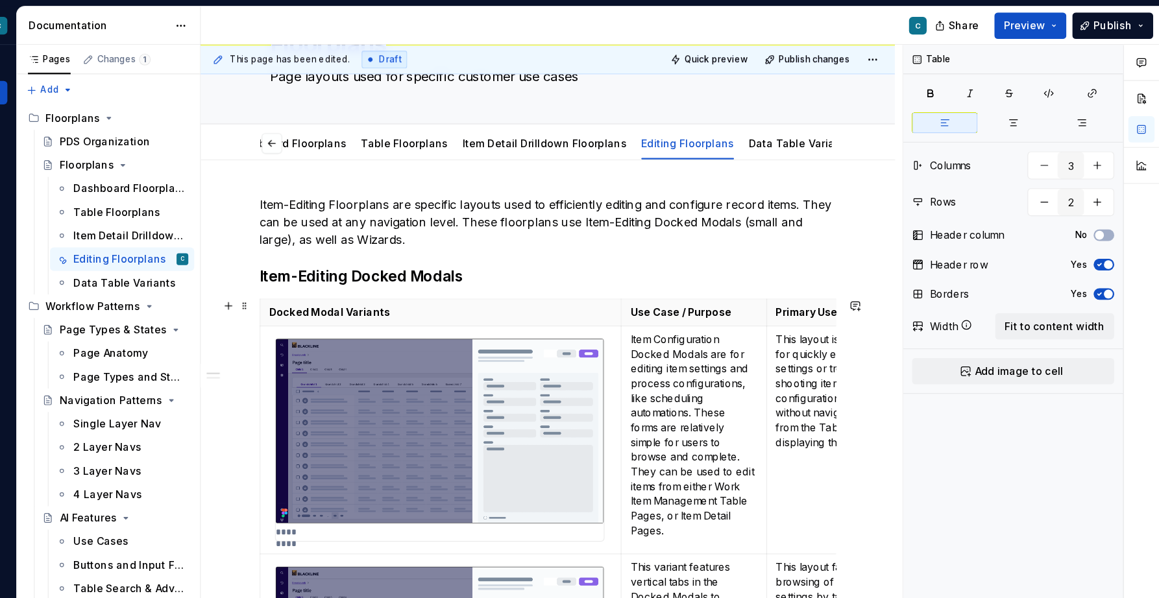
scroll to position [0, 0]
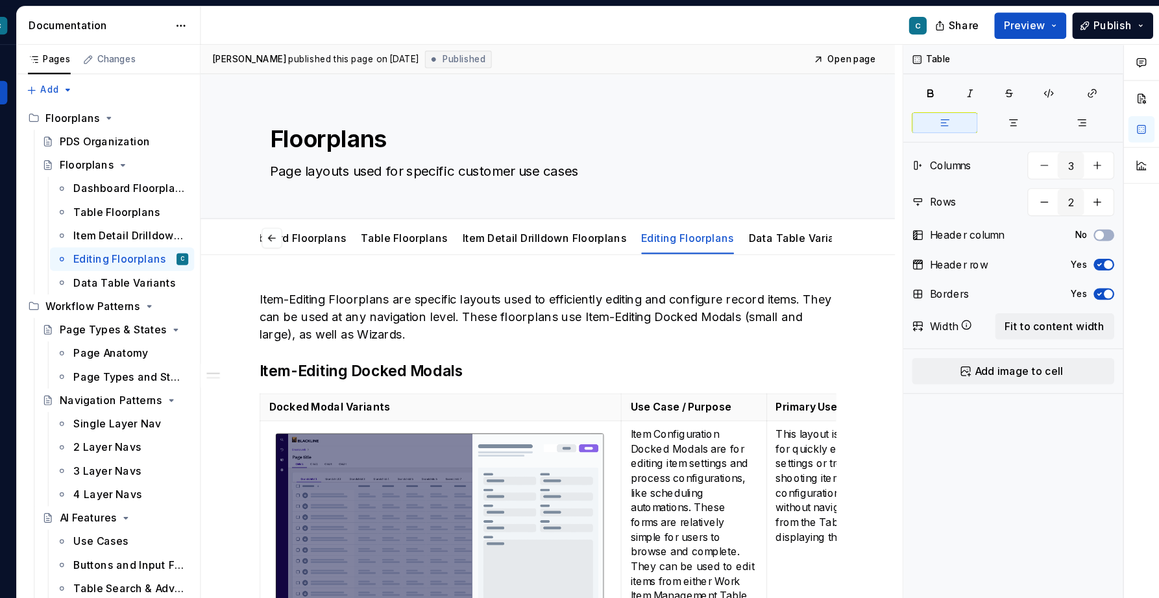
type textarea "*"
